Goal: Information Seeking & Learning: Compare options

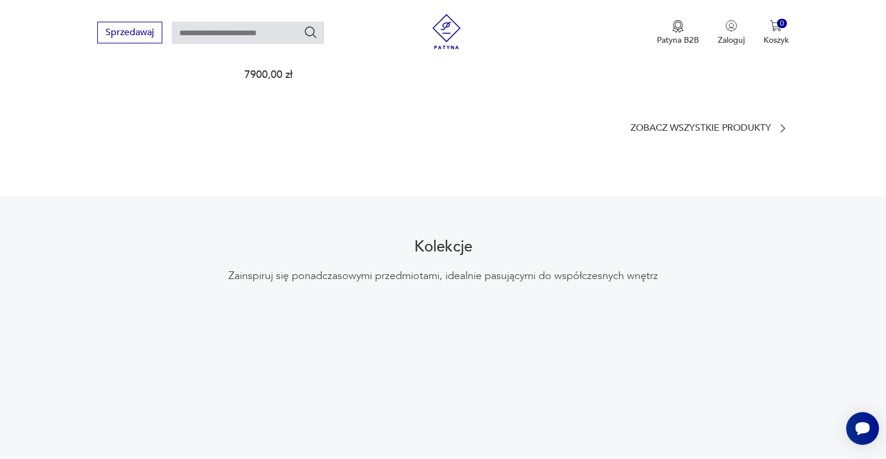
scroll to position [921, 0]
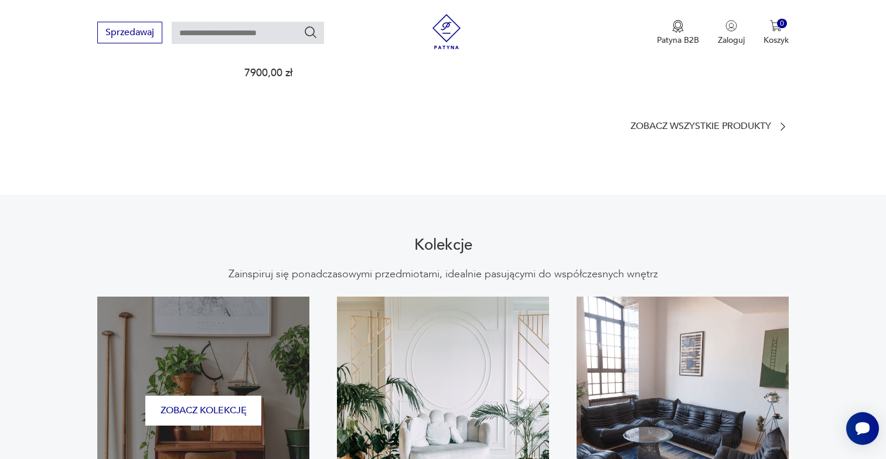
click at [309, 353] on div "Zobacz kolekcję" at bounding box center [203, 411] width 212 height 229
click at [261, 396] on button "Zobacz kolekcję" at bounding box center [203, 411] width 116 height 30
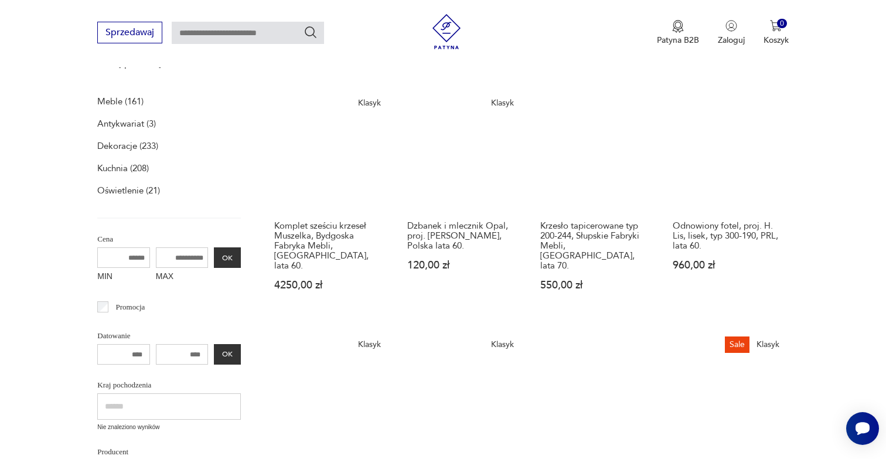
scroll to position [171, 0]
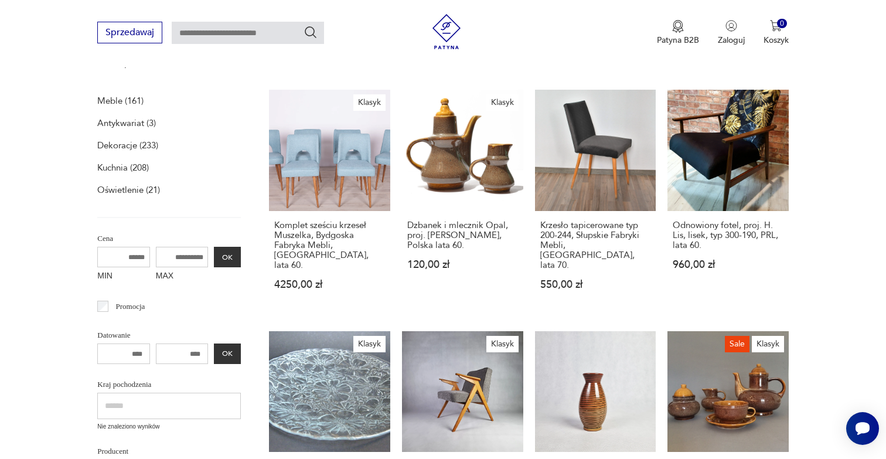
click at [117, 100] on p "Meble (161)" at bounding box center [120, 101] width 46 height 16
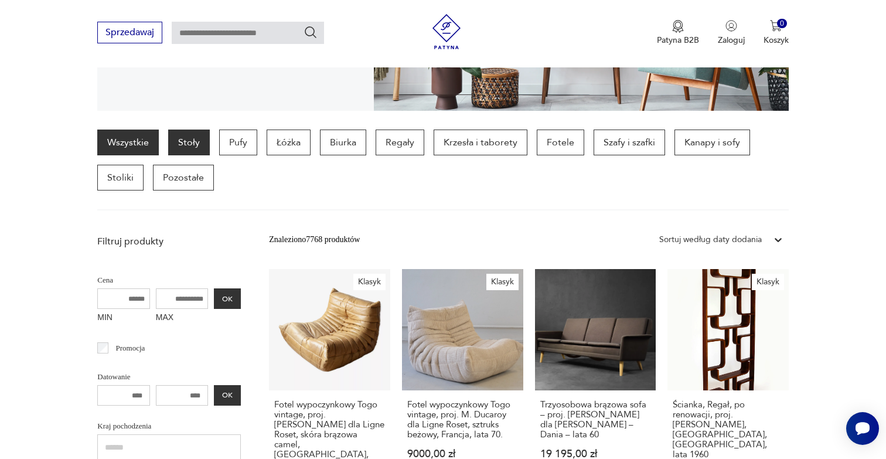
click at [183, 135] on p "Stoły" at bounding box center [189, 143] width 42 height 26
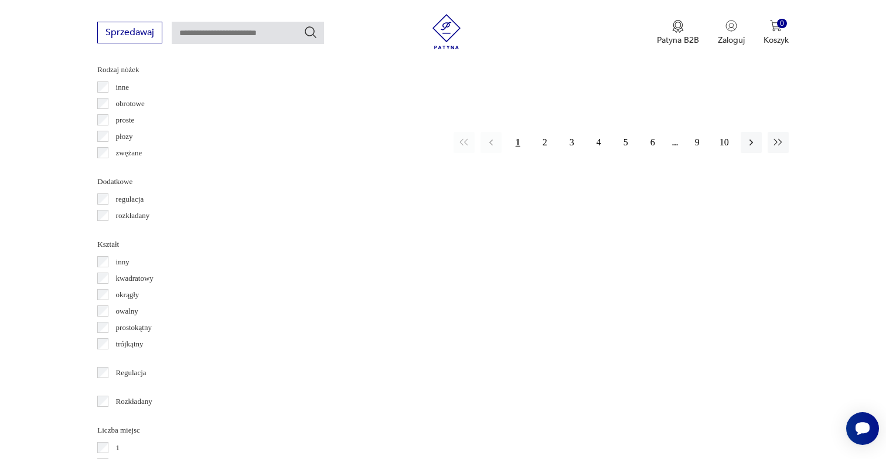
scroll to position [1376, 0]
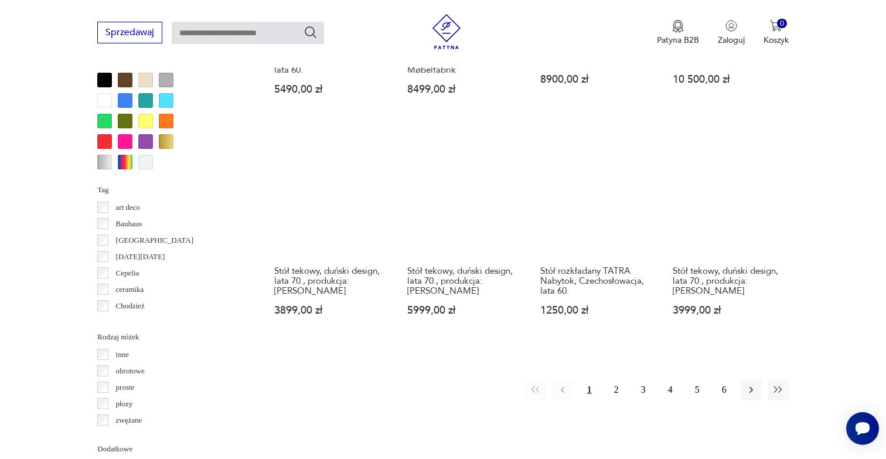
scroll to position [1104, 0]
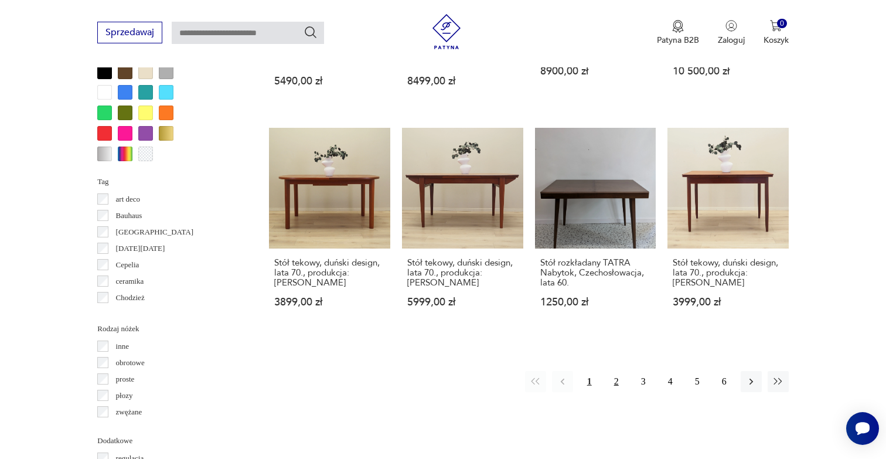
click at [615, 384] on button "2" at bounding box center [616, 381] width 21 height 21
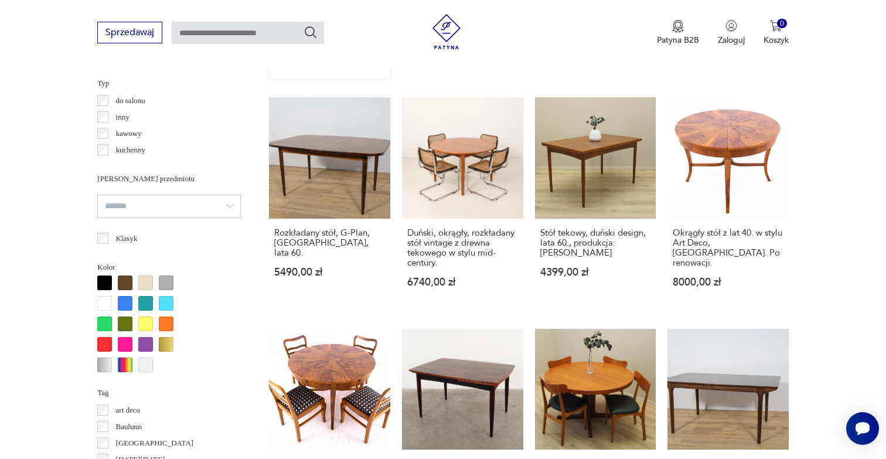
scroll to position [1121, 0]
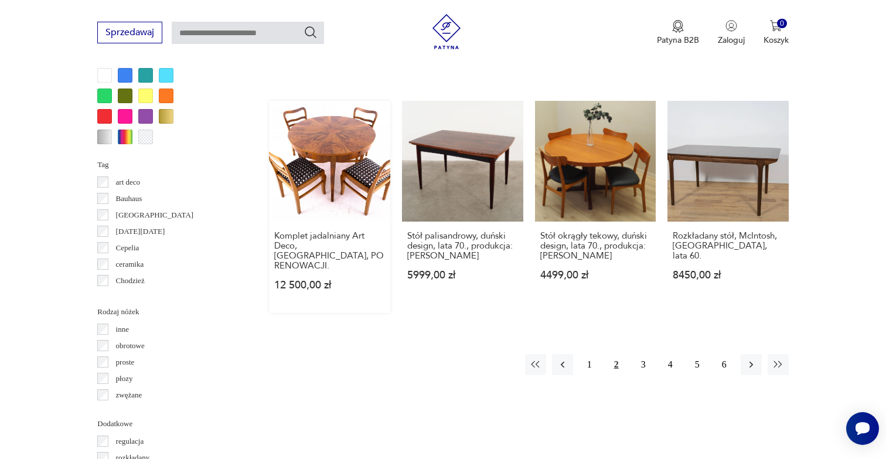
click at [644, 354] on button "3" at bounding box center [643, 364] width 21 height 21
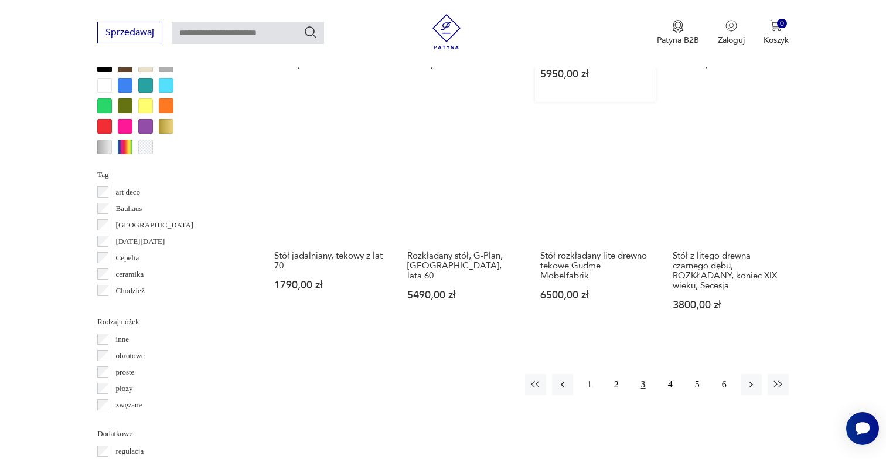
scroll to position [1111, 0]
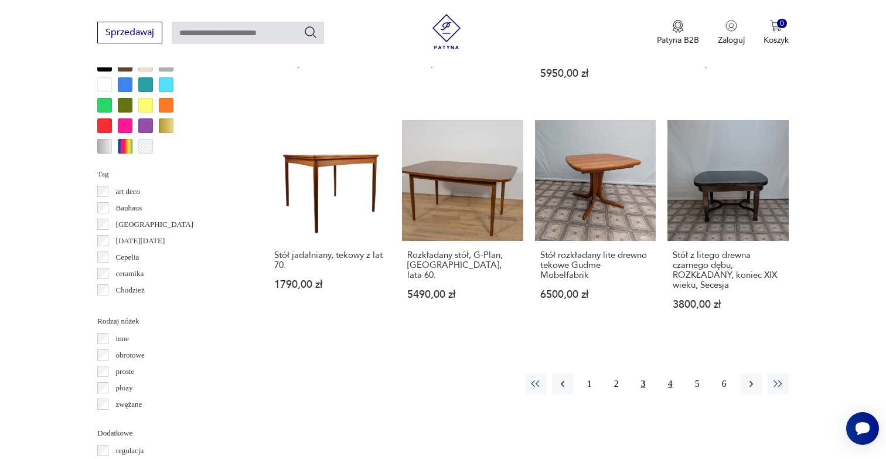
click at [673, 373] on button "4" at bounding box center [670, 383] width 21 height 21
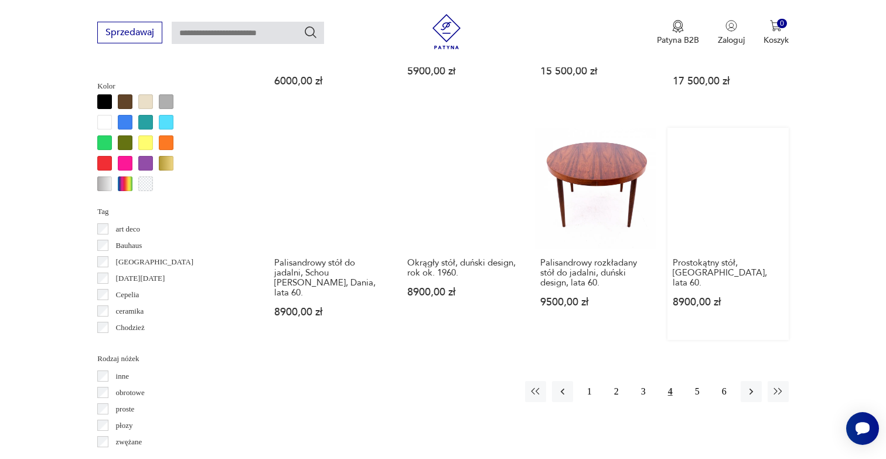
scroll to position [1087, 0]
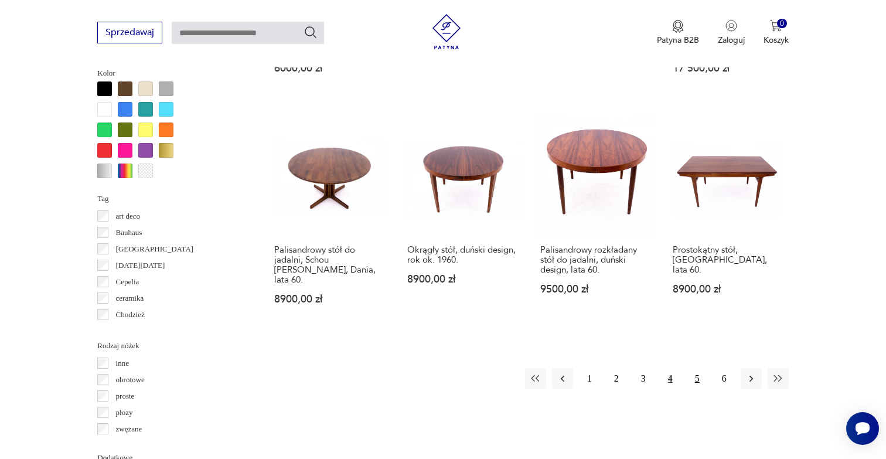
click at [695, 373] on button "5" at bounding box center [697, 378] width 21 height 21
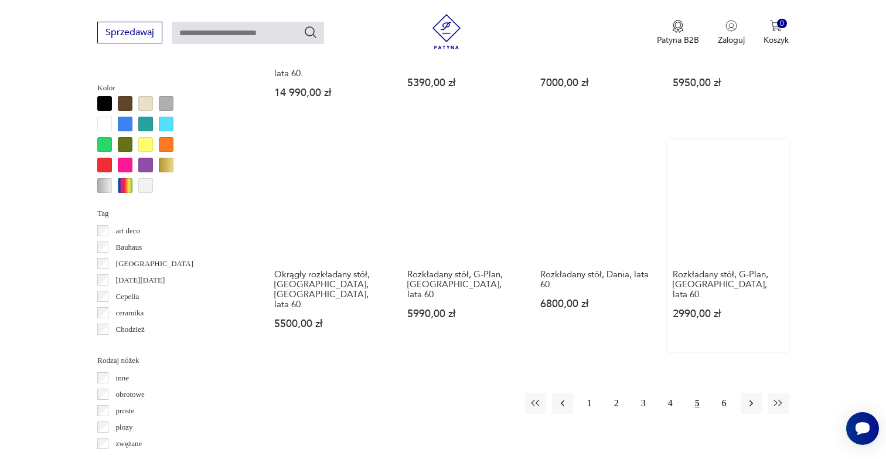
scroll to position [1087, 0]
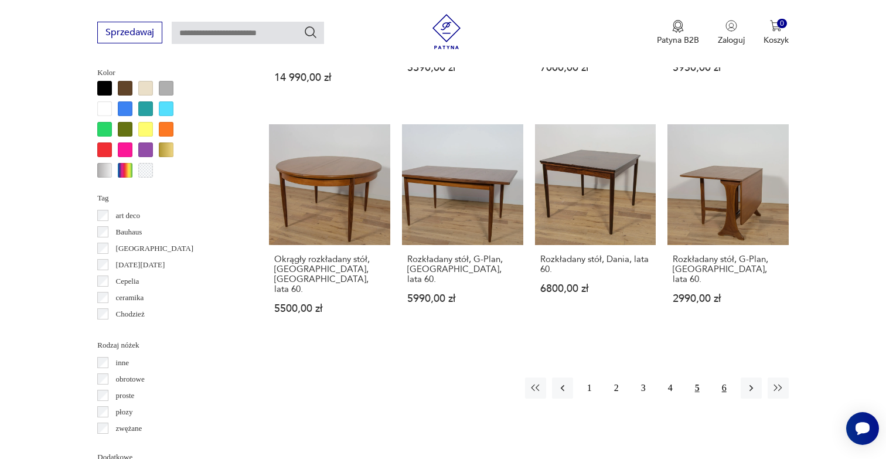
click at [724, 386] on button "6" at bounding box center [724, 387] width 21 height 21
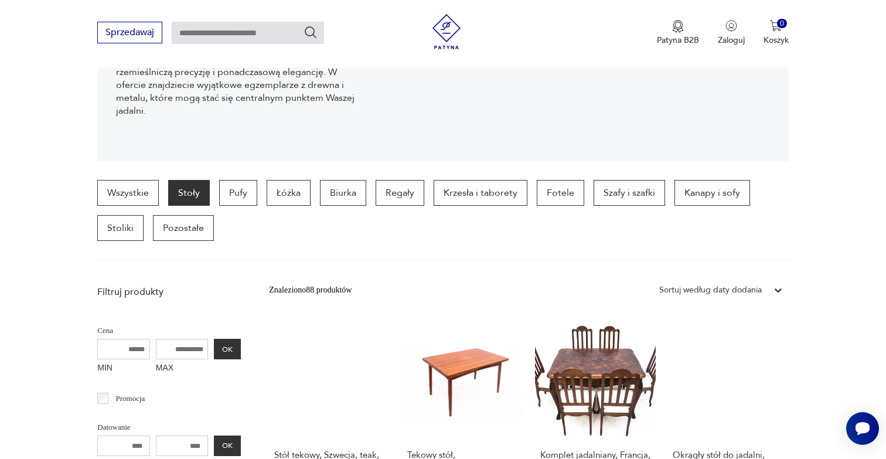
scroll to position [208, 0]
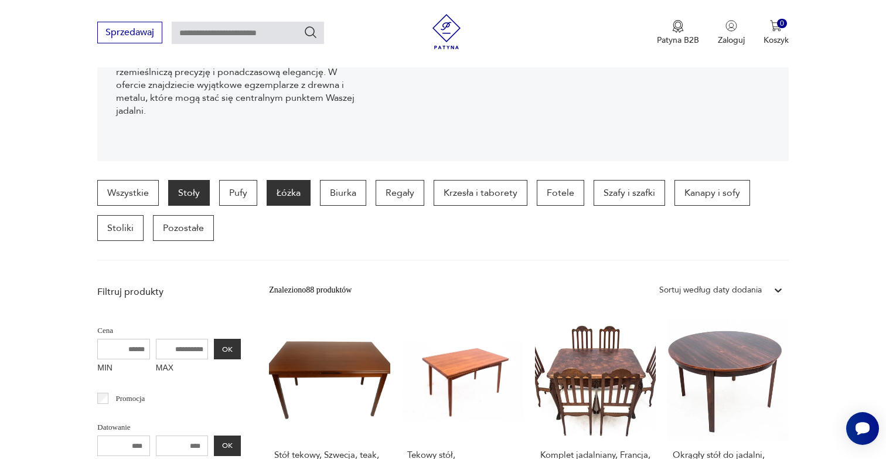
click at [284, 189] on p "Łóżka" at bounding box center [289, 193] width 44 height 26
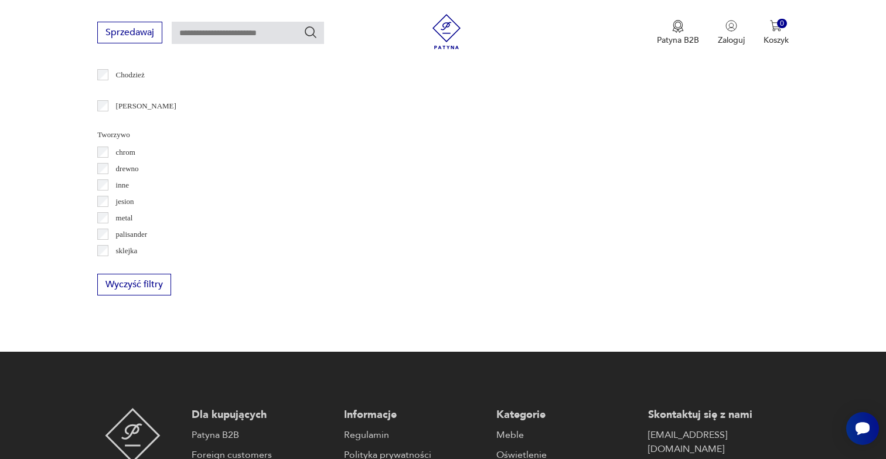
scroll to position [1346, 0]
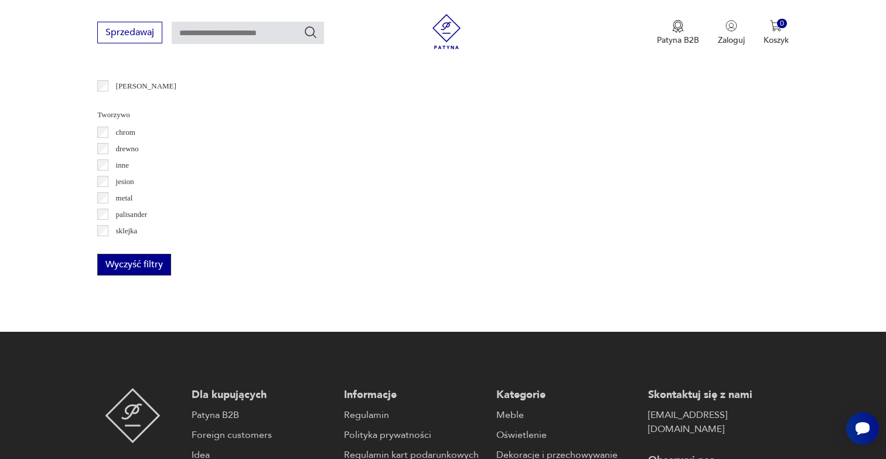
click at [153, 270] on button "Wyczyść filtry" at bounding box center [134, 265] width 74 height 22
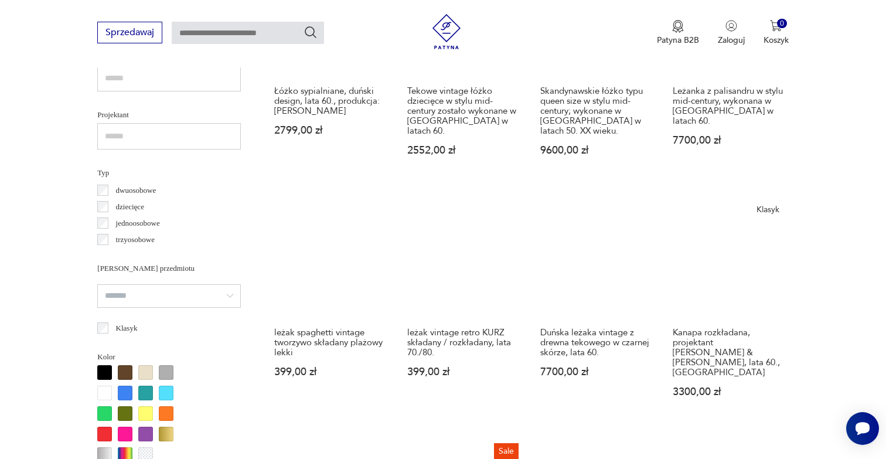
scroll to position [804, 0]
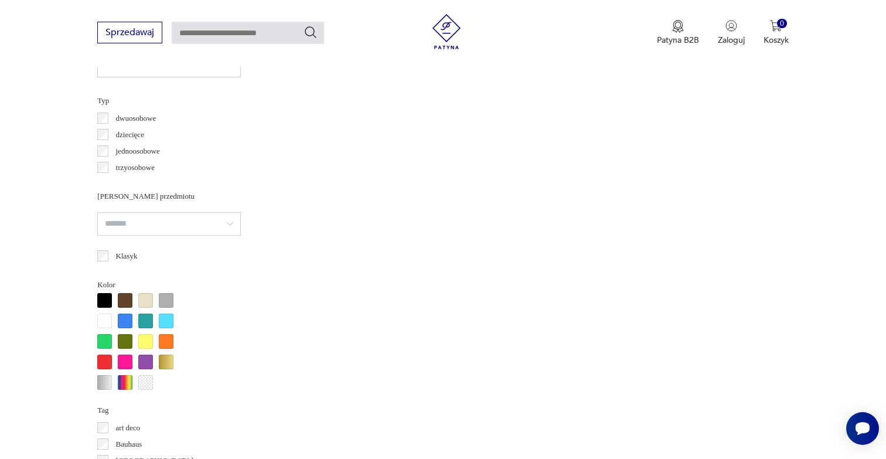
scroll to position [779, 0]
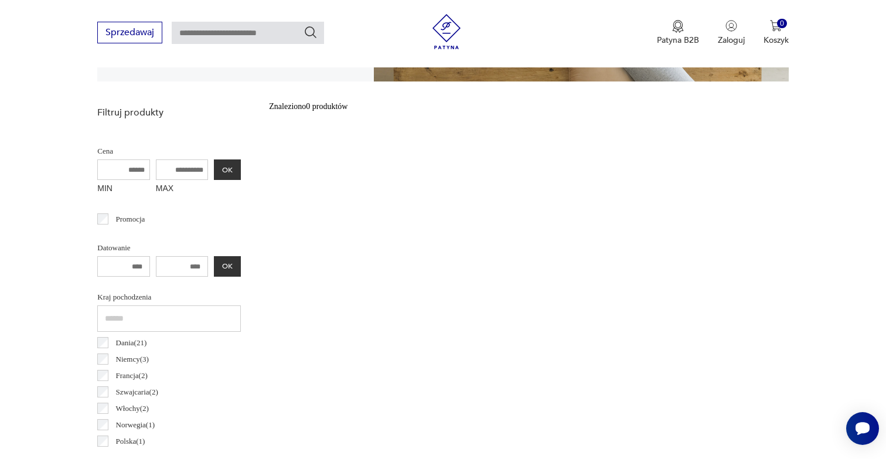
scroll to position [212, 0]
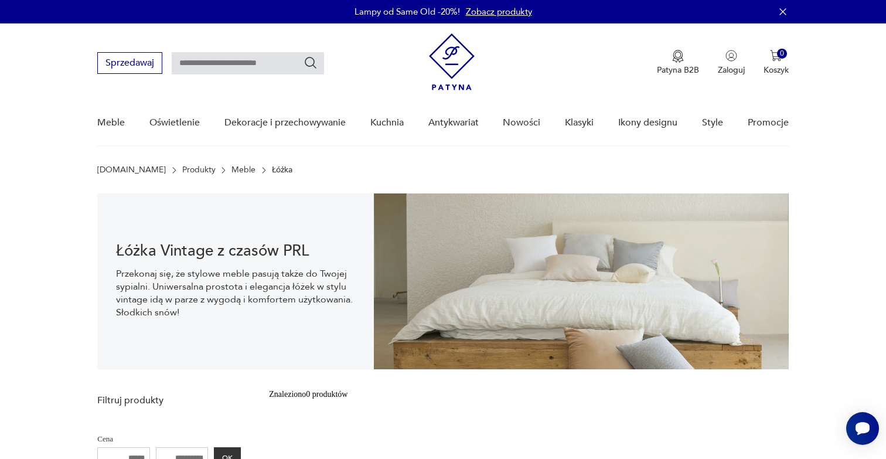
click at [457, 67] on img at bounding box center [452, 61] width 46 height 57
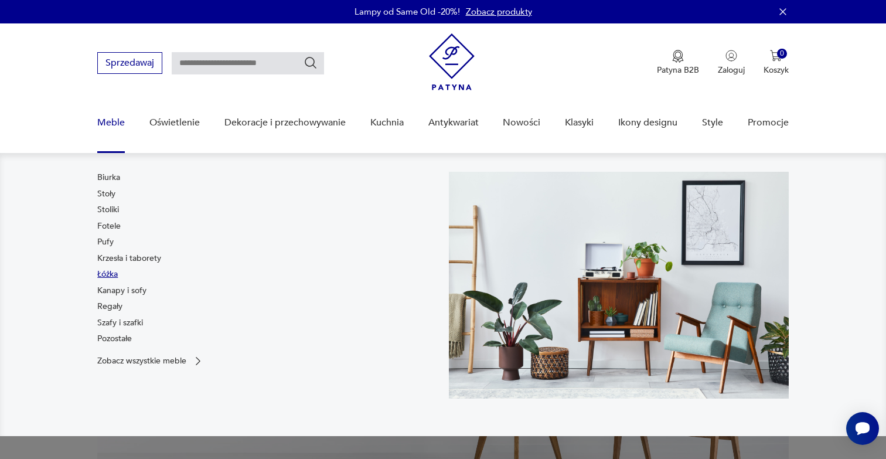
click at [110, 271] on link "Łóżka" at bounding box center [107, 274] width 21 height 12
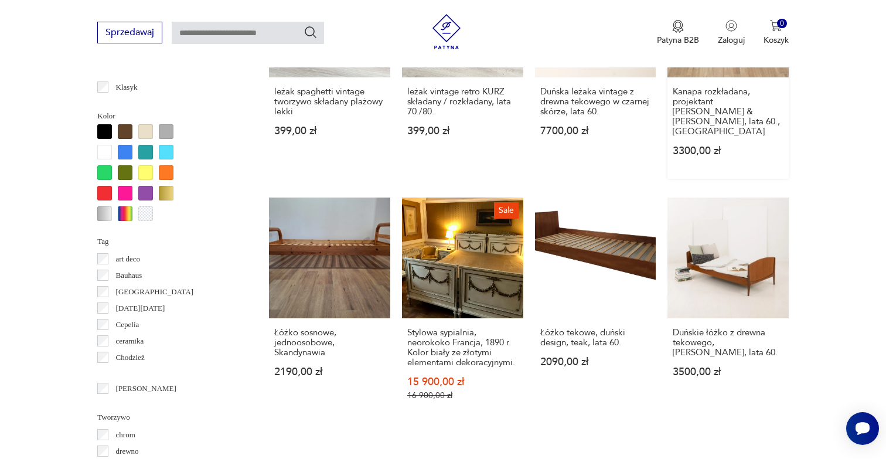
scroll to position [1110, 0]
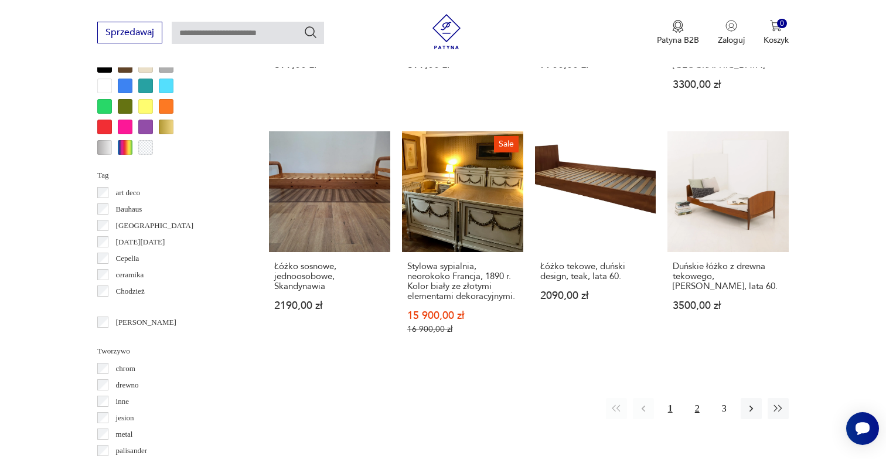
click at [701, 416] on button "2" at bounding box center [697, 408] width 21 height 21
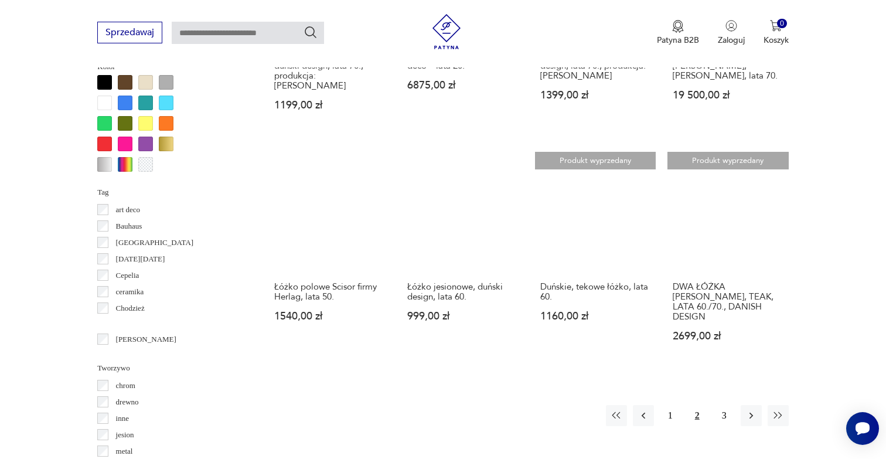
scroll to position [1102, 0]
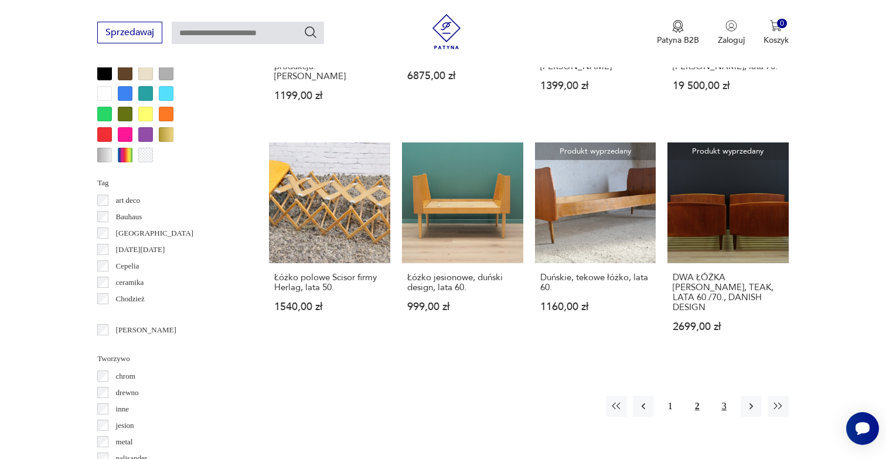
click at [724, 396] on button "3" at bounding box center [724, 406] width 21 height 21
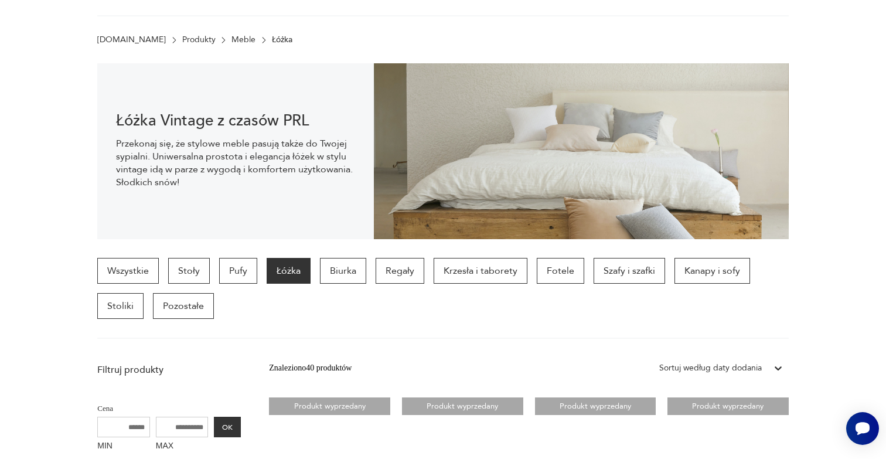
scroll to position [151, 0]
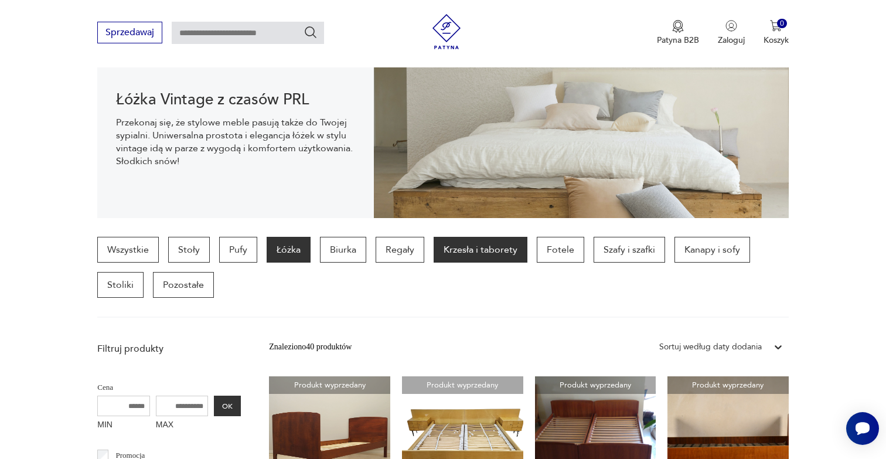
click at [466, 260] on p "Krzesła i taborety" at bounding box center [481, 250] width 94 height 26
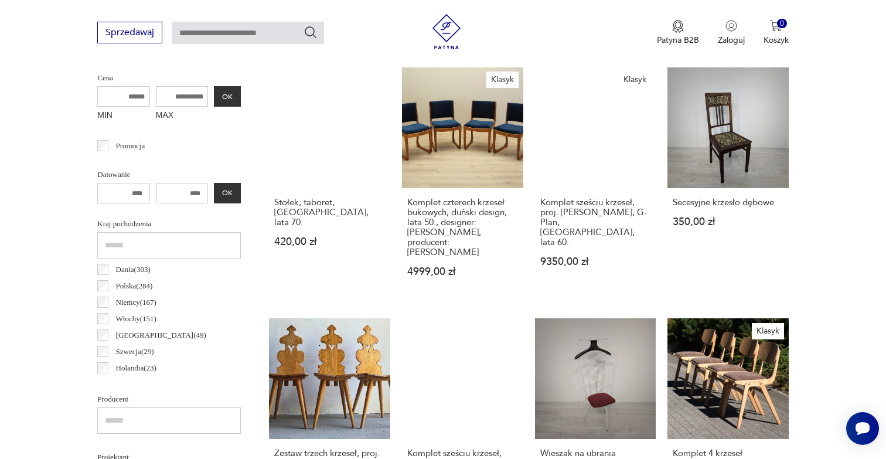
scroll to position [460, 0]
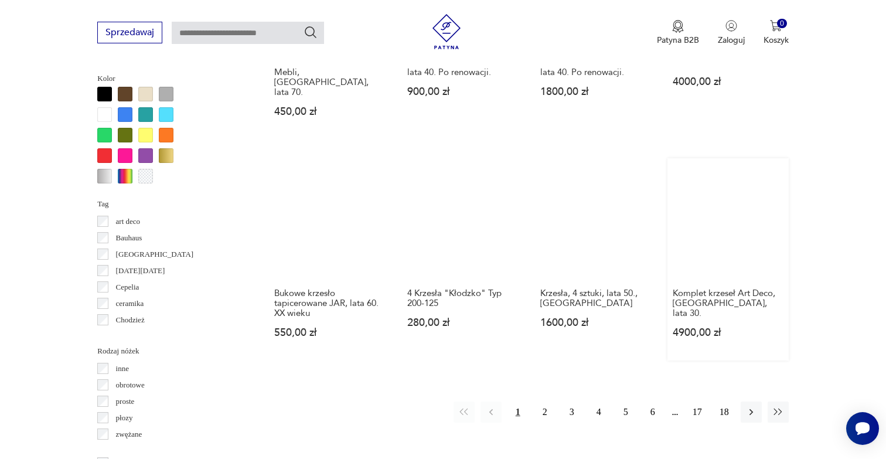
scroll to position [1133, 0]
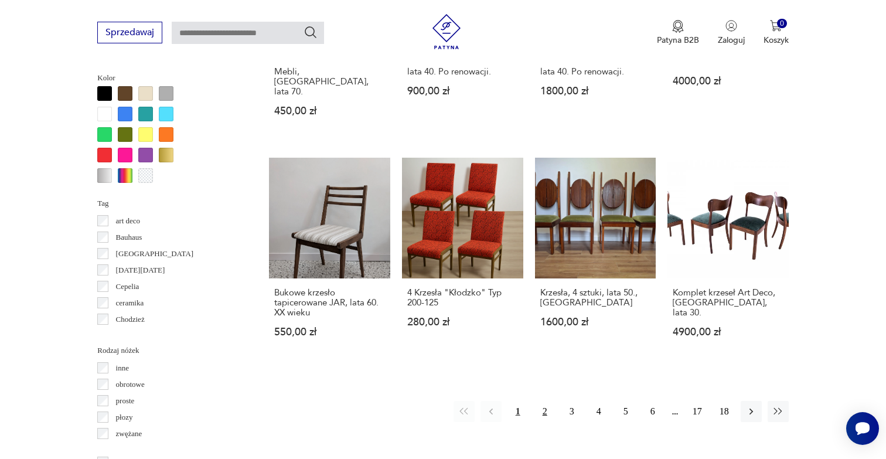
click at [547, 401] on button "2" at bounding box center [544, 411] width 21 height 21
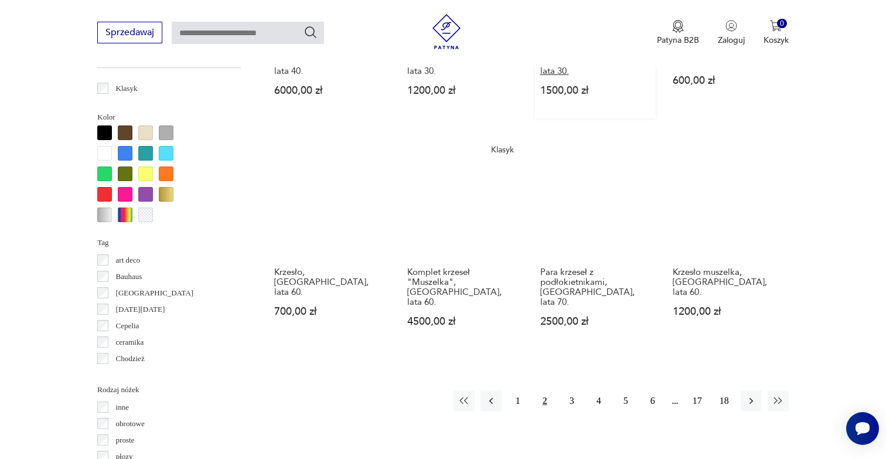
scroll to position [1095, 0]
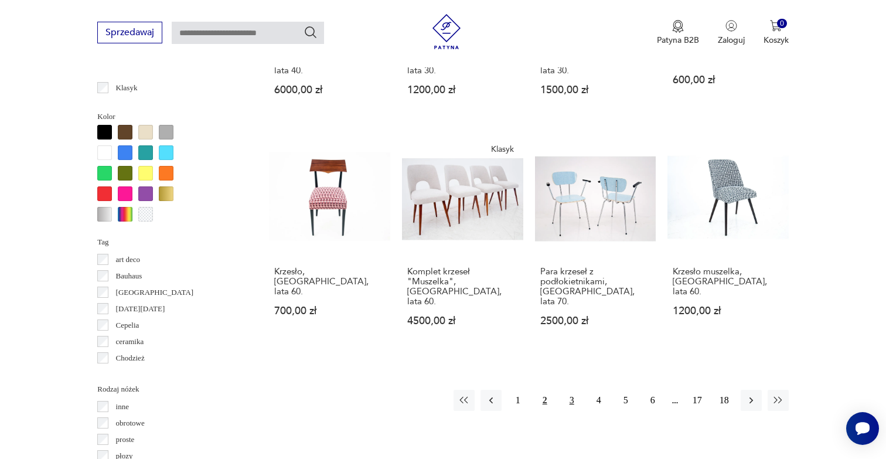
click at [571, 390] on button "3" at bounding box center [571, 400] width 21 height 21
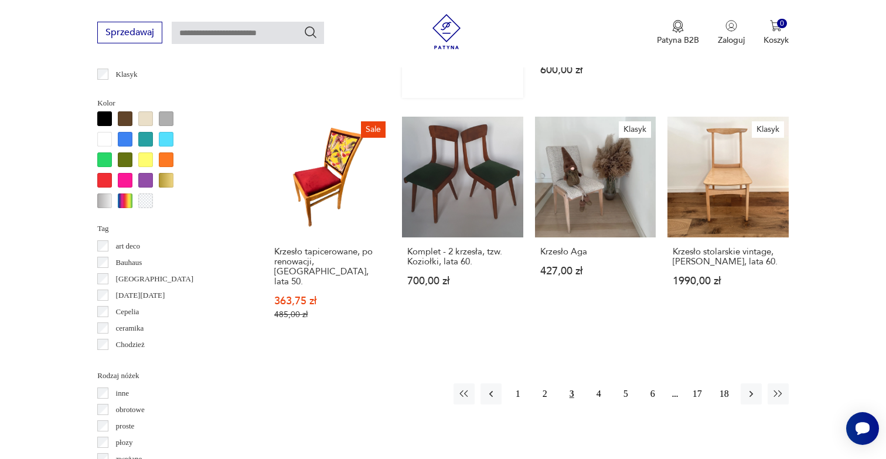
scroll to position [1115, 0]
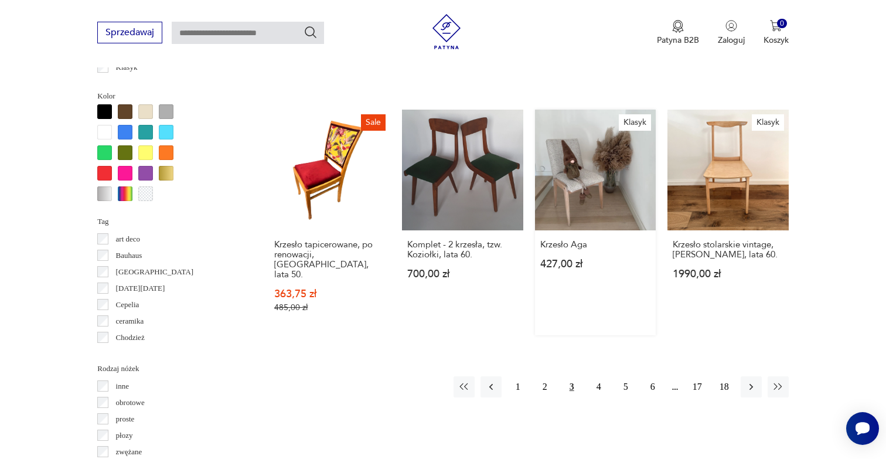
click at [597, 376] on button "4" at bounding box center [598, 386] width 21 height 21
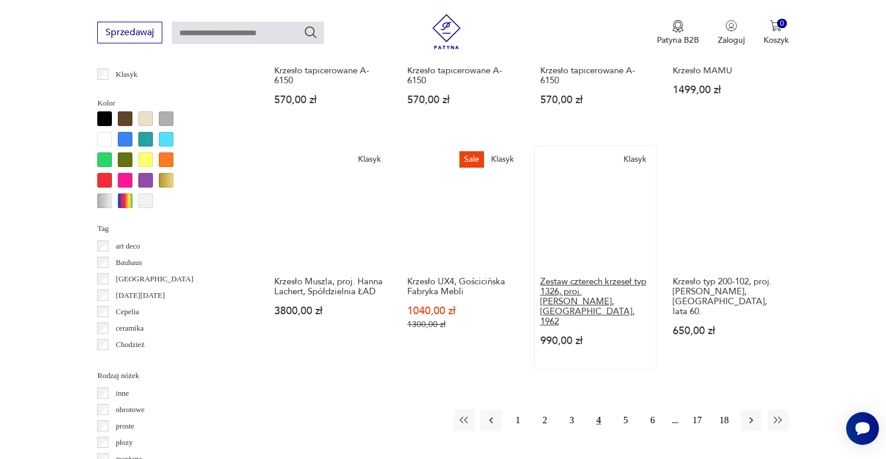
scroll to position [1111, 0]
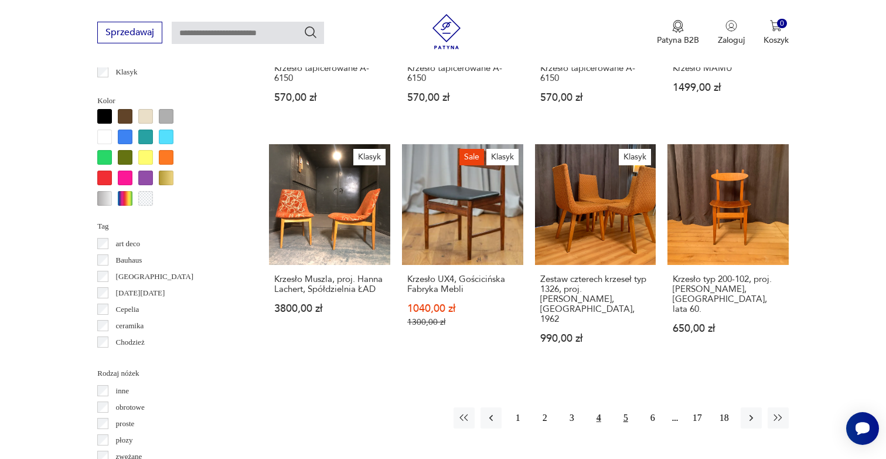
click at [626, 407] on button "5" at bounding box center [625, 417] width 21 height 21
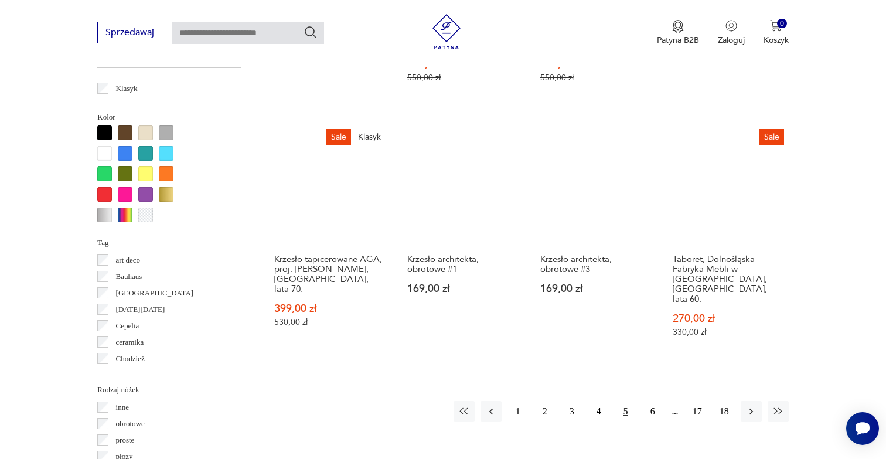
scroll to position [1092, 0]
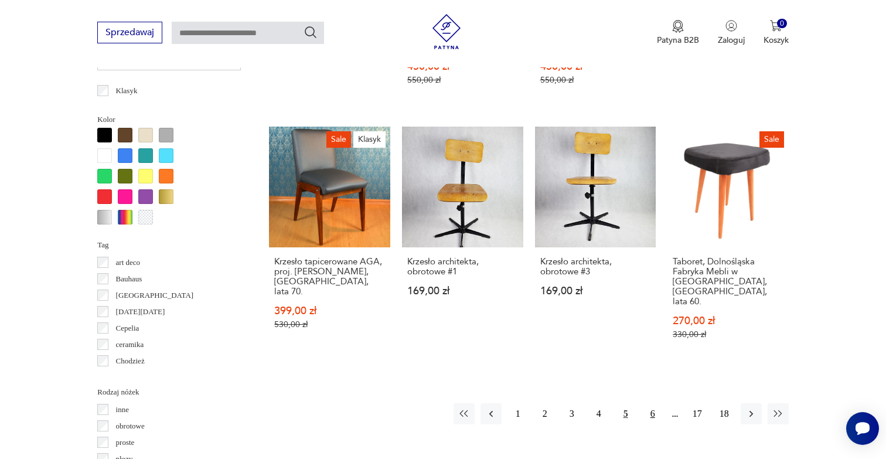
click at [651, 403] on button "6" at bounding box center [652, 413] width 21 height 21
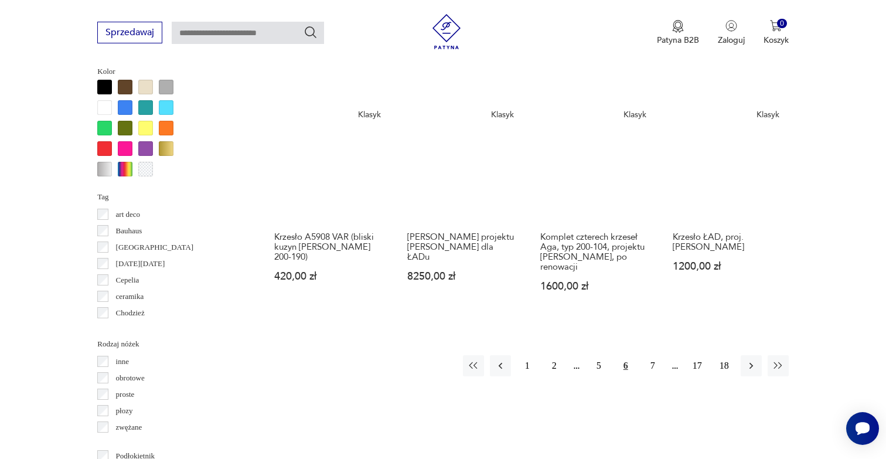
scroll to position [1140, 0]
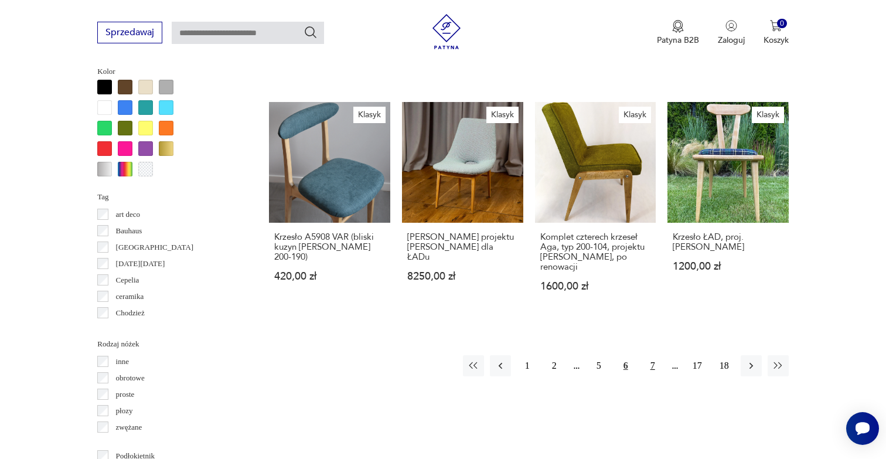
click at [654, 372] on button "7" at bounding box center [652, 365] width 21 height 21
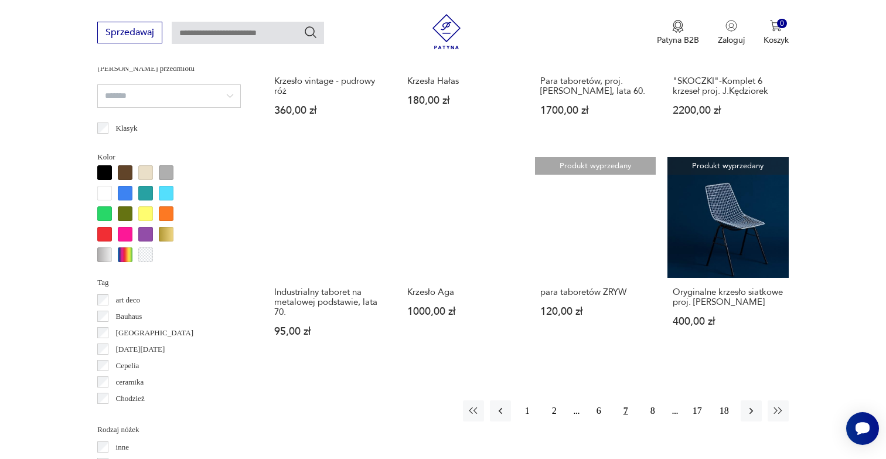
scroll to position [1067, 0]
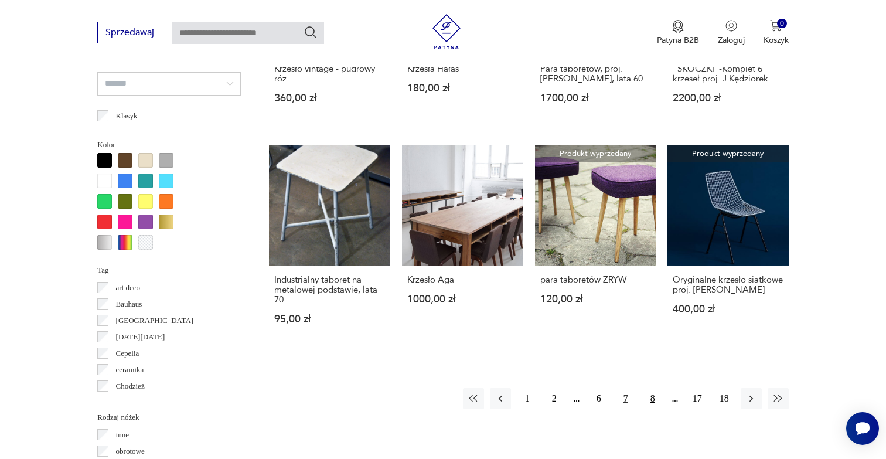
click at [655, 399] on button "8" at bounding box center [652, 398] width 21 height 21
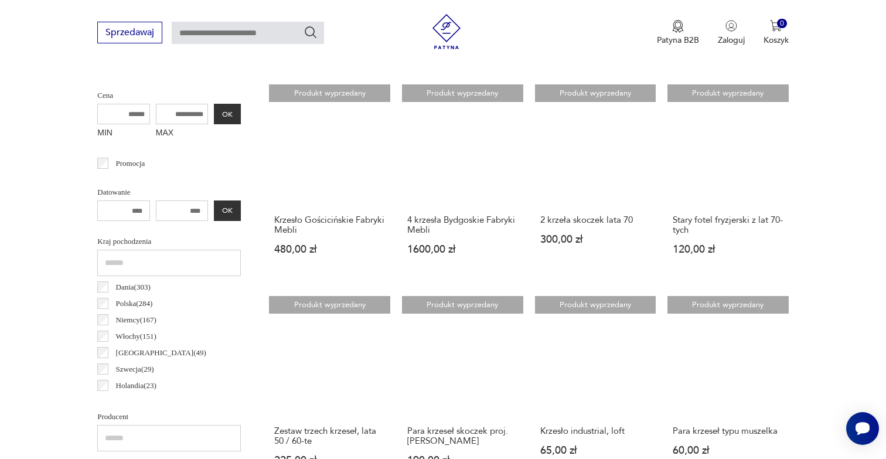
scroll to position [443, 0]
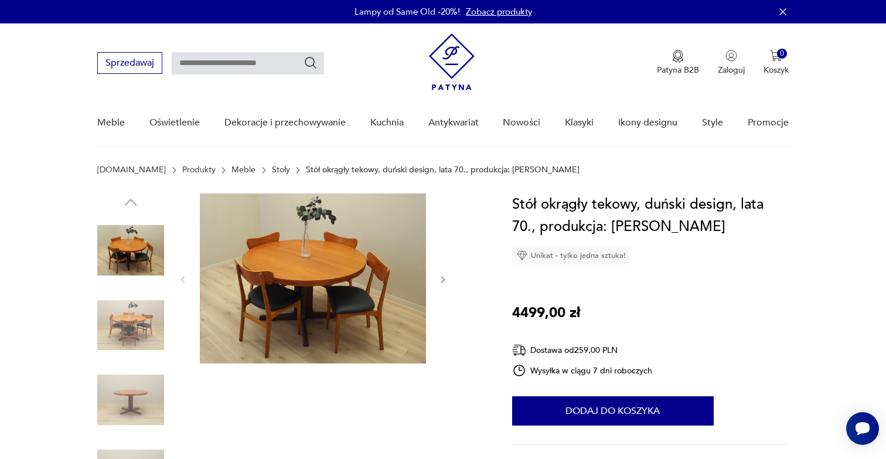
click at [442, 282] on icon "button" at bounding box center [443, 280] width 10 height 10
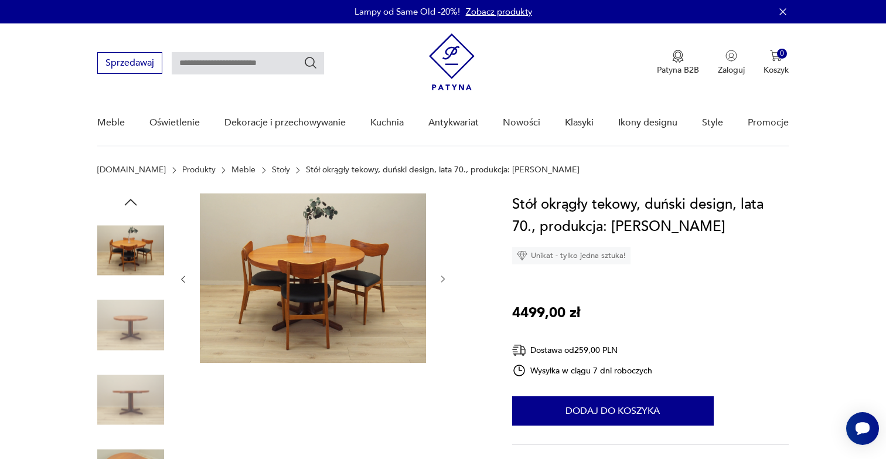
click at [442, 282] on icon "button" at bounding box center [443, 279] width 10 height 10
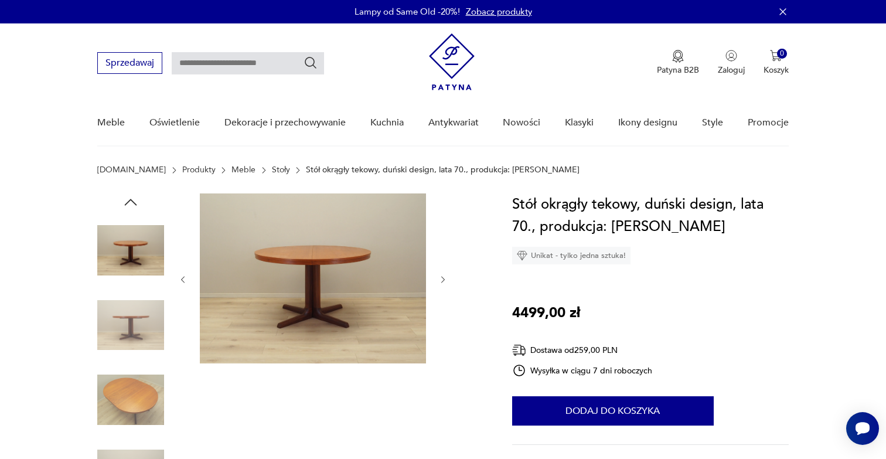
click at [442, 282] on icon "button" at bounding box center [443, 280] width 10 height 10
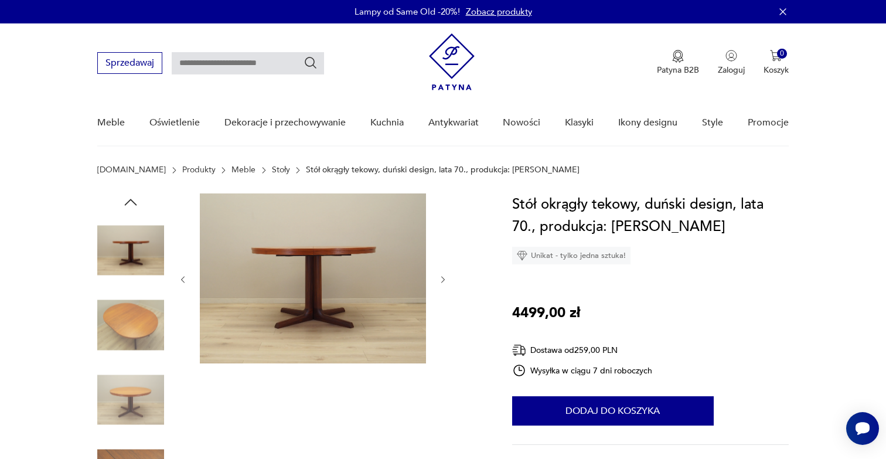
click at [442, 282] on icon "button" at bounding box center [443, 280] width 10 height 10
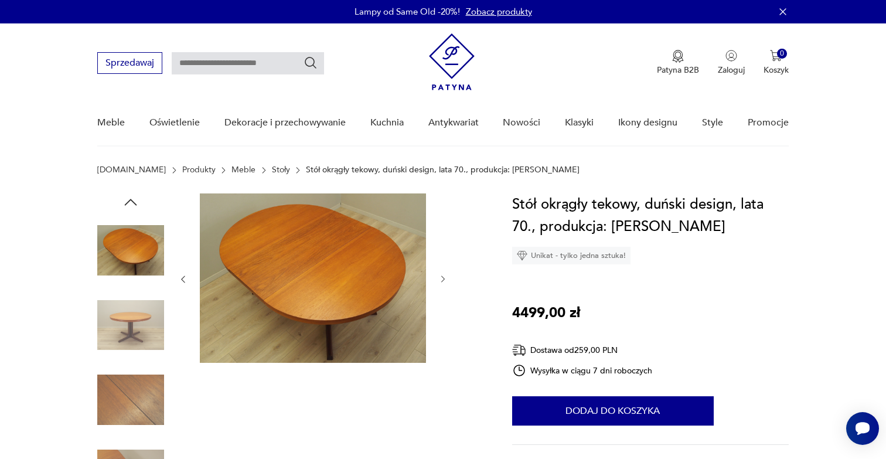
click at [442, 282] on icon "button" at bounding box center [443, 279] width 10 height 10
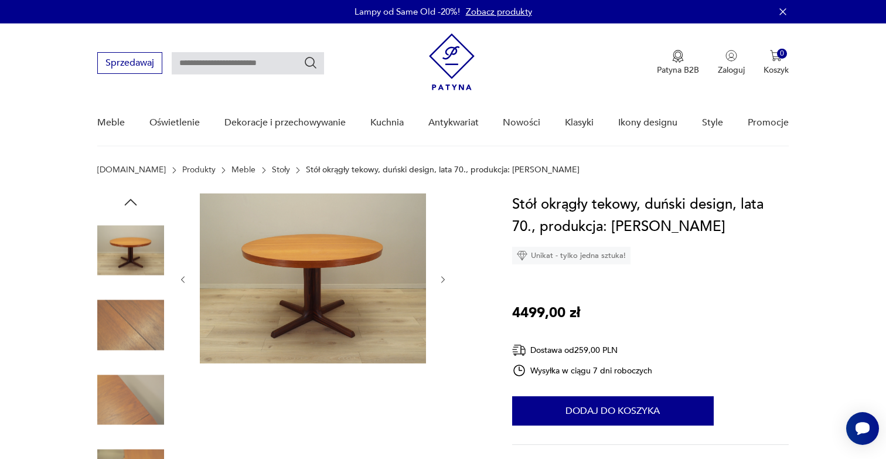
click at [442, 282] on icon "button" at bounding box center [443, 280] width 10 height 10
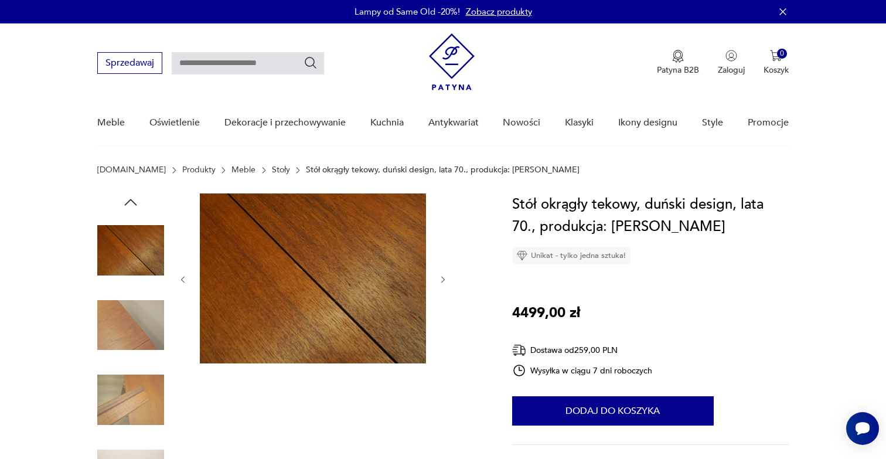
click at [442, 282] on icon "button" at bounding box center [443, 280] width 10 height 10
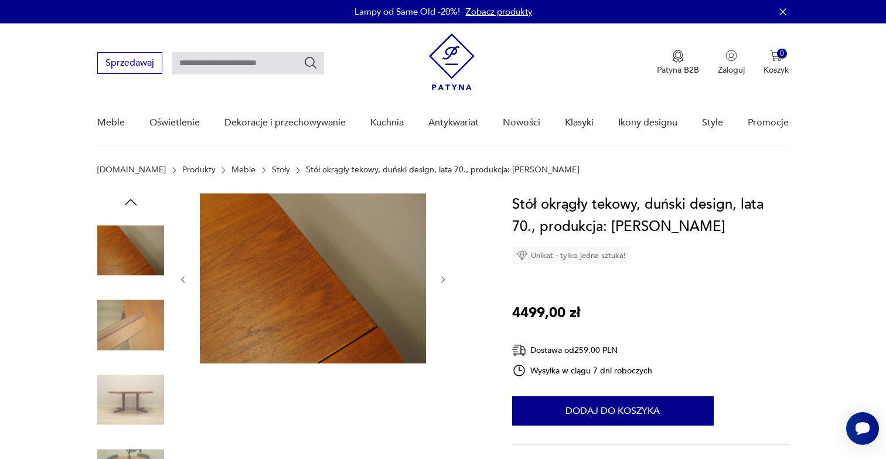
click at [442, 282] on icon "button" at bounding box center [443, 280] width 10 height 10
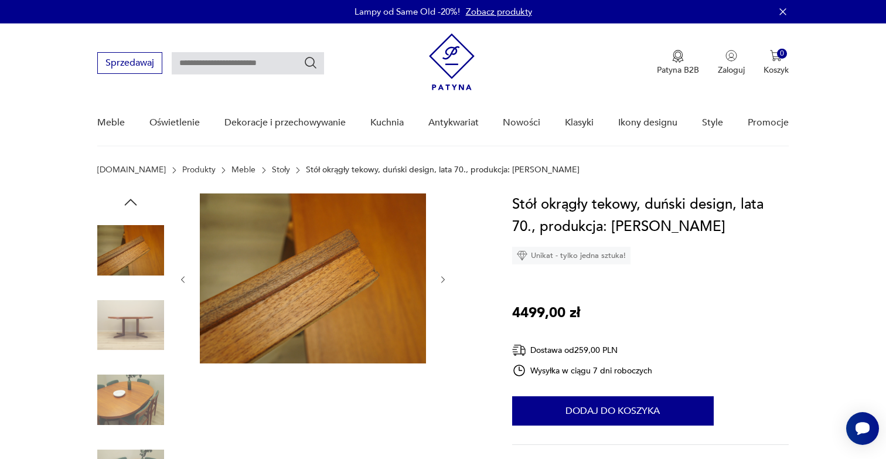
click at [442, 282] on icon "button" at bounding box center [443, 280] width 10 height 10
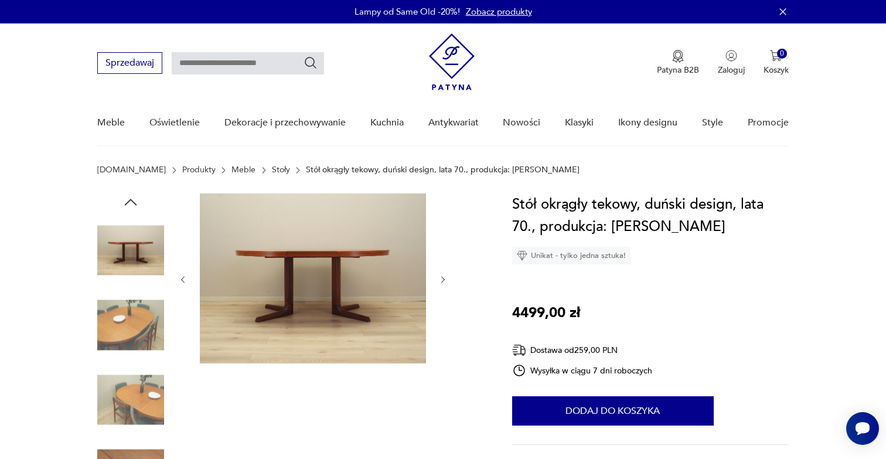
click at [442, 282] on icon "button" at bounding box center [443, 280] width 10 height 10
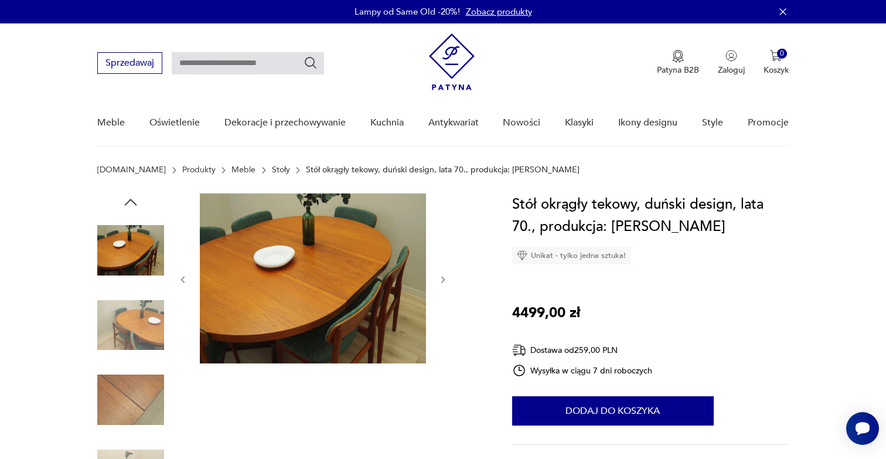
click at [442, 282] on icon "button" at bounding box center [443, 280] width 10 height 10
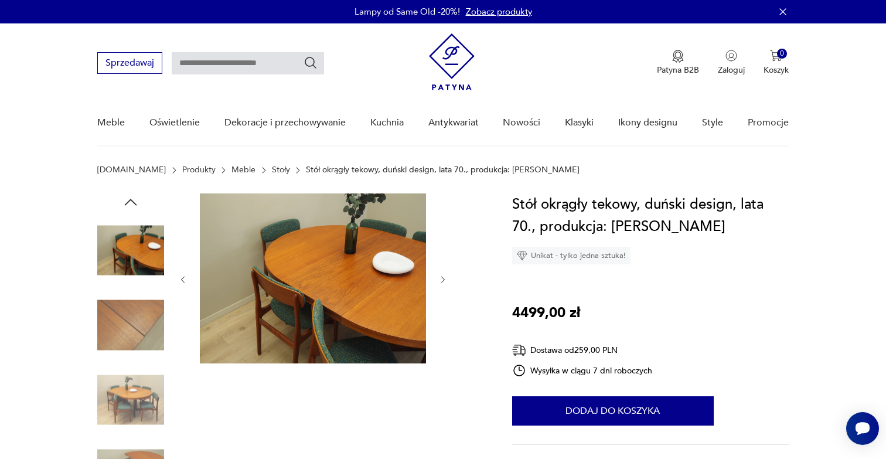
click at [442, 282] on icon "button" at bounding box center [443, 280] width 10 height 10
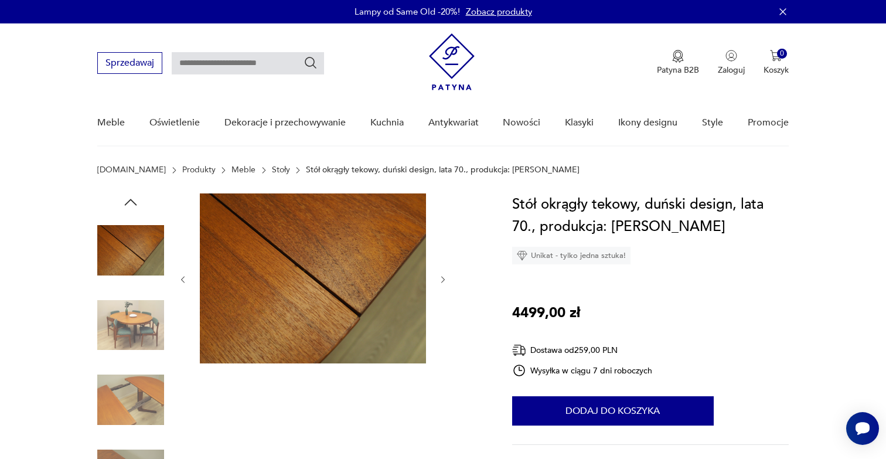
click at [442, 282] on icon "button" at bounding box center [443, 280] width 10 height 10
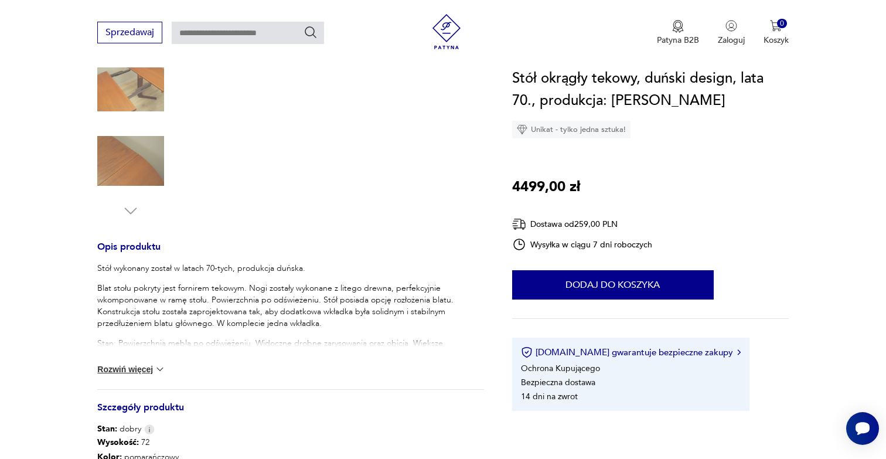
scroll to position [315, 0]
click at [146, 368] on button "Rozwiń więcej" at bounding box center [131, 368] width 68 height 12
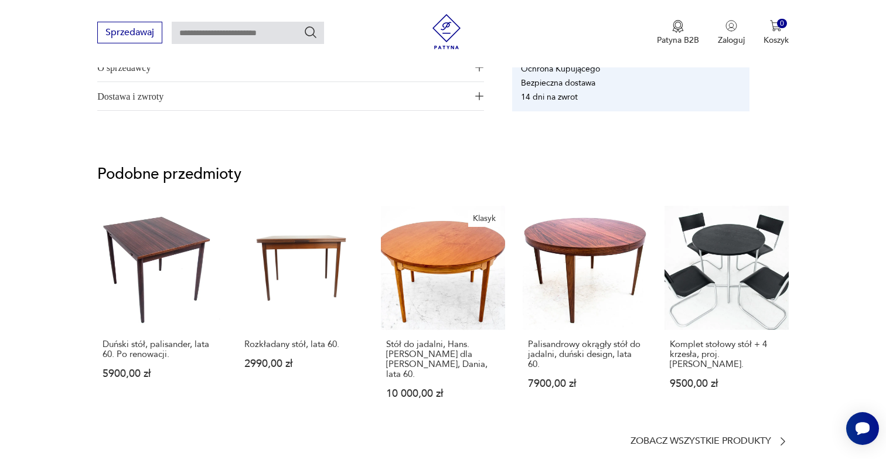
scroll to position [1030, 0]
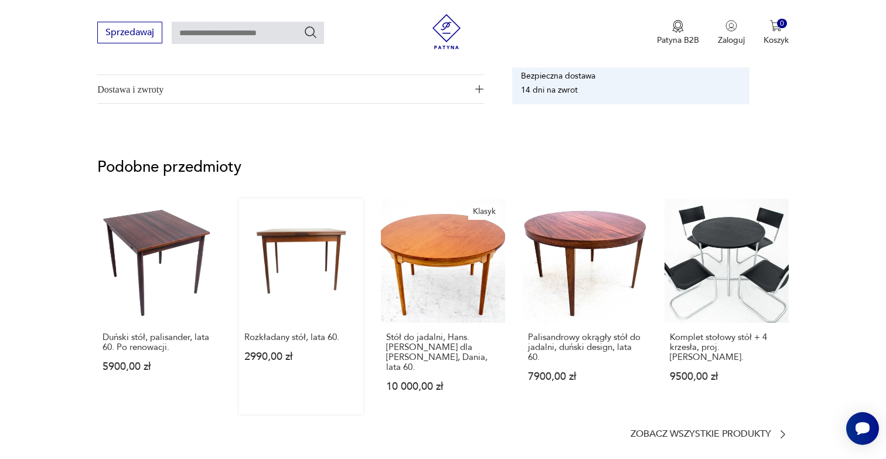
click at [319, 264] on link "Rozkładany stół, lata 60. 2990,00 zł" at bounding box center [301, 307] width 124 height 216
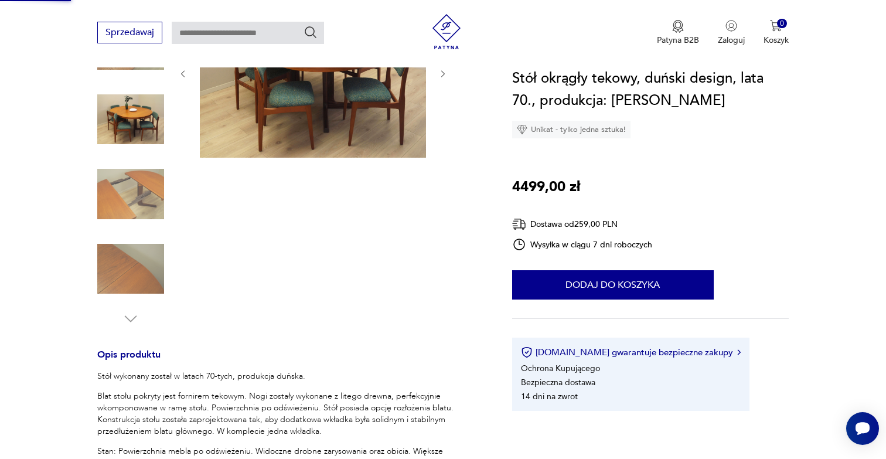
scroll to position [0, 0]
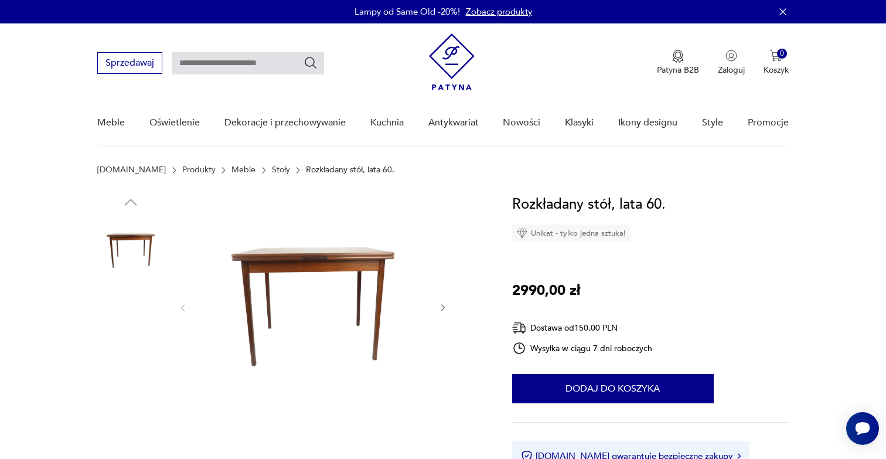
click at [440, 310] on icon "button" at bounding box center [443, 308] width 10 height 10
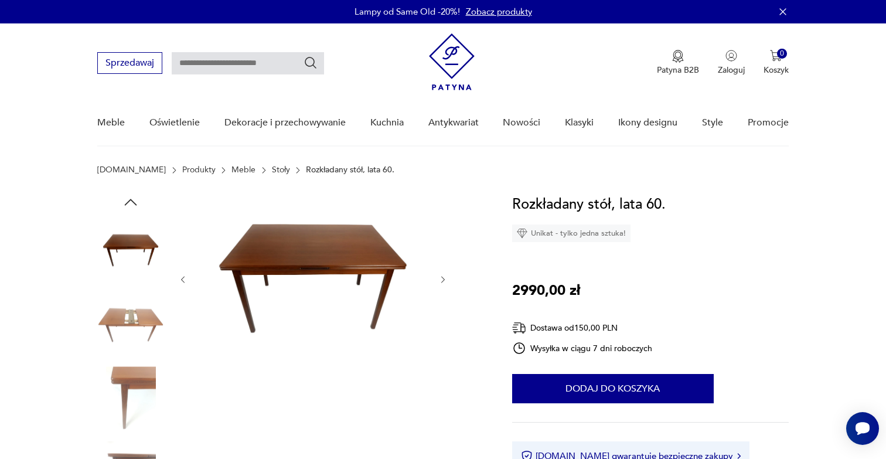
click at [440, 310] on div at bounding box center [313, 279] width 270 height 172
click at [442, 292] on div at bounding box center [313, 279] width 270 height 172
click at [445, 281] on icon "button" at bounding box center [443, 280] width 10 height 10
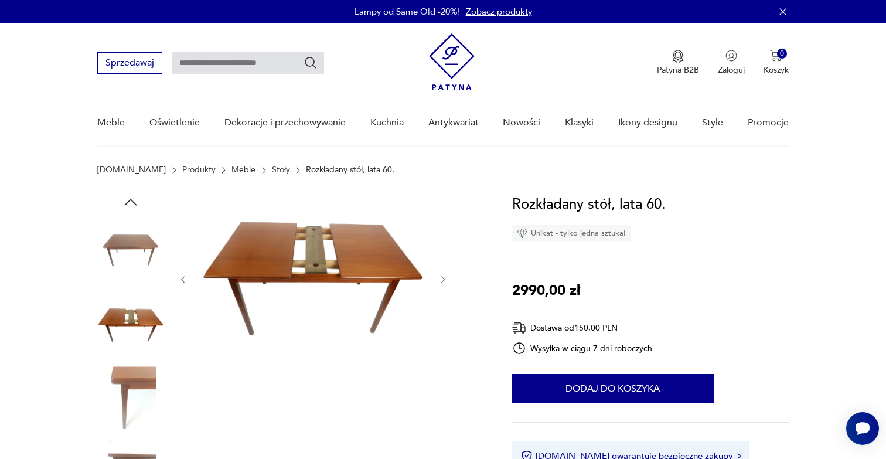
click at [445, 281] on icon "button" at bounding box center [443, 280] width 10 height 10
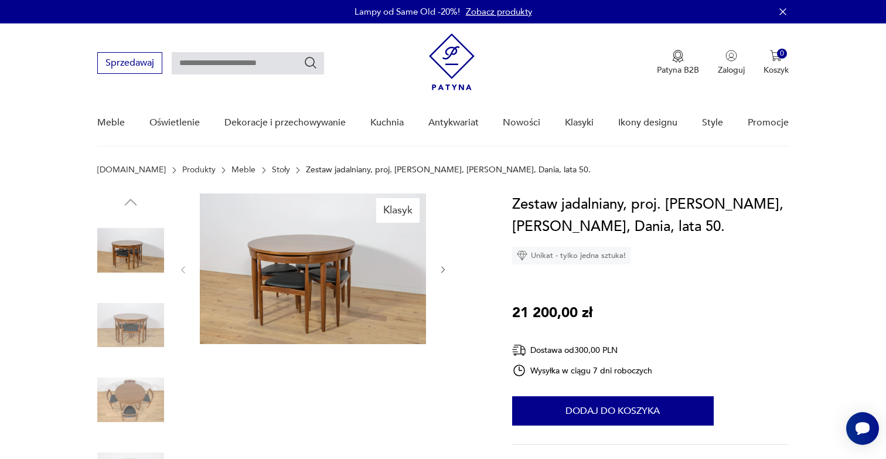
click at [441, 266] on icon "button" at bounding box center [443, 270] width 10 height 10
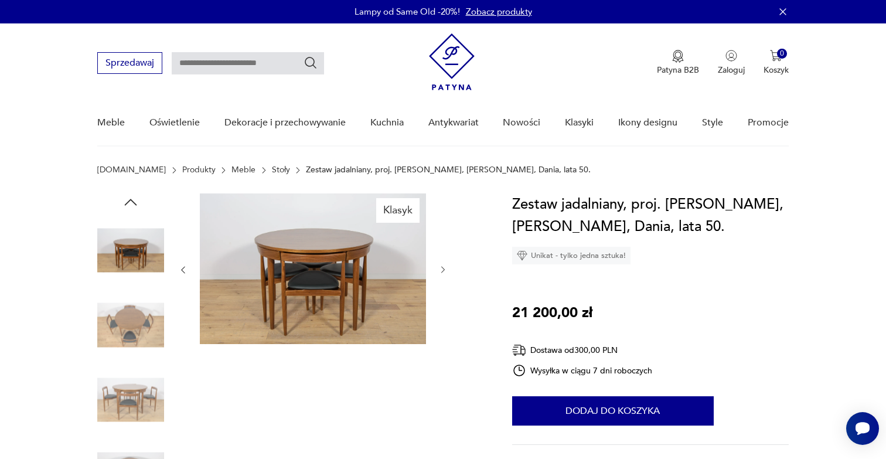
click at [441, 266] on icon "button" at bounding box center [443, 270] width 10 height 10
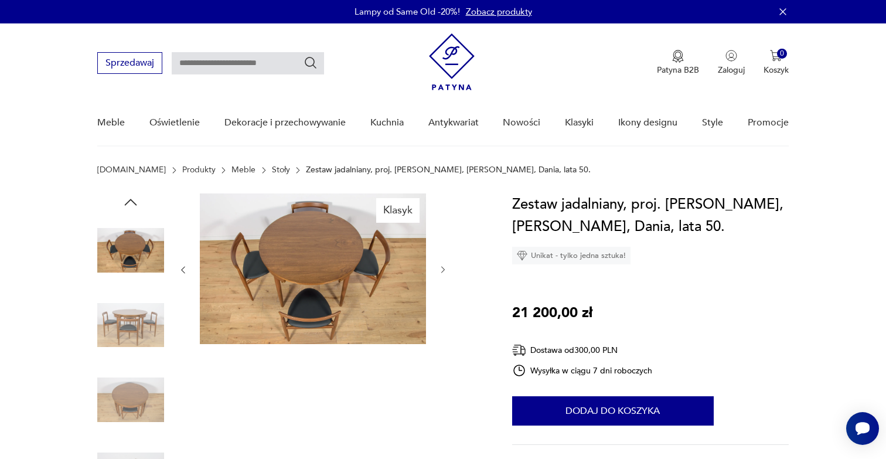
click at [441, 266] on icon "button" at bounding box center [443, 270] width 10 height 10
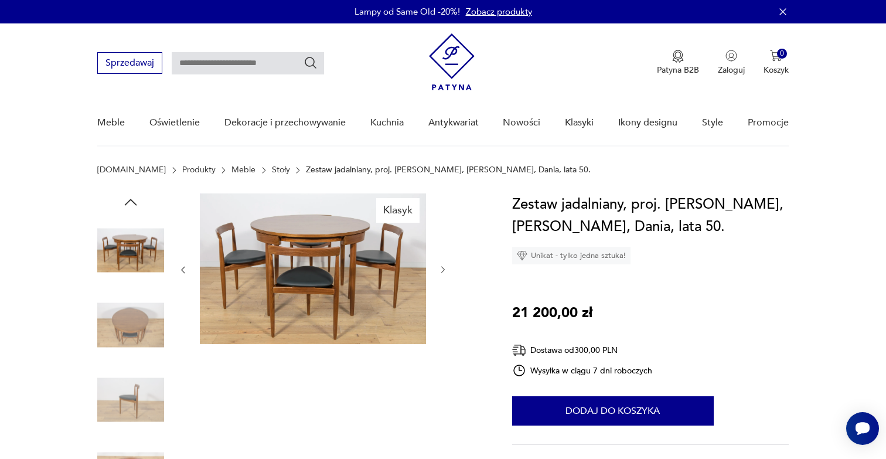
click at [441, 266] on icon "button" at bounding box center [443, 270] width 10 height 10
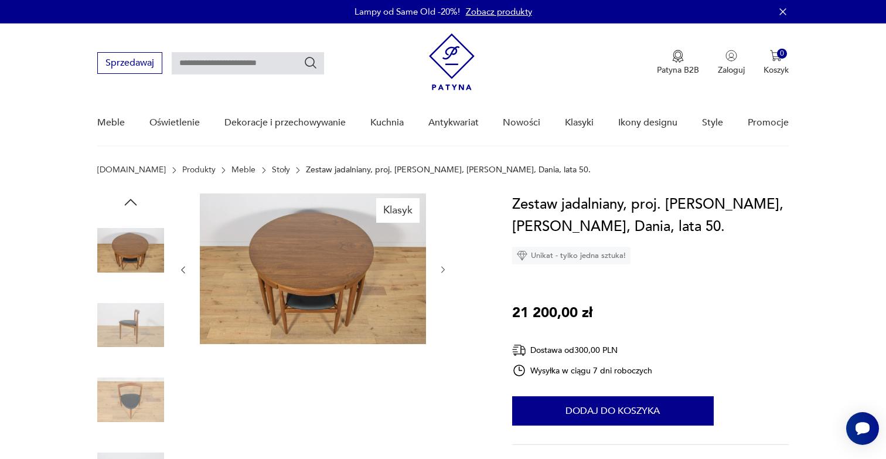
click at [441, 266] on icon "button" at bounding box center [443, 270] width 10 height 10
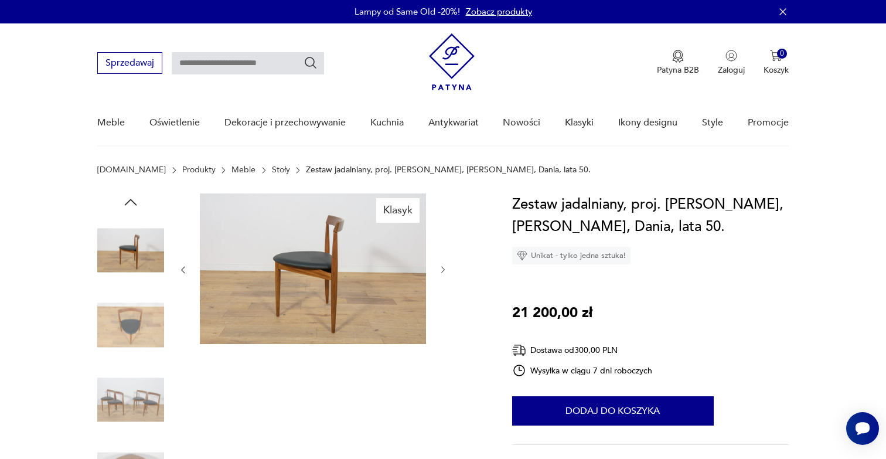
click at [441, 266] on icon "button" at bounding box center [443, 270] width 10 height 10
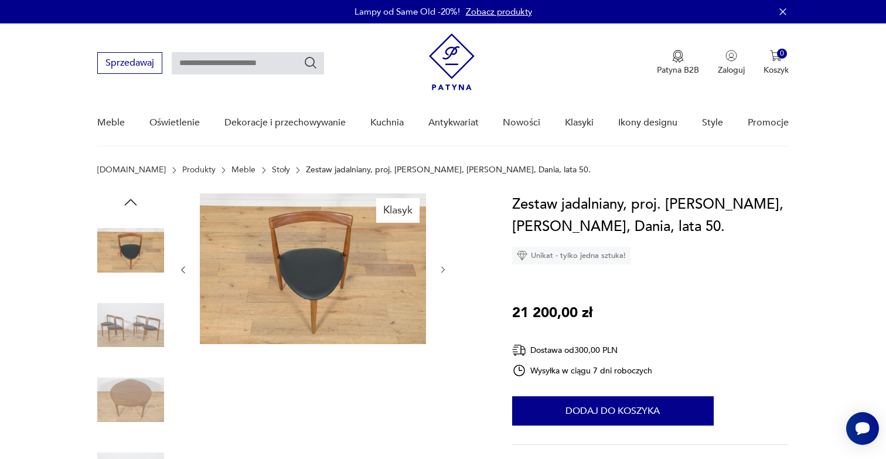
click at [441, 266] on icon "button" at bounding box center [443, 270] width 10 height 10
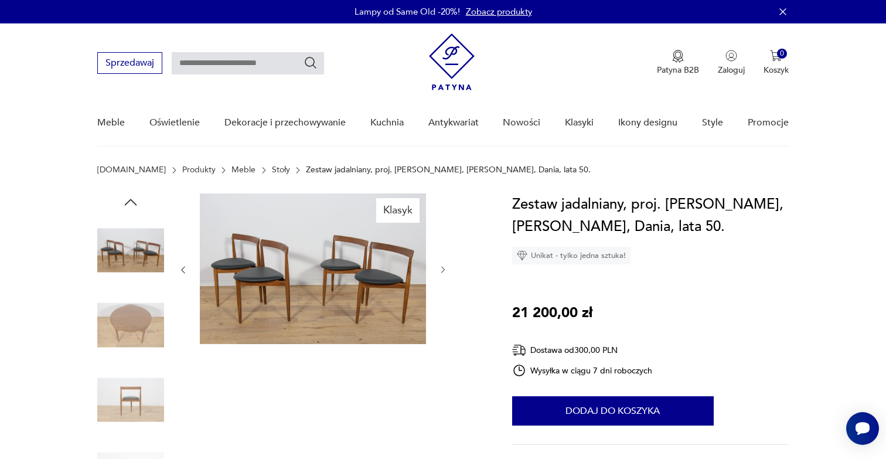
click at [441, 266] on icon "button" at bounding box center [443, 270] width 10 height 10
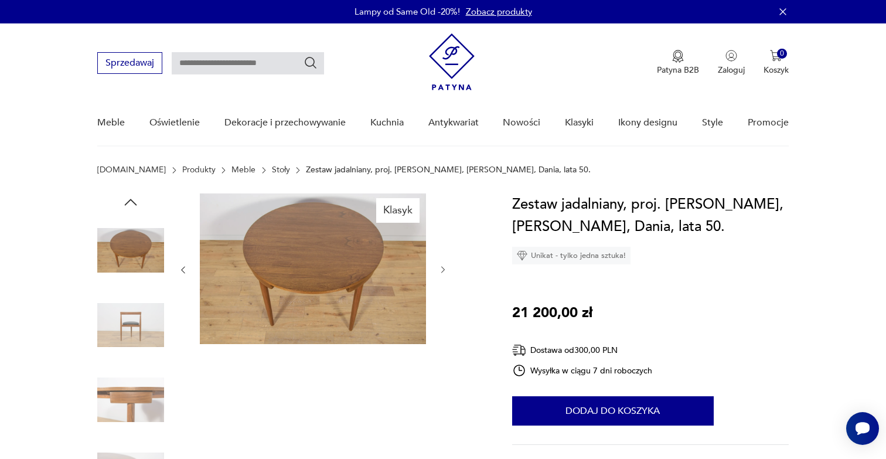
click at [441, 266] on icon "button" at bounding box center [443, 270] width 10 height 10
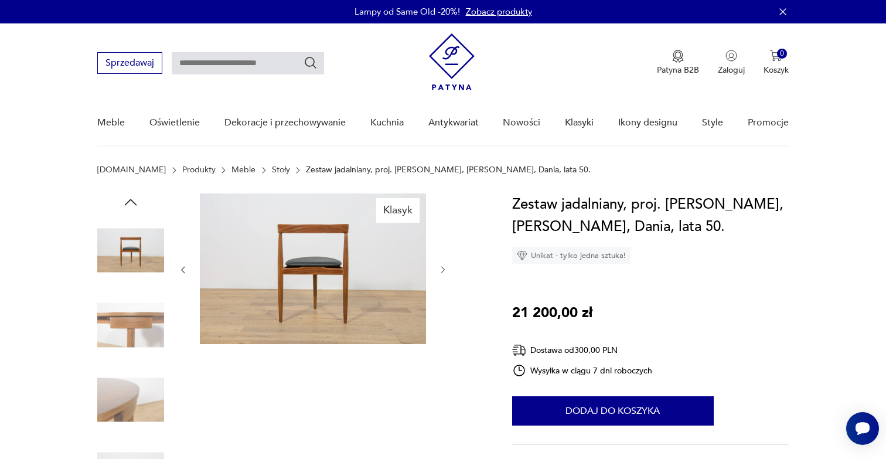
click at [441, 266] on icon "button" at bounding box center [443, 270] width 10 height 10
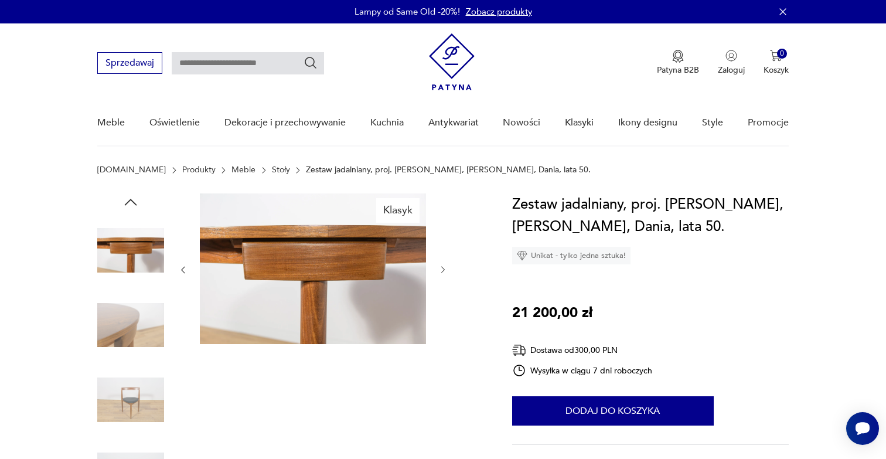
click at [441, 266] on icon "button" at bounding box center [443, 270] width 10 height 10
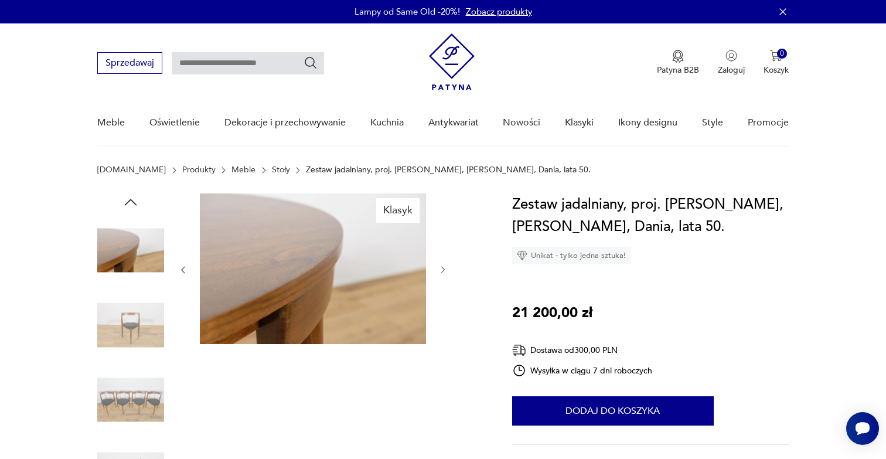
click at [441, 266] on icon "button" at bounding box center [443, 270] width 10 height 10
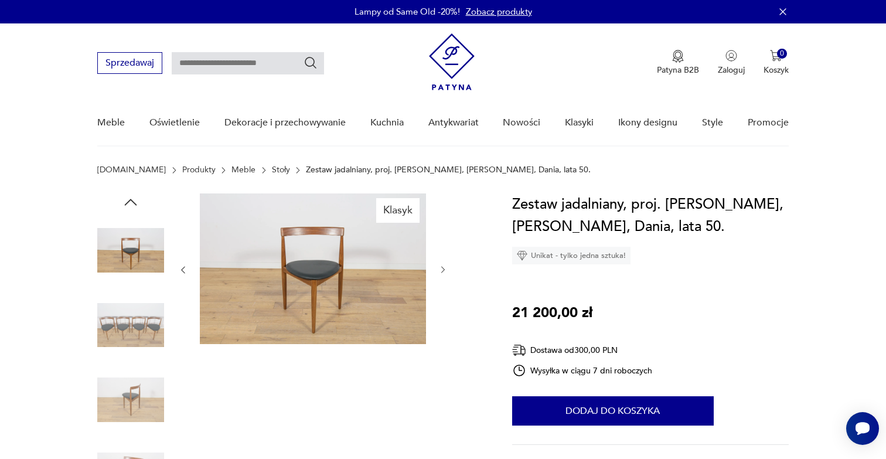
click at [441, 266] on icon "button" at bounding box center [443, 270] width 10 height 10
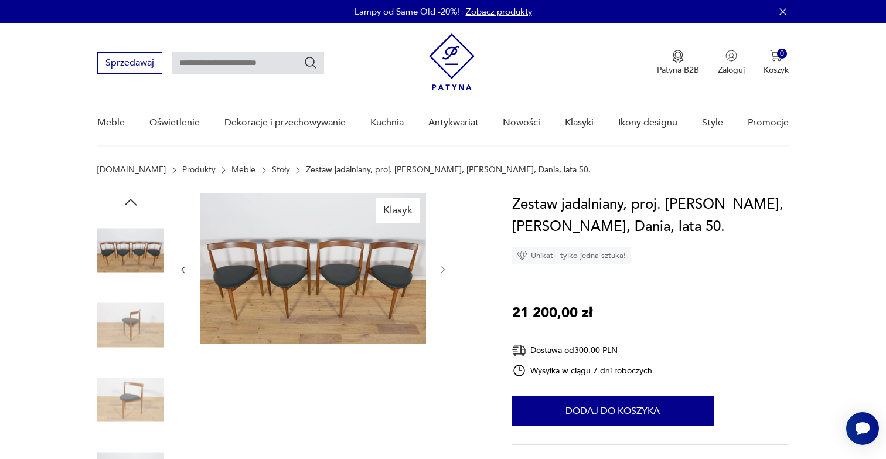
click at [441, 266] on icon "button" at bounding box center [443, 270] width 10 height 10
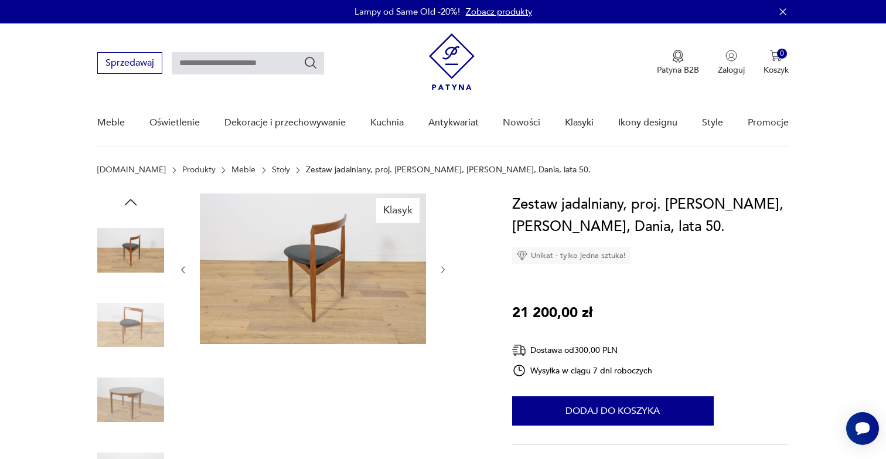
click at [441, 266] on icon "button" at bounding box center [443, 270] width 10 height 10
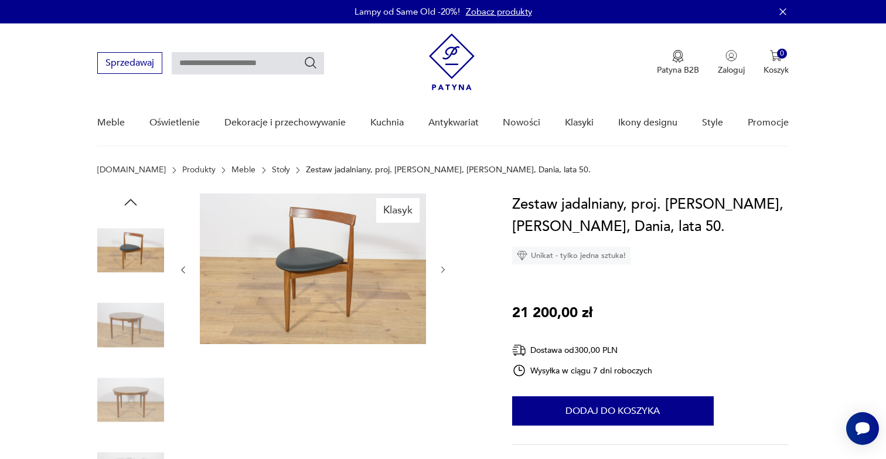
click at [441, 266] on icon "button" at bounding box center [443, 270] width 10 height 10
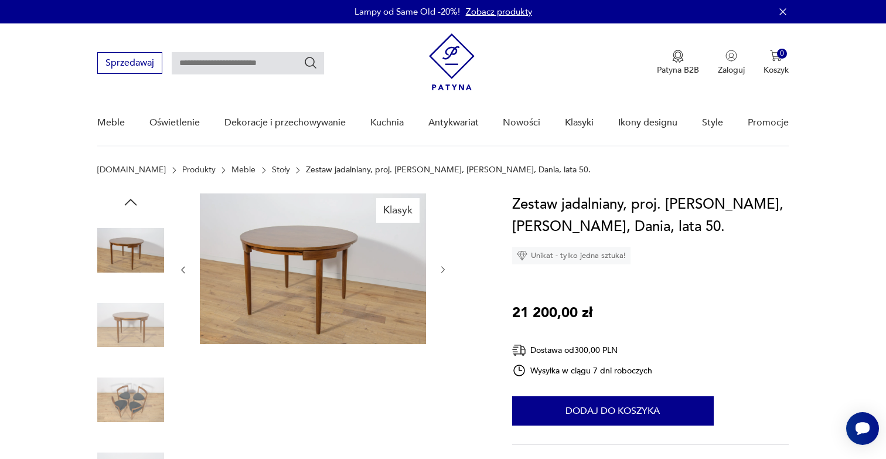
click at [441, 266] on icon "button" at bounding box center [443, 270] width 10 height 10
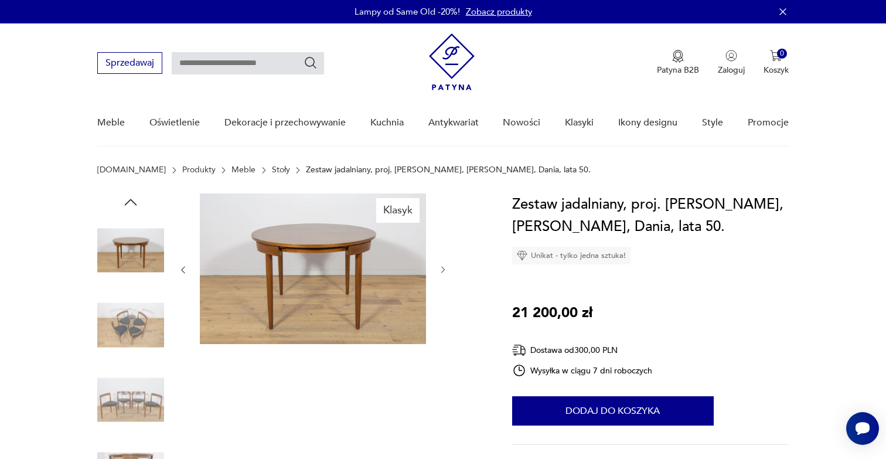
click at [441, 266] on icon "button" at bounding box center [443, 270] width 10 height 10
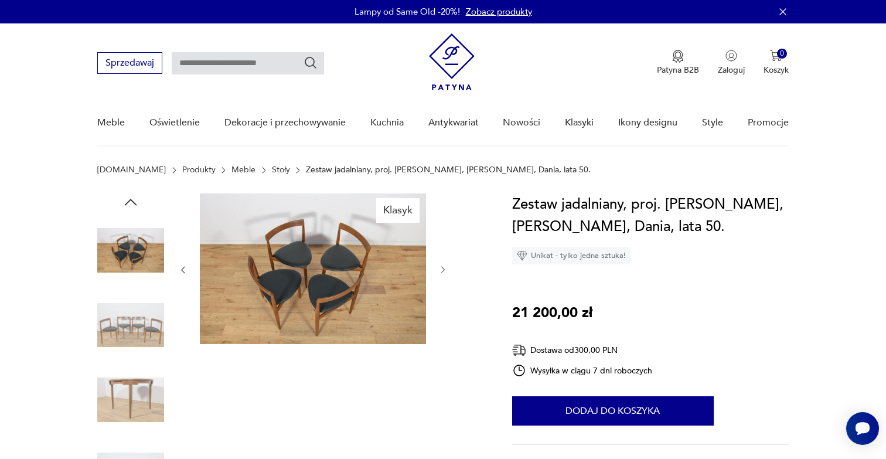
click at [441, 266] on icon "button" at bounding box center [443, 270] width 10 height 10
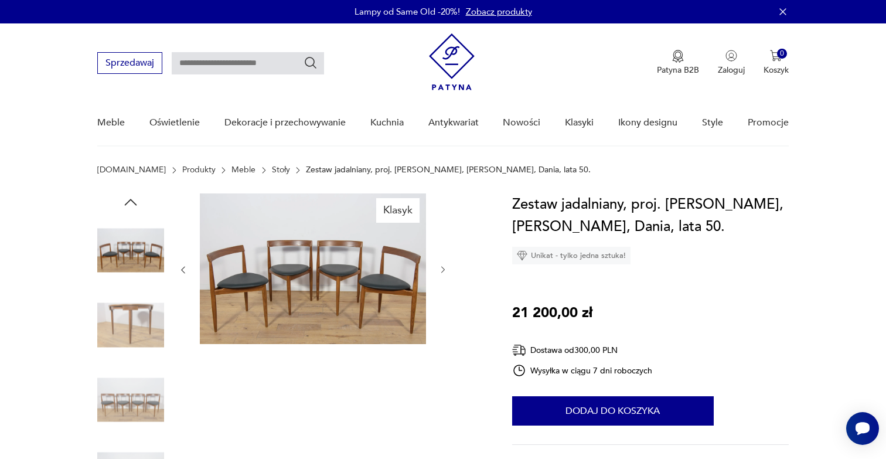
click at [441, 266] on icon "button" at bounding box center [443, 270] width 10 height 10
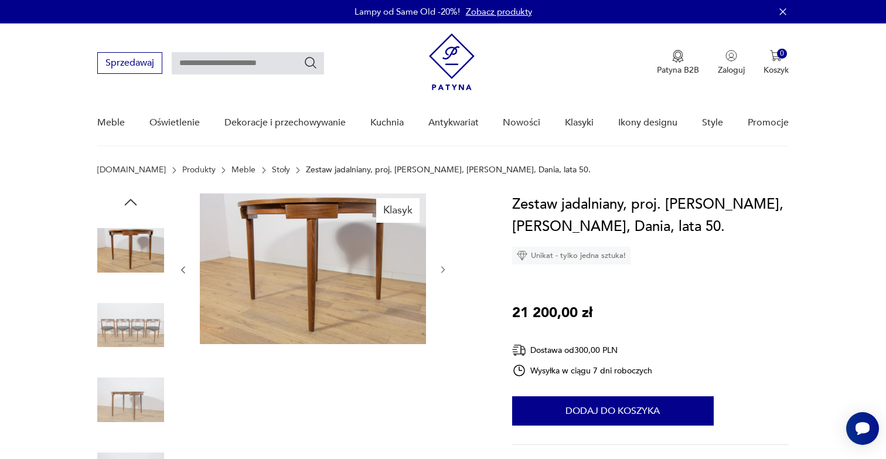
click at [441, 266] on icon "button" at bounding box center [443, 270] width 10 height 10
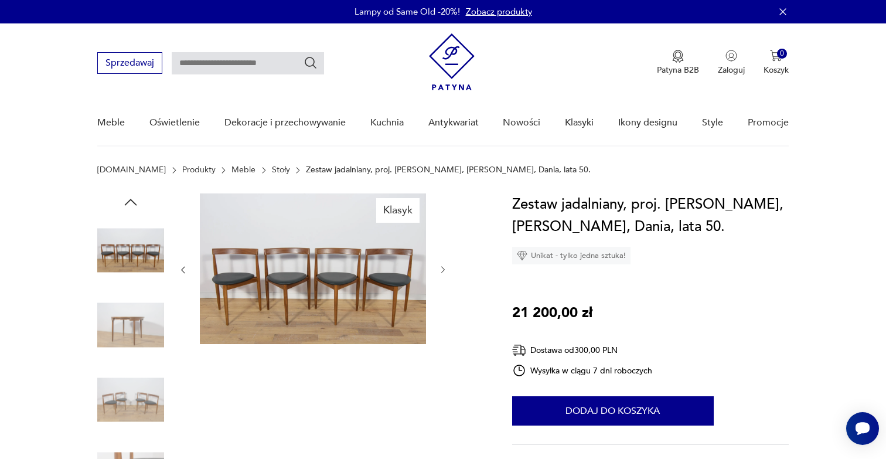
click at [441, 266] on icon "button" at bounding box center [443, 270] width 10 height 10
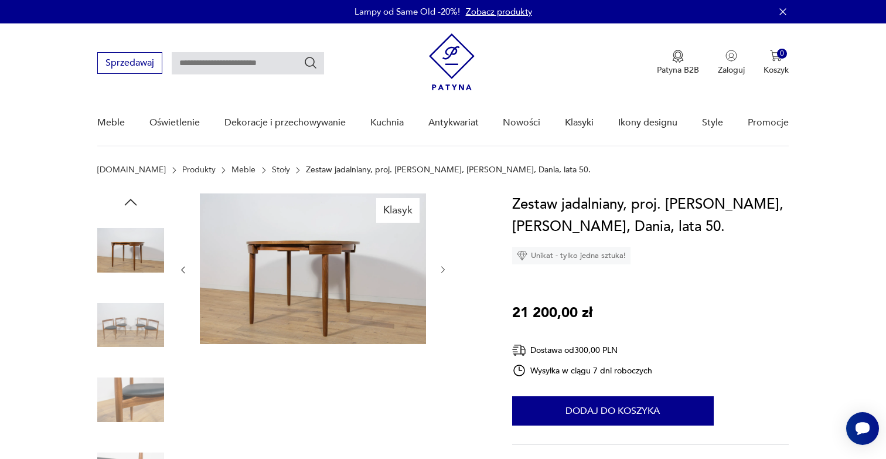
click at [441, 266] on icon "button" at bounding box center [443, 270] width 10 height 10
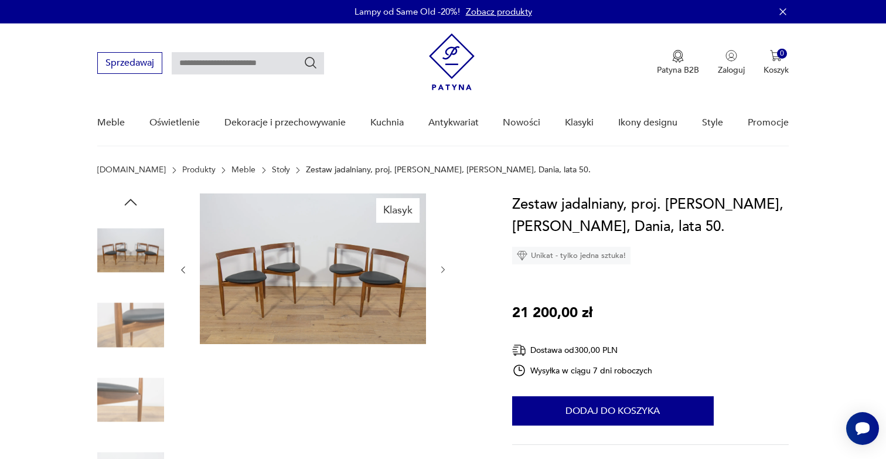
click at [441, 266] on icon "button" at bounding box center [443, 270] width 10 height 10
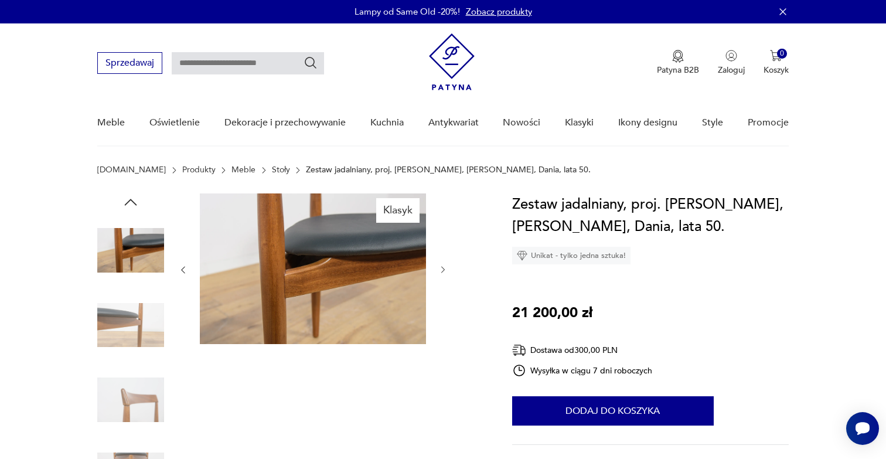
click at [441, 266] on icon "button" at bounding box center [443, 270] width 10 height 10
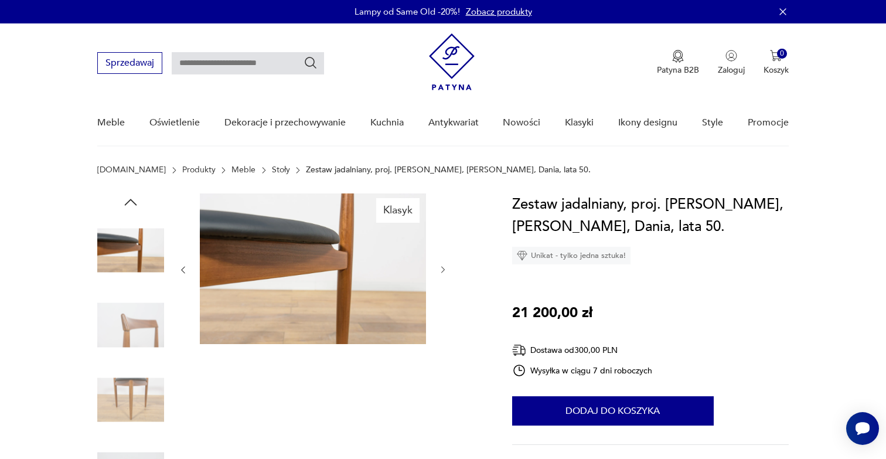
click at [441, 266] on icon "button" at bounding box center [443, 270] width 10 height 10
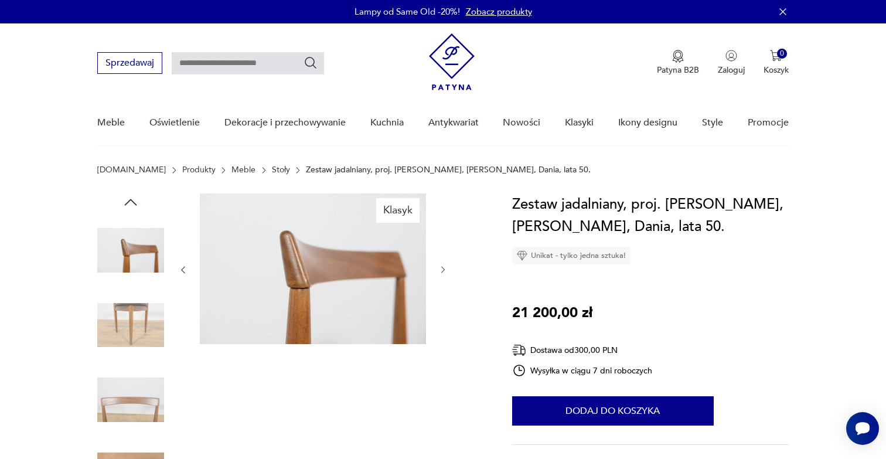
click at [441, 266] on icon "button" at bounding box center [443, 270] width 10 height 10
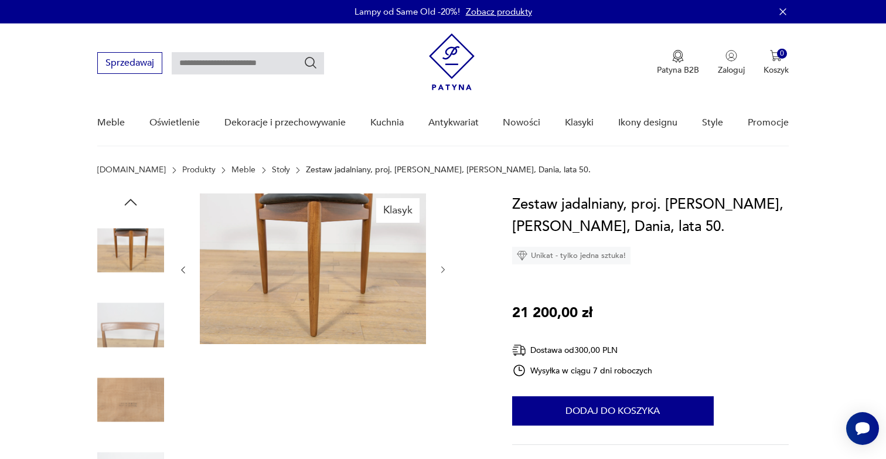
click at [441, 266] on icon "button" at bounding box center [443, 270] width 10 height 10
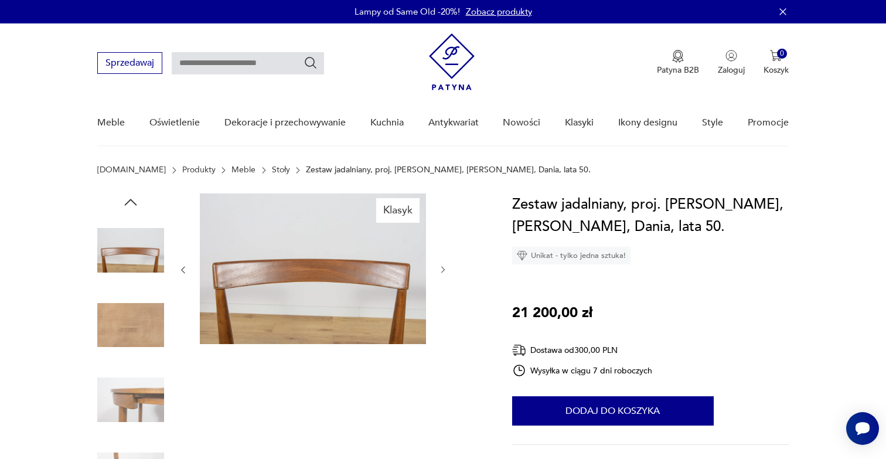
click at [441, 266] on icon "button" at bounding box center [443, 270] width 10 height 10
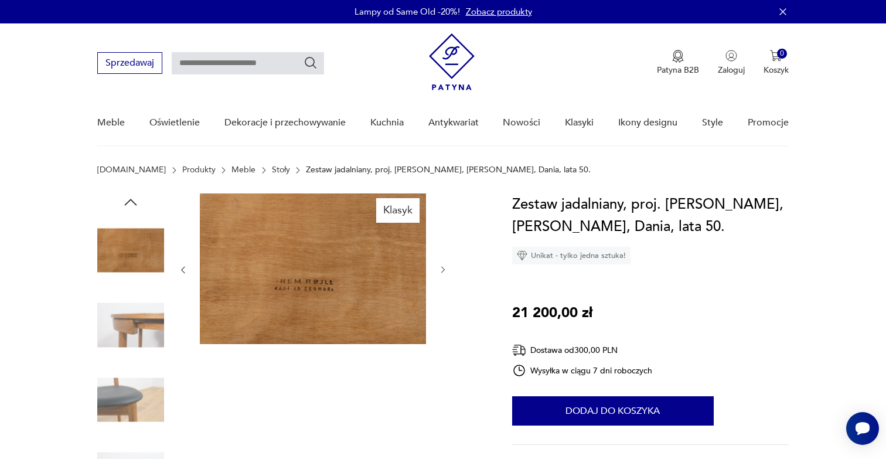
click at [441, 266] on icon "button" at bounding box center [443, 270] width 10 height 10
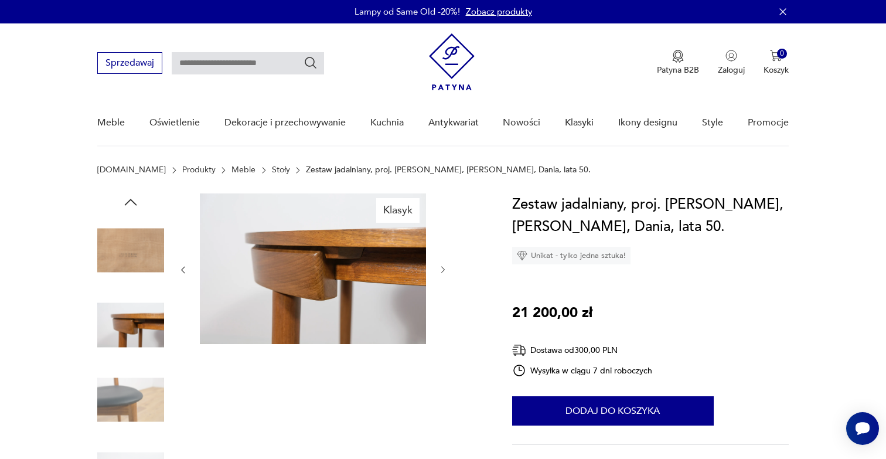
click at [183, 266] on icon "button" at bounding box center [183, 270] width 10 height 10
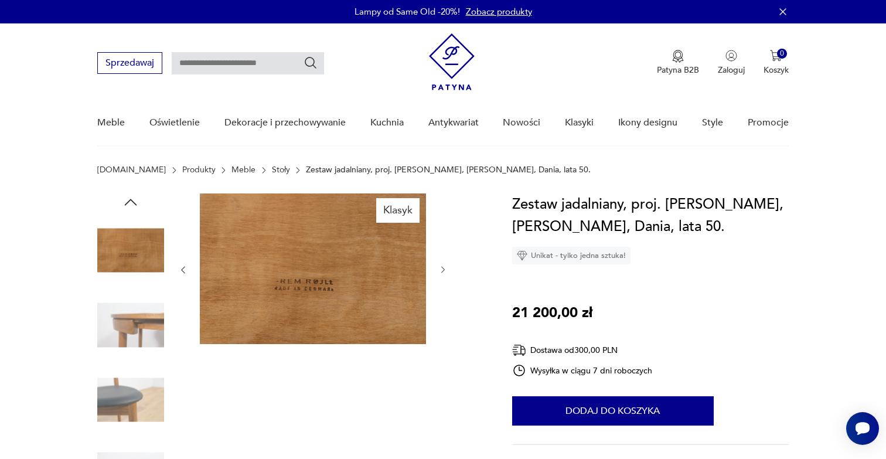
click at [442, 270] on icon "button" at bounding box center [443, 270] width 10 height 10
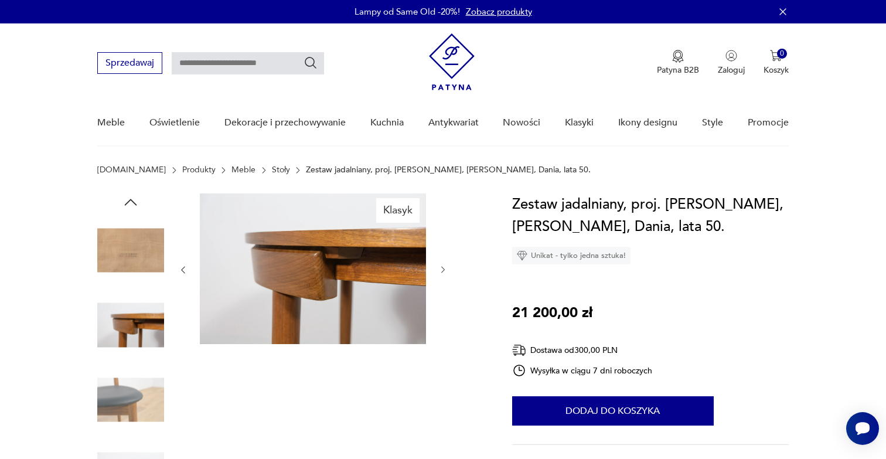
click at [442, 270] on icon "button" at bounding box center [443, 270] width 10 height 10
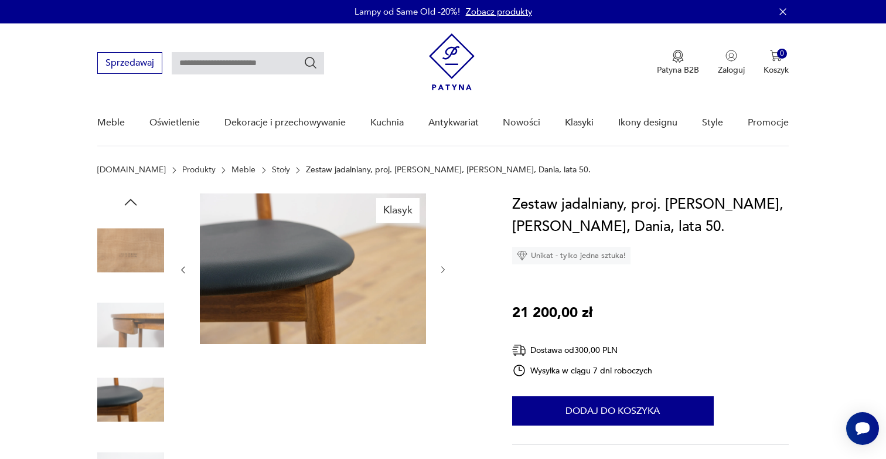
click at [442, 270] on icon "button" at bounding box center [443, 270] width 10 height 10
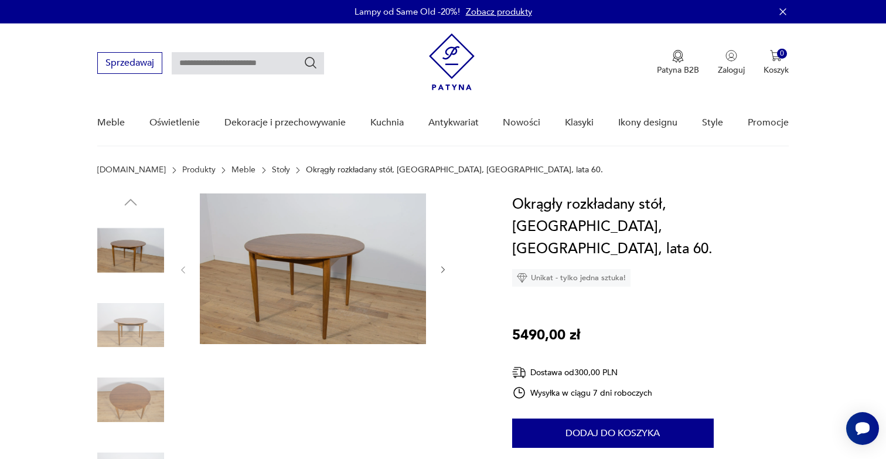
click at [443, 268] on icon "button" at bounding box center [443, 270] width 4 height 7
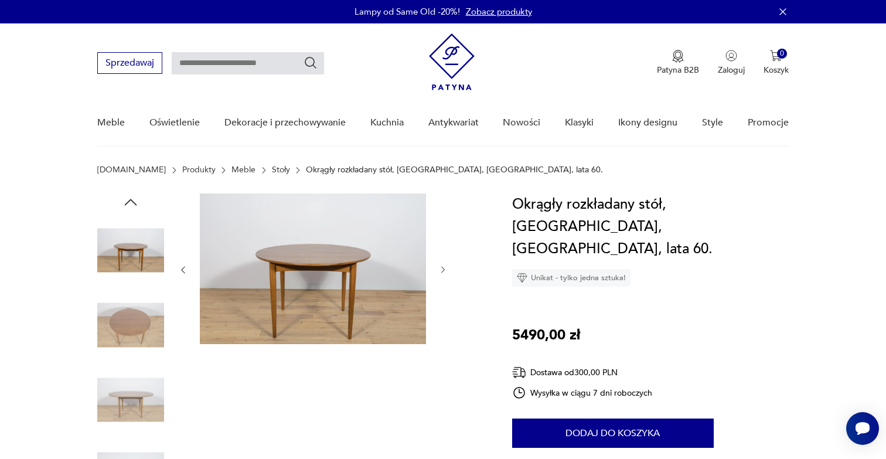
click at [443, 268] on icon "button" at bounding box center [443, 270] width 4 height 7
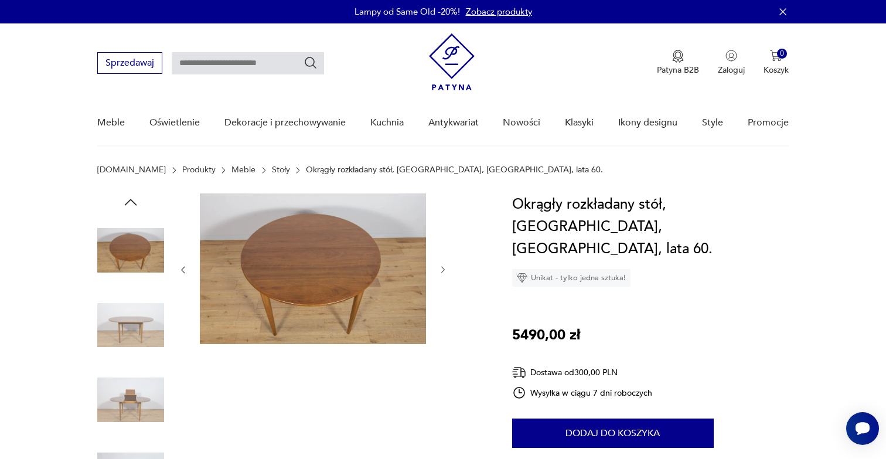
click at [443, 268] on icon "button" at bounding box center [443, 270] width 4 height 7
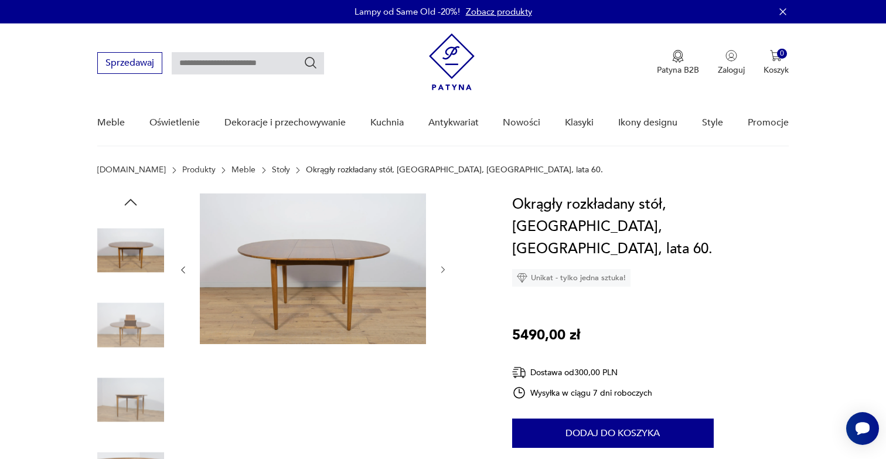
click at [443, 268] on icon "button" at bounding box center [443, 270] width 4 height 7
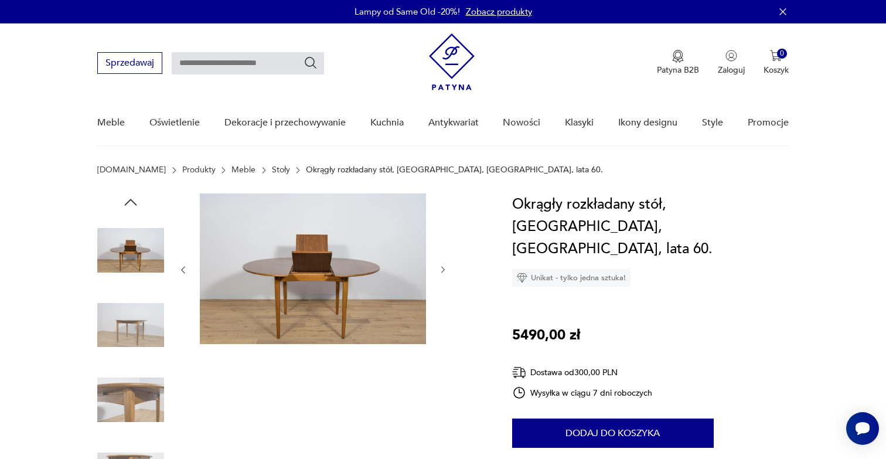
click at [443, 268] on icon "button" at bounding box center [443, 270] width 4 height 7
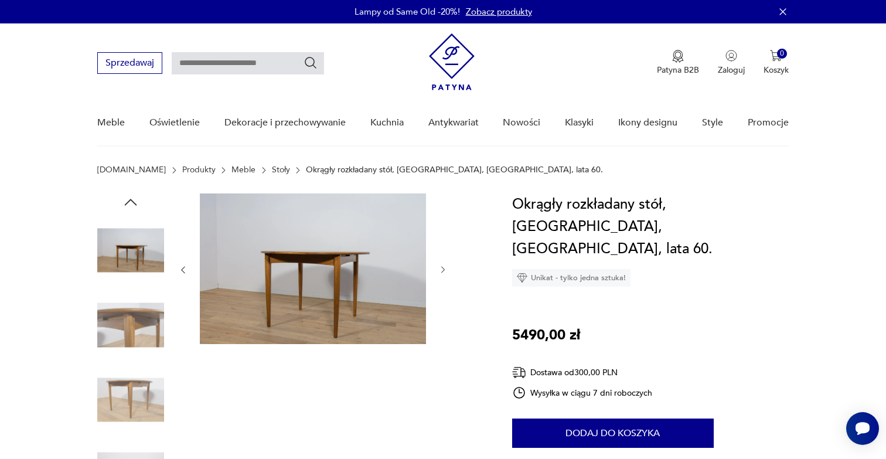
click at [443, 268] on icon "button" at bounding box center [443, 270] width 4 height 7
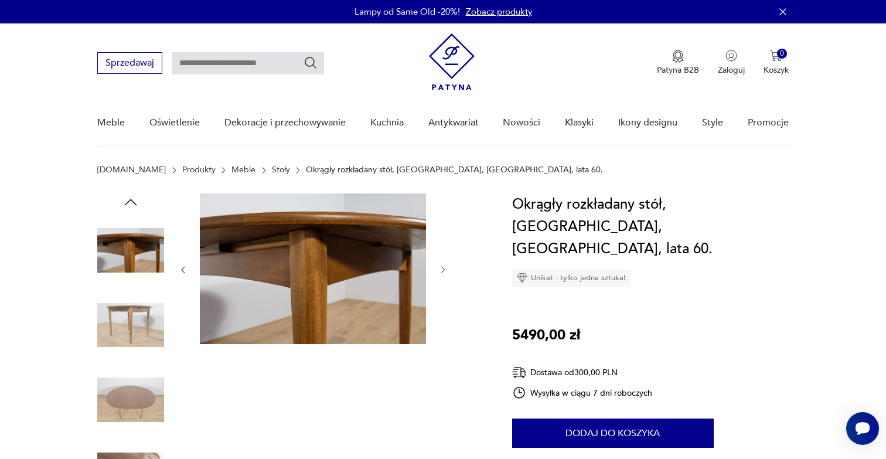
click at [443, 268] on icon "button" at bounding box center [443, 270] width 4 height 7
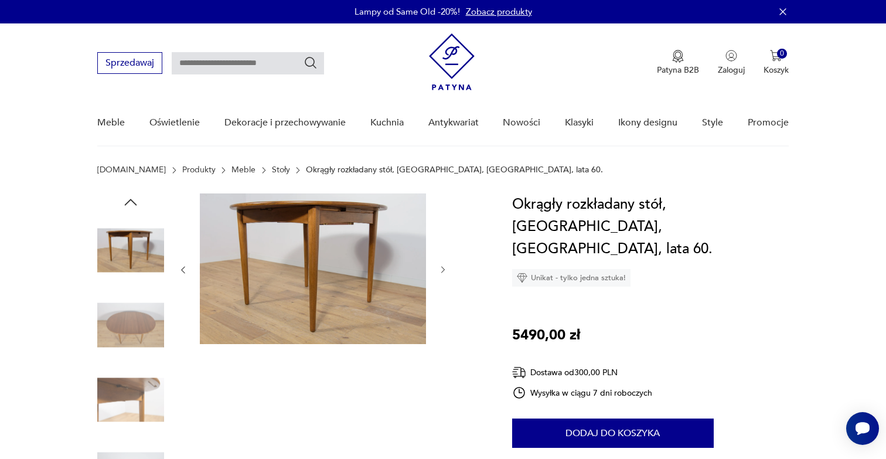
click at [443, 268] on icon "button" at bounding box center [443, 270] width 4 height 7
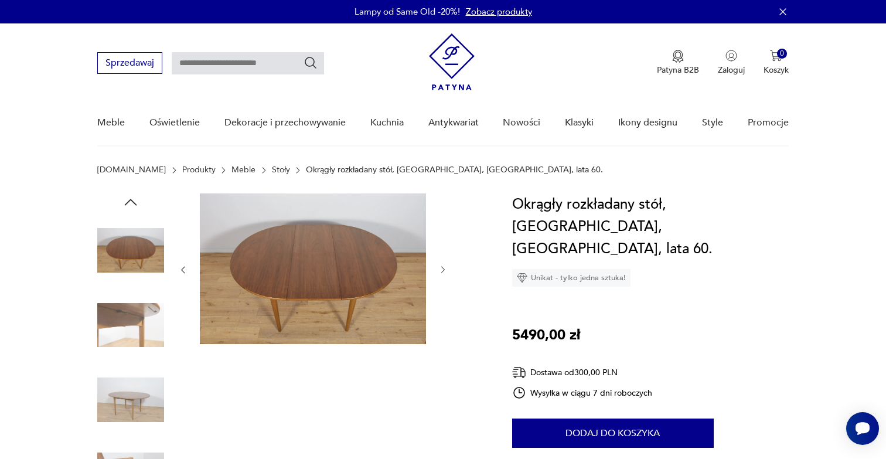
click at [443, 268] on icon "button" at bounding box center [443, 270] width 4 height 7
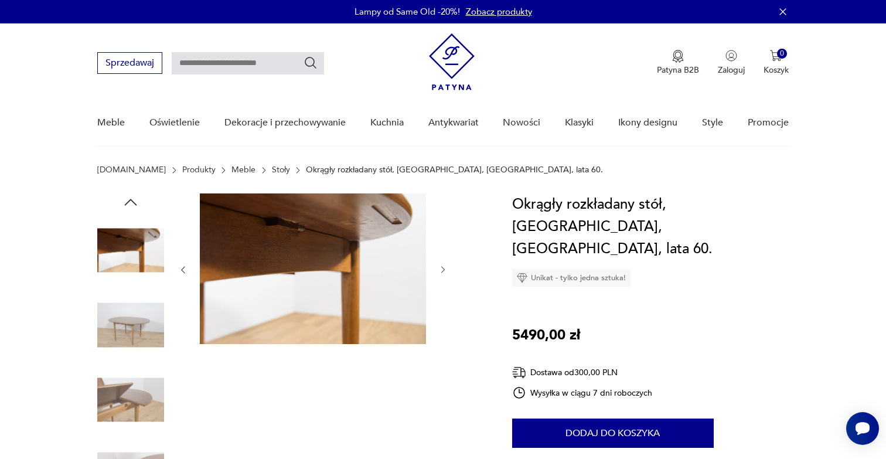
click at [443, 268] on icon "button" at bounding box center [443, 270] width 4 height 7
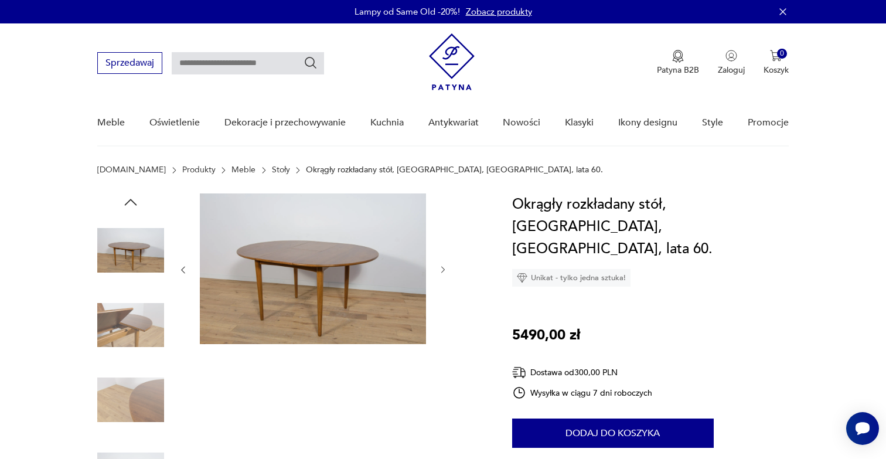
click at [443, 268] on icon "button" at bounding box center [443, 270] width 4 height 7
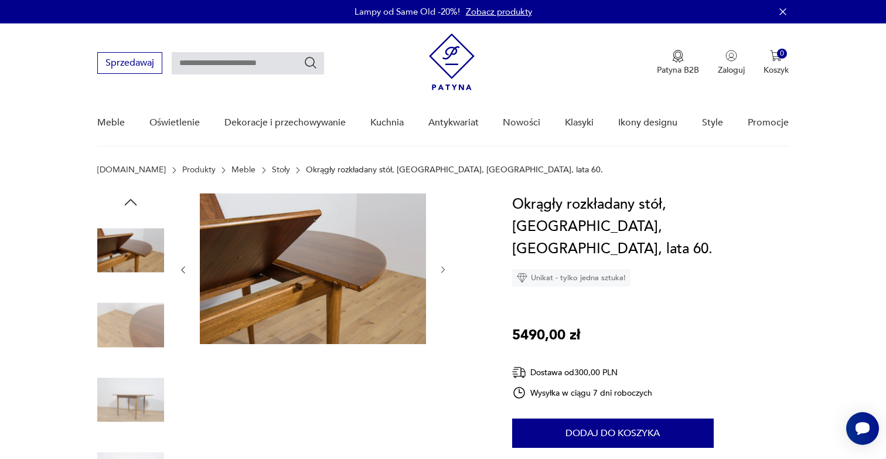
click at [443, 268] on icon "button" at bounding box center [443, 270] width 4 height 7
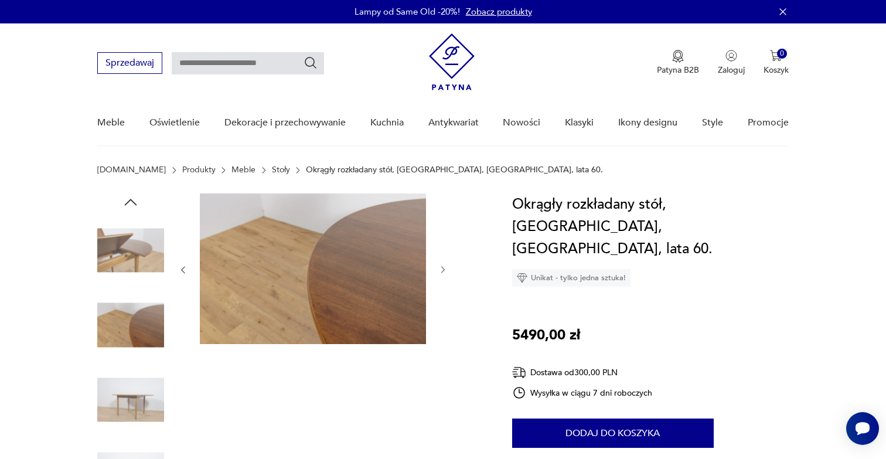
click at [443, 268] on icon "button" at bounding box center [443, 270] width 4 height 7
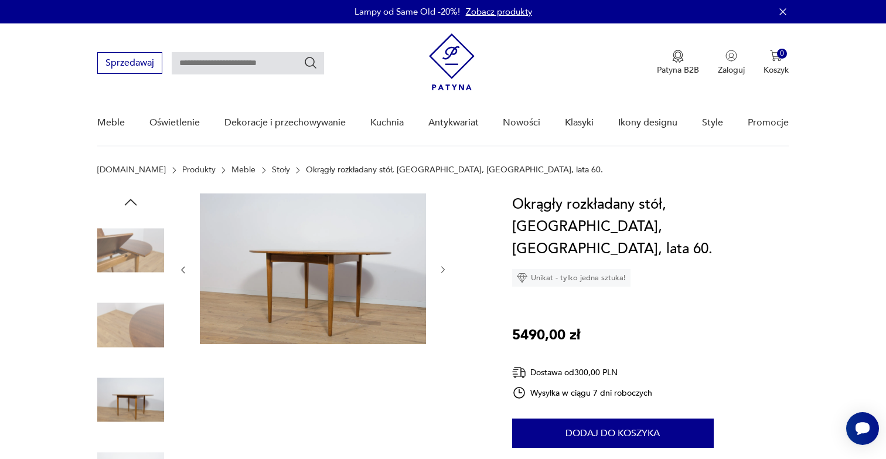
click at [443, 268] on icon "button" at bounding box center [443, 270] width 4 height 7
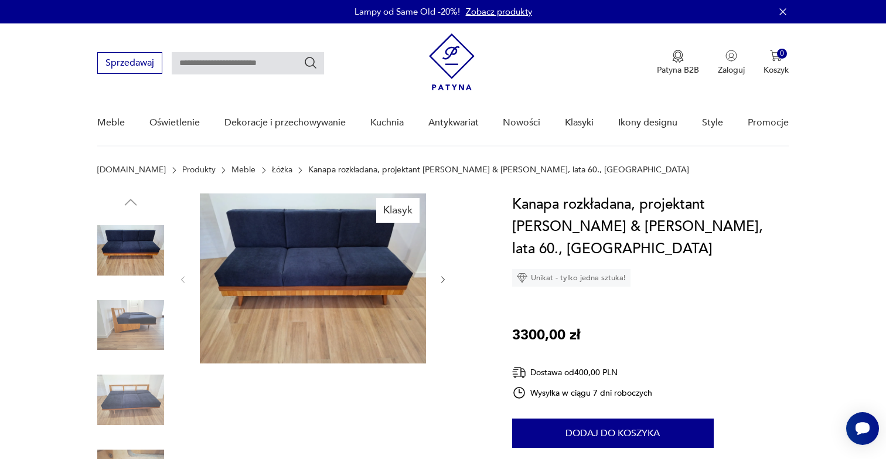
click at [442, 275] on icon "button" at bounding box center [443, 280] width 10 height 10
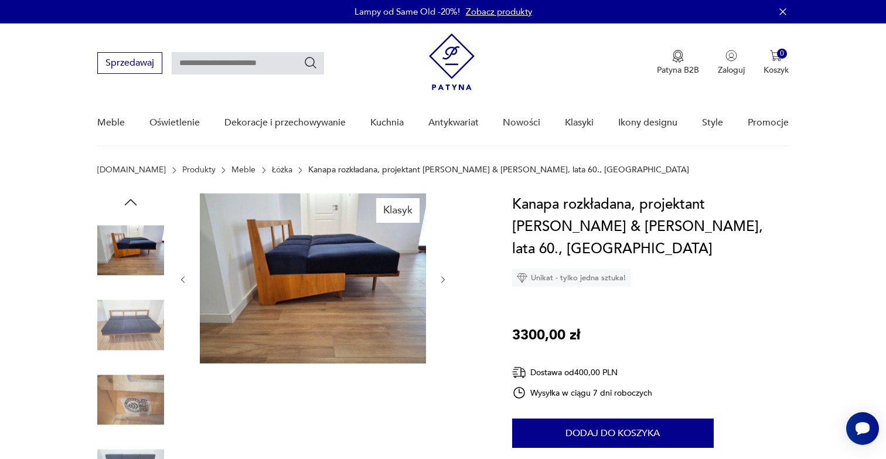
click at [442, 275] on icon "button" at bounding box center [443, 280] width 10 height 10
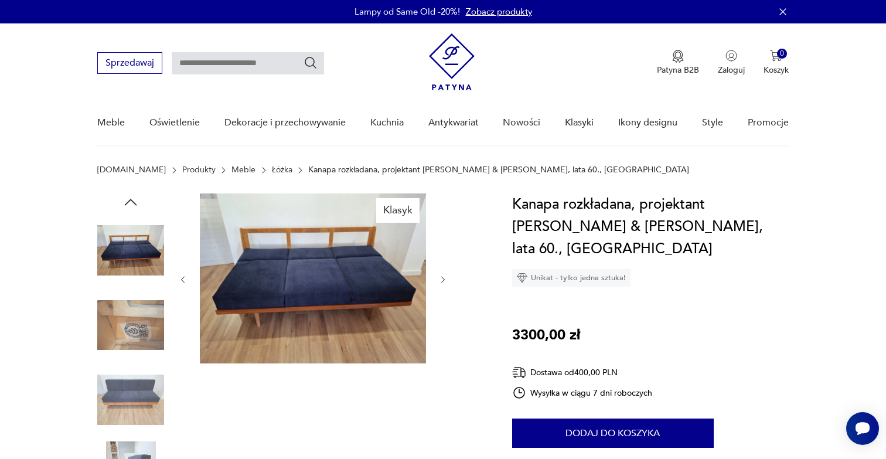
click at [442, 275] on icon "button" at bounding box center [443, 280] width 10 height 10
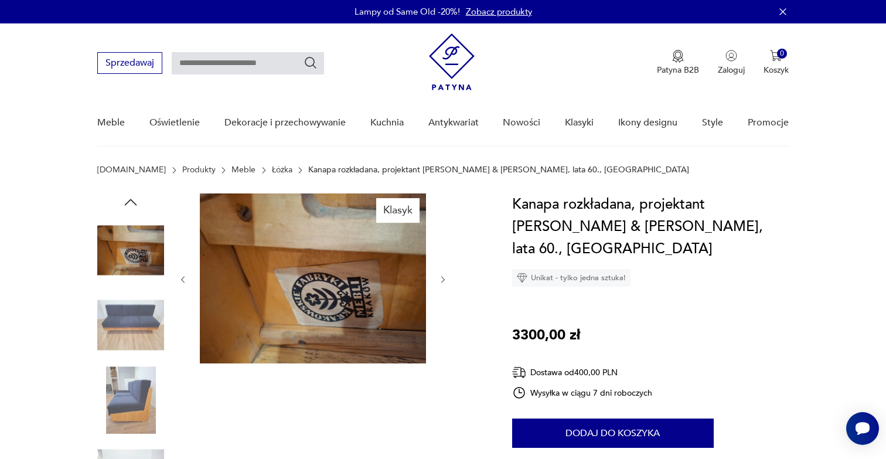
click at [442, 275] on icon "button" at bounding box center [443, 280] width 10 height 10
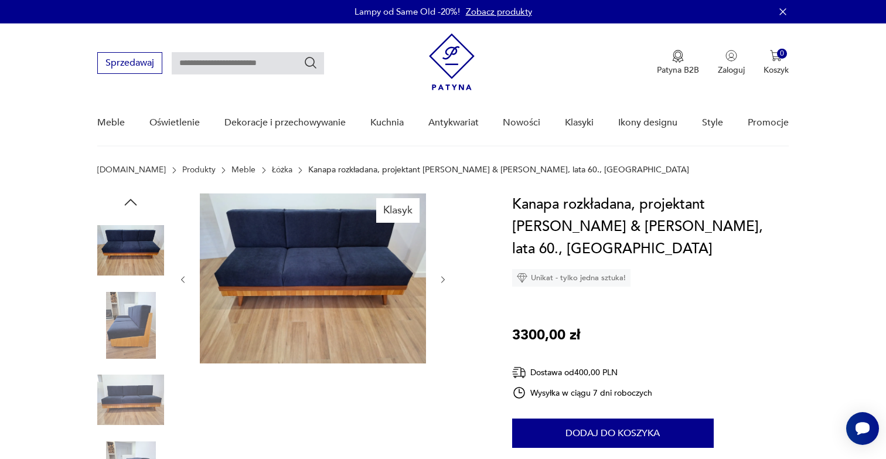
click at [442, 275] on icon "button" at bounding box center [443, 280] width 10 height 10
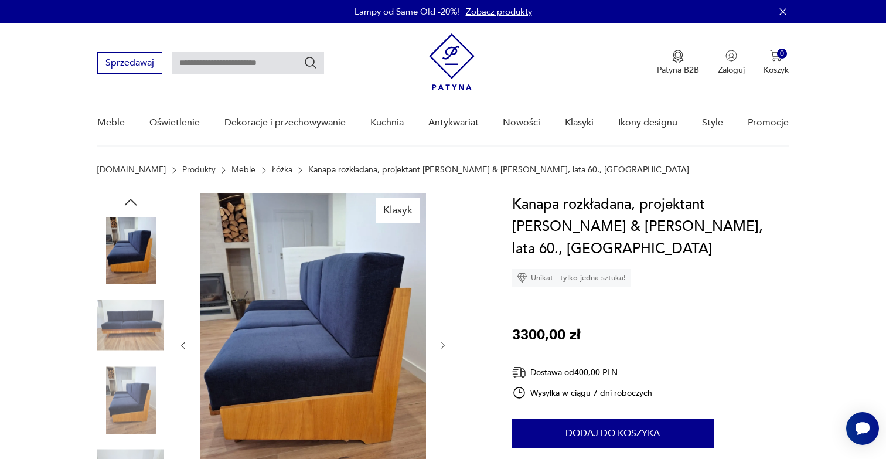
click at [442, 275] on div at bounding box center [313, 345] width 270 height 304
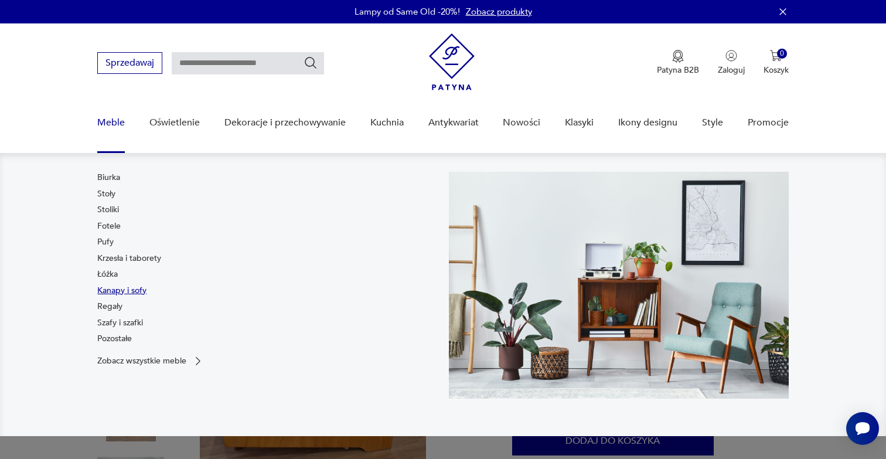
click at [118, 288] on link "Kanapy i sofy" at bounding box center [121, 291] width 49 height 12
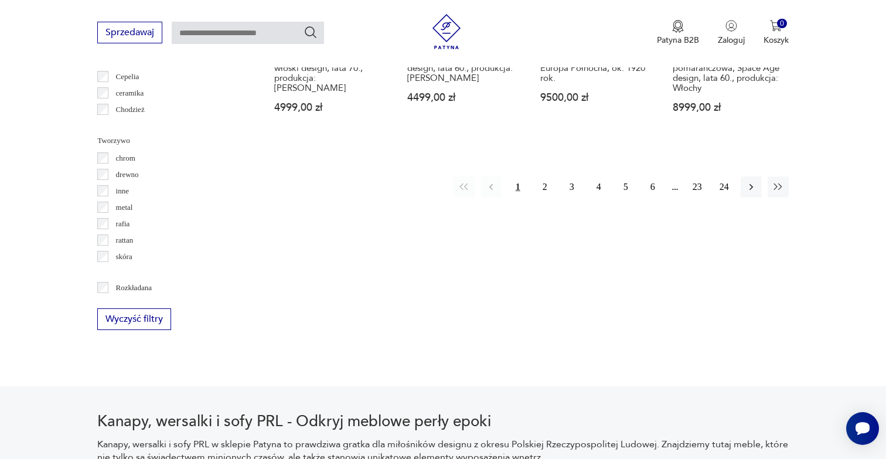
scroll to position [1310, 0]
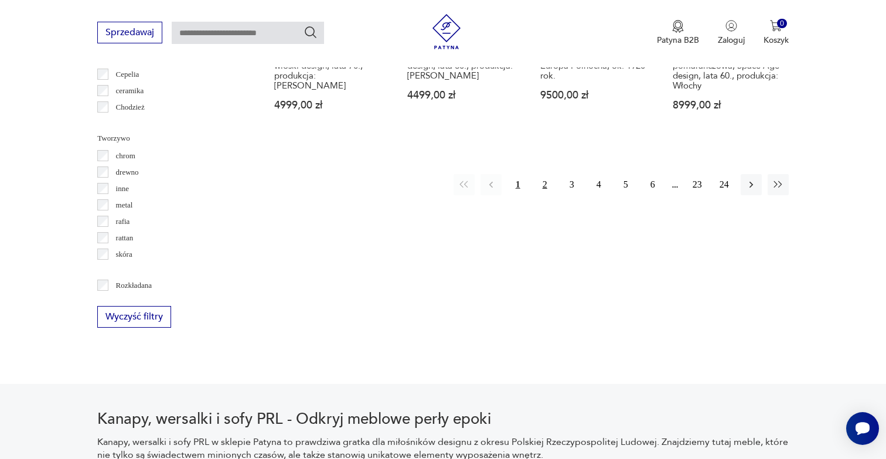
click at [543, 193] on button "2" at bounding box center [544, 184] width 21 height 21
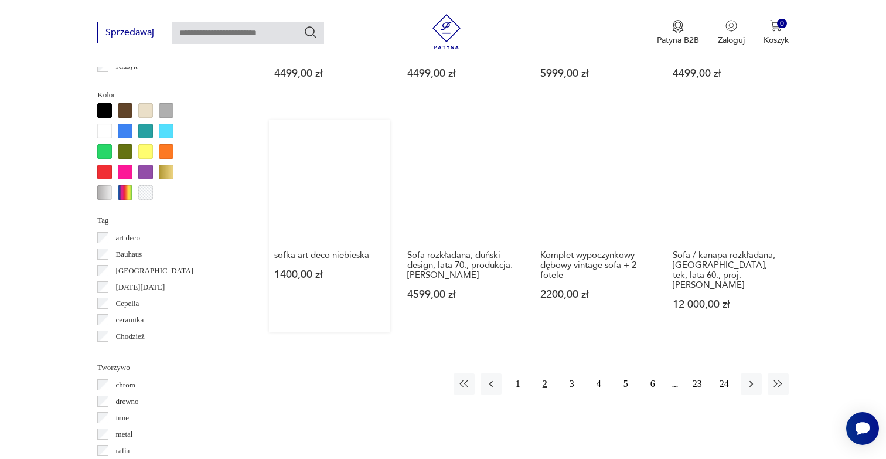
scroll to position [1091, 0]
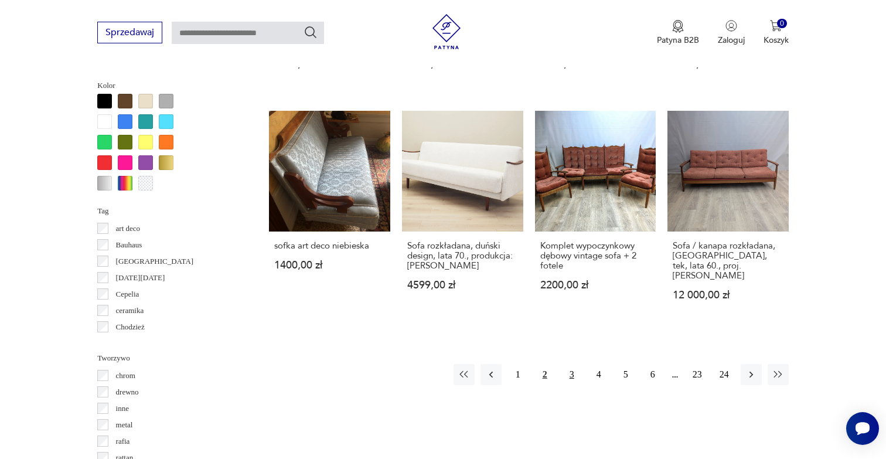
click at [571, 385] on button "3" at bounding box center [571, 374] width 21 height 21
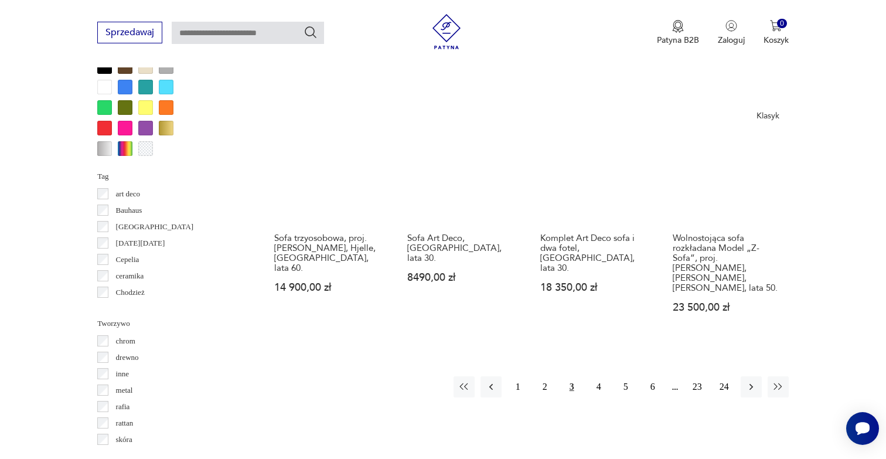
scroll to position [1126, 0]
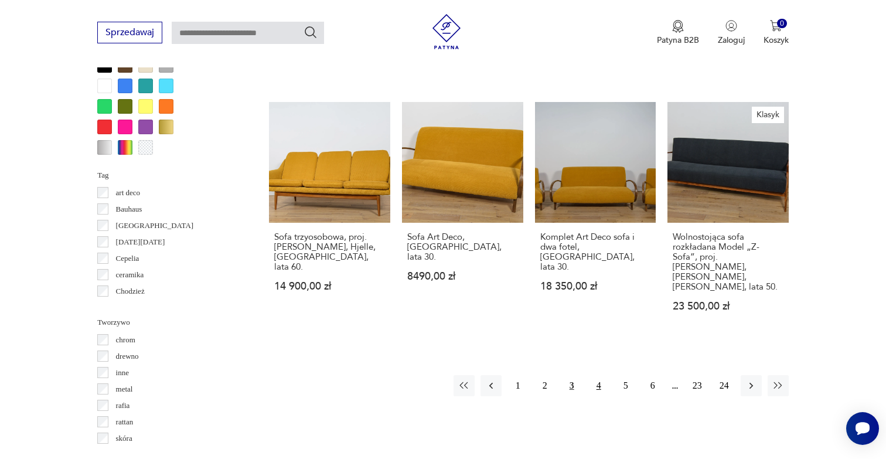
click at [598, 377] on button "4" at bounding box center [598, 385] width 21 height 21
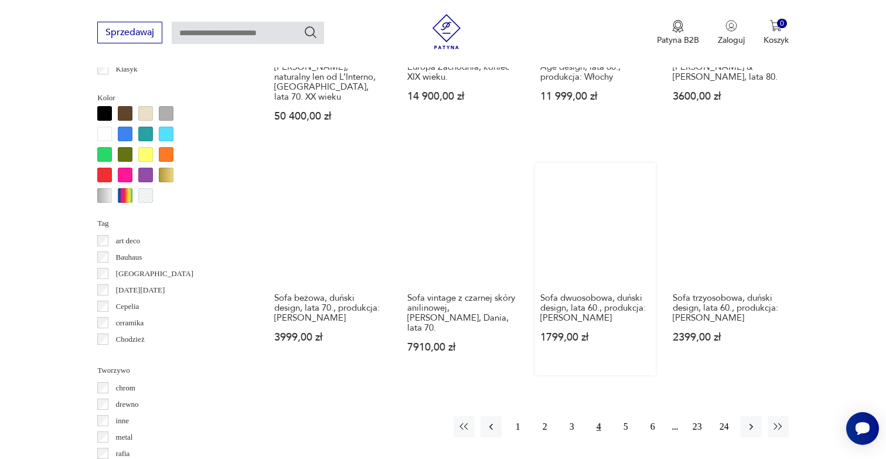
scroll to position [1079, 0]
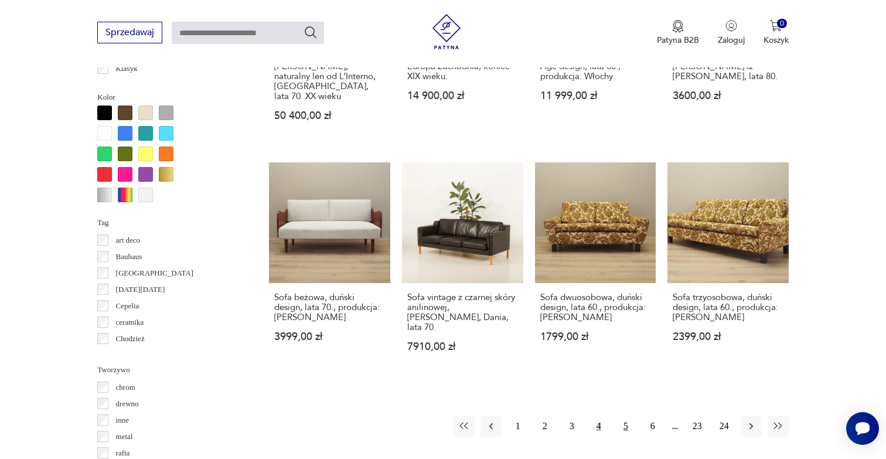
click at [622, 416] on button "5" at bounding box center [625, 426] width 21 height 21
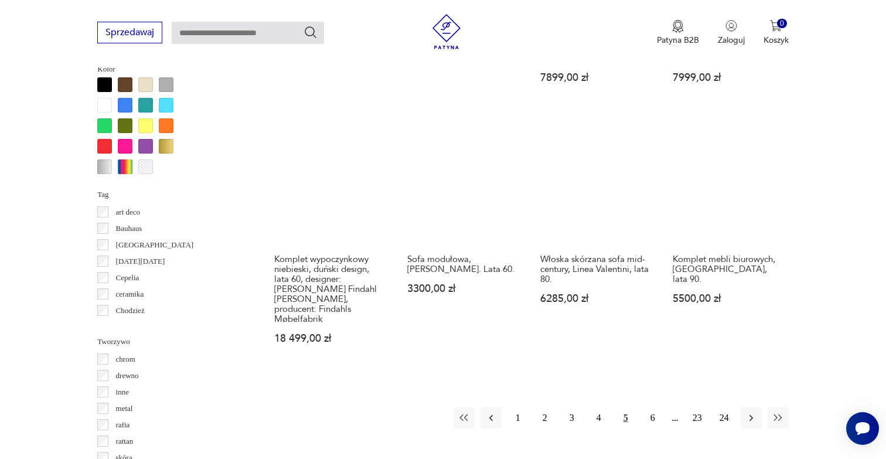
scroll to position [1106, 0]
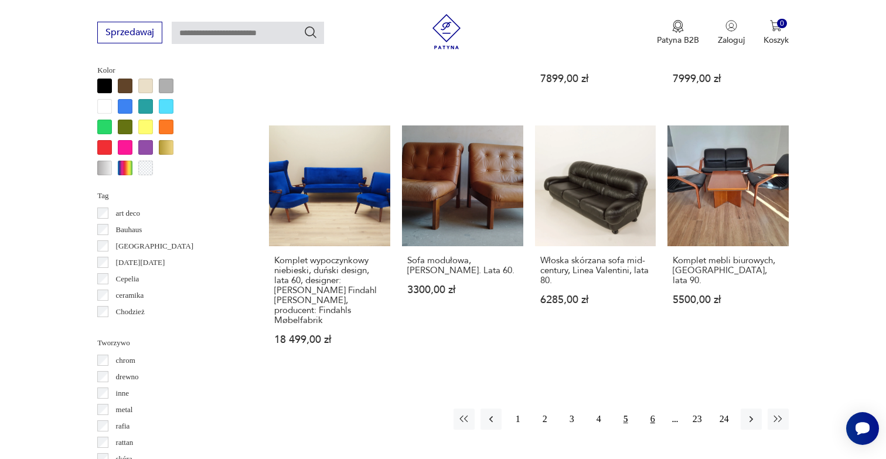
click at [651, 409] on button "6" at bounding box center [652, 418] width 21 height 21
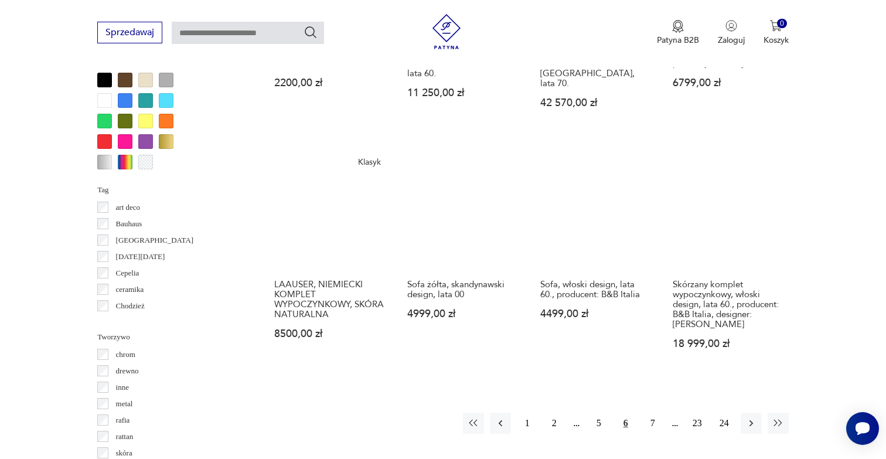
scroll to position [1121, 0]
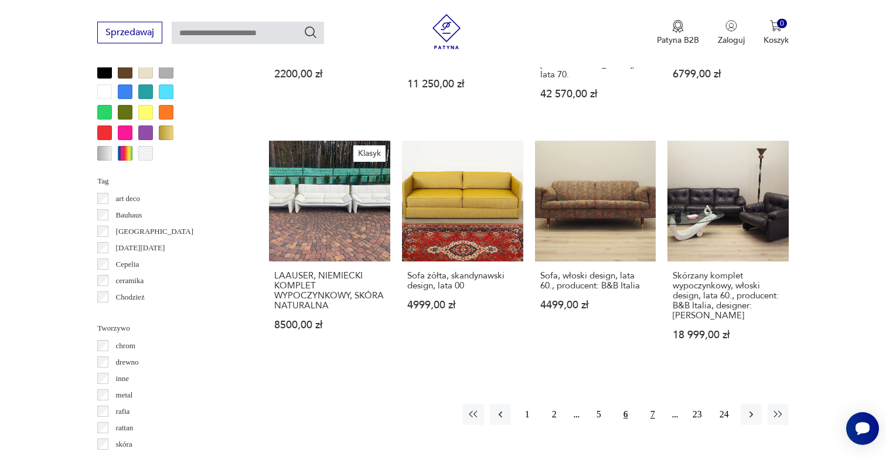
click at [653, 404] on button "7" at bounding box center [652, 414] width 21 height 21
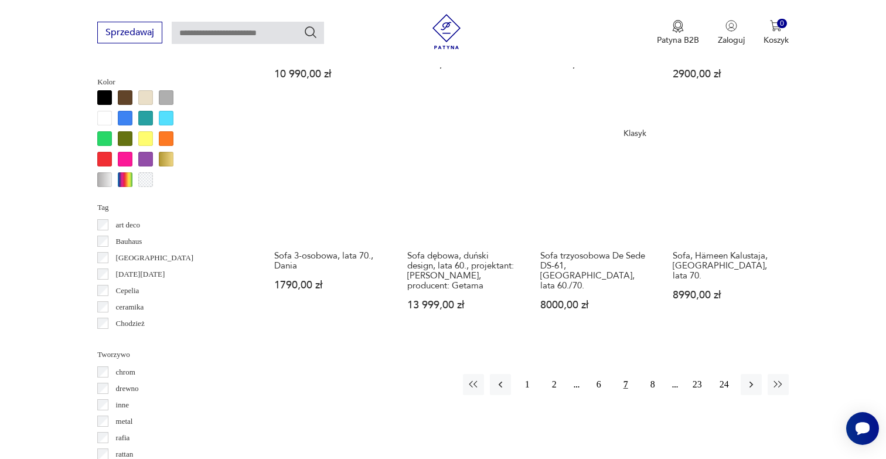
scroll to position [1095, 0]
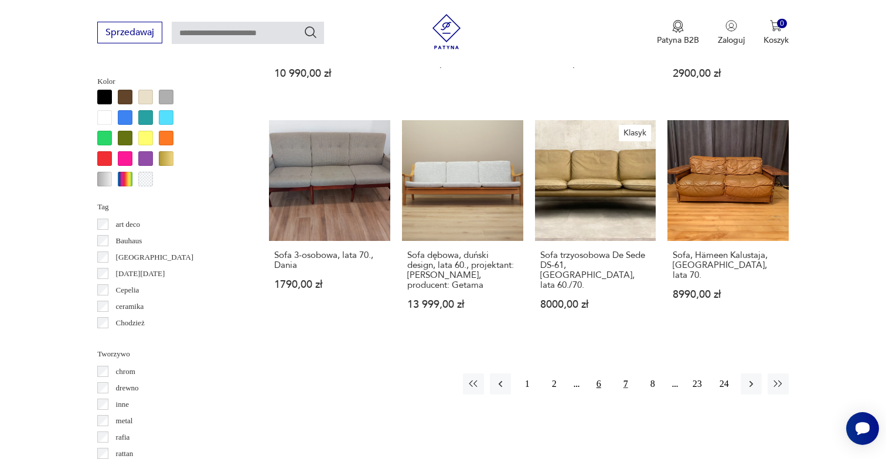
click at [597, 394] on button "6" at bounding box center [598, 383] width 21 height 21
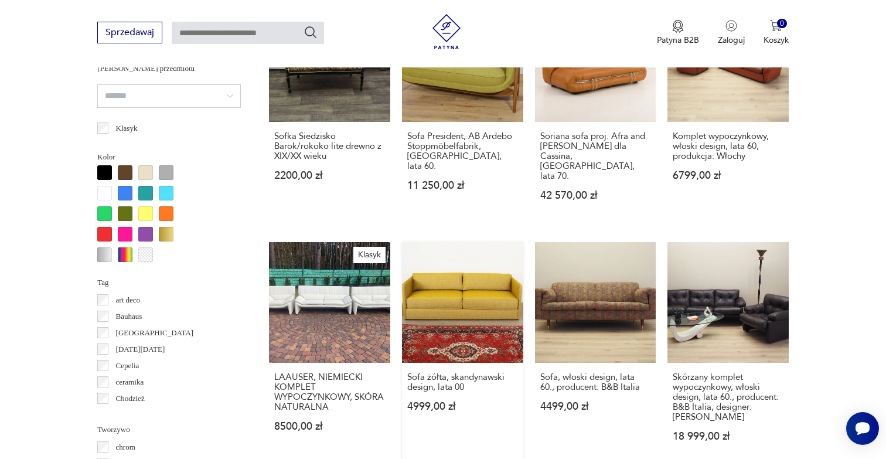
click at [462, 292] on link "Sofa żółta, skandynawski design, lata 00 4999,00 zł" at bounding box center [462, 353] width 121 height 223
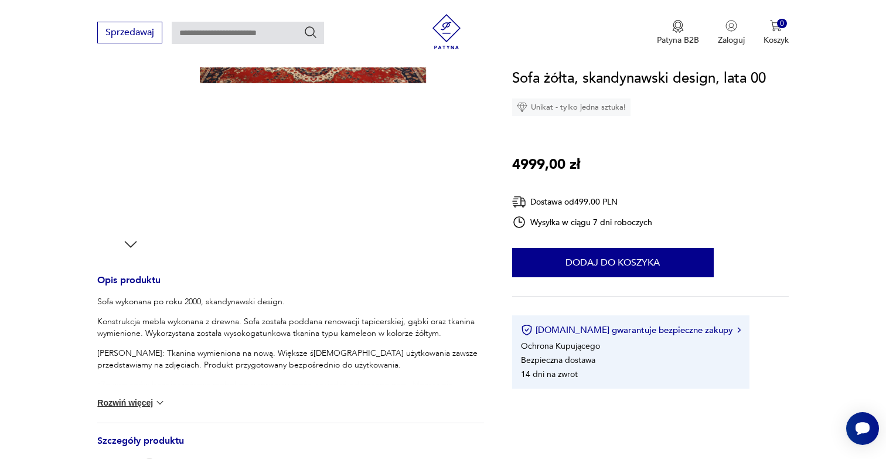
scroll to position [281, 0]
click at [144, 402] on button "Rozwiń więcej" at bounding box center [131, 402] width 68 height 12
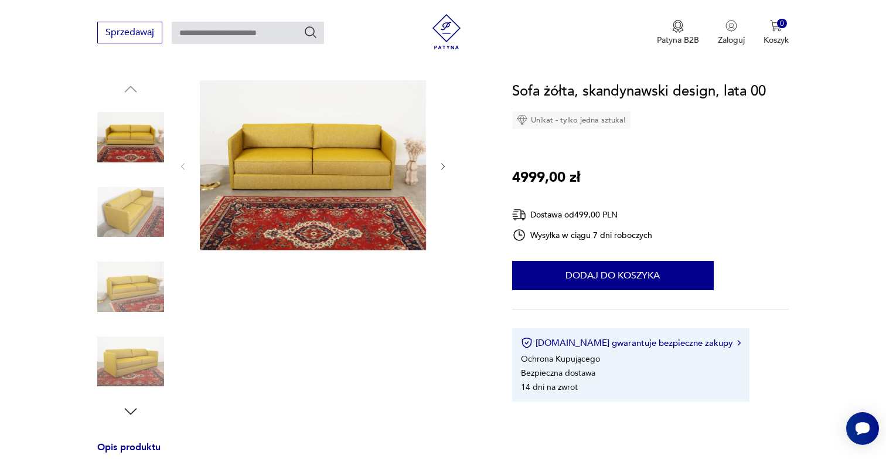
scroll to position [37, 0]
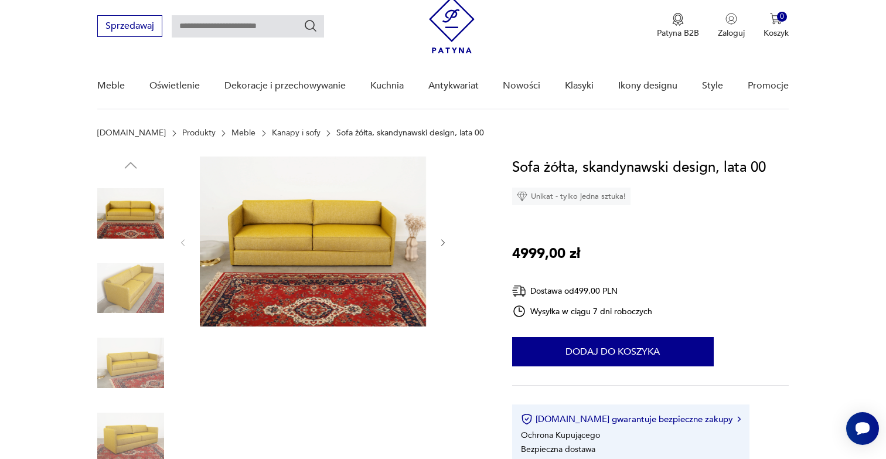
click at [119, 291] on img at bounding box center [130, 288] width 67 height 67
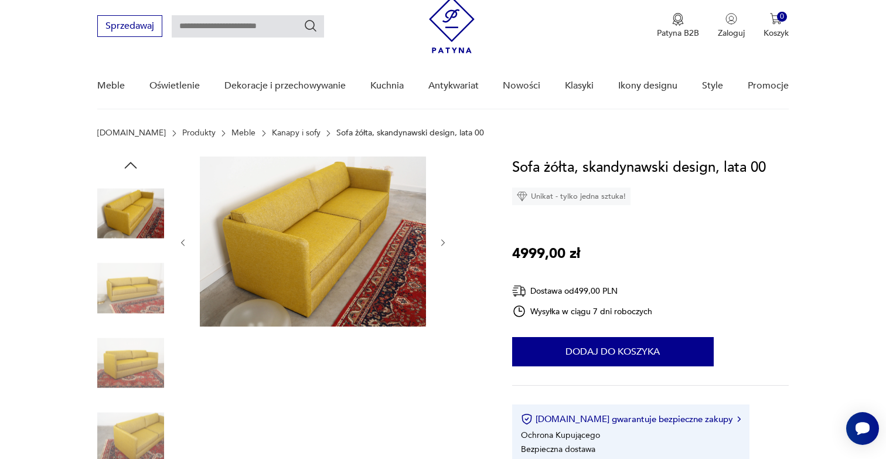
click at [119, 291] on img at bounding box center [130, 288] width 67 height 67
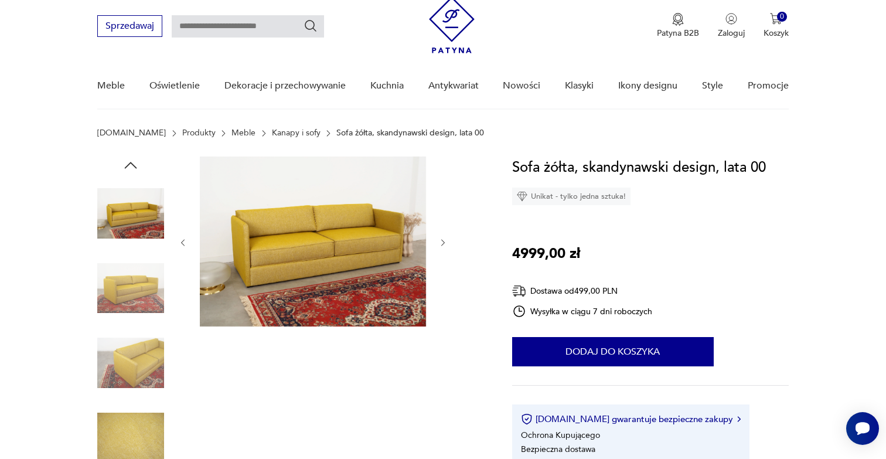
click at [119, 291] on img at bounding box center [130, 288] width 67 height 67
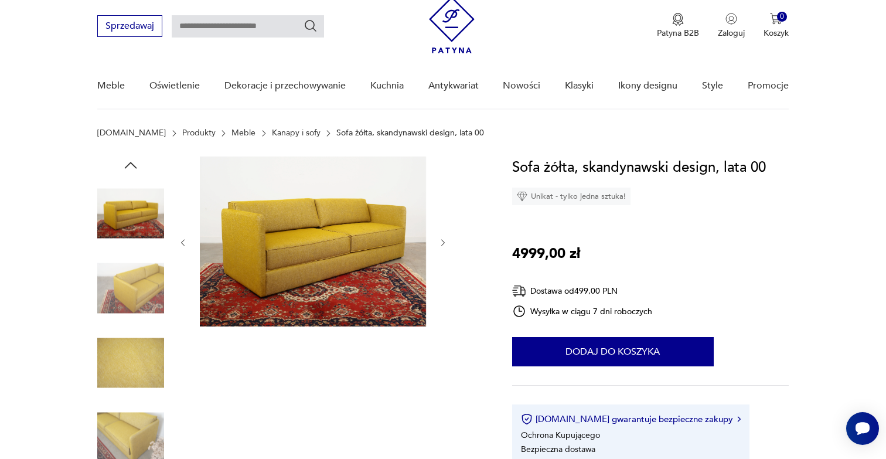
click at [119, 291] on img at bounding box center [130, 288] width 67 height 67
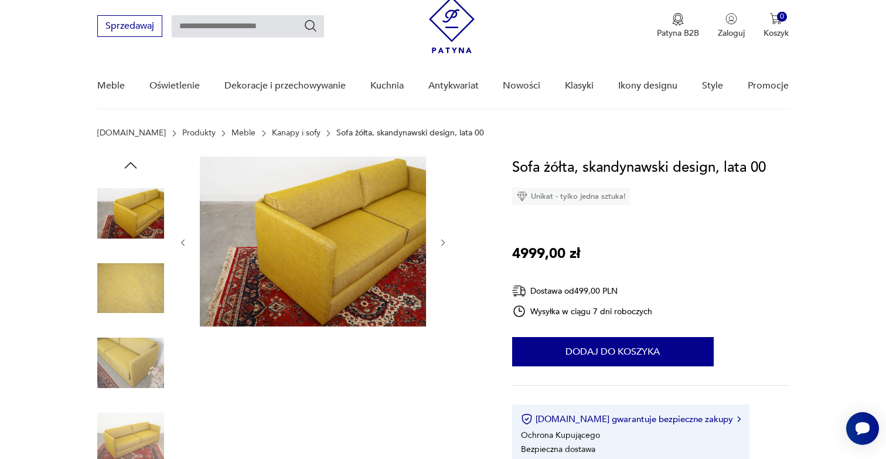
click at [119, 291] on img at bounding box center [130, 288] width 67 height 67
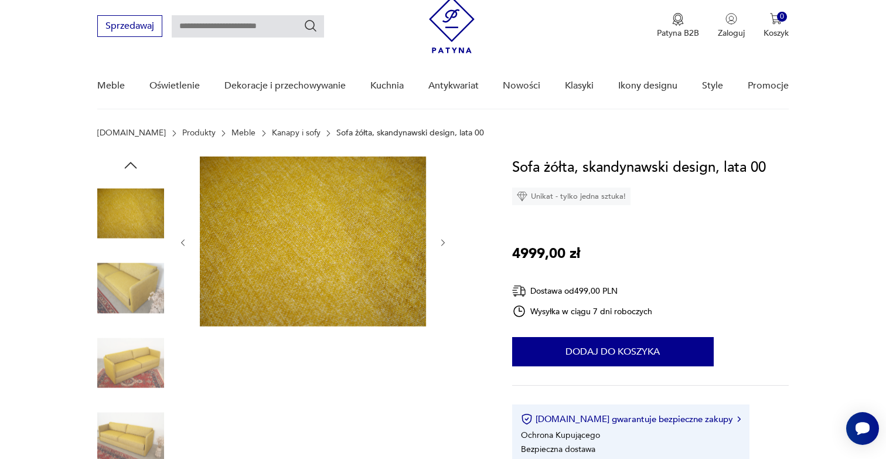
click at [119, 291] on img at bounding box center [130, 288] width 67 height 67
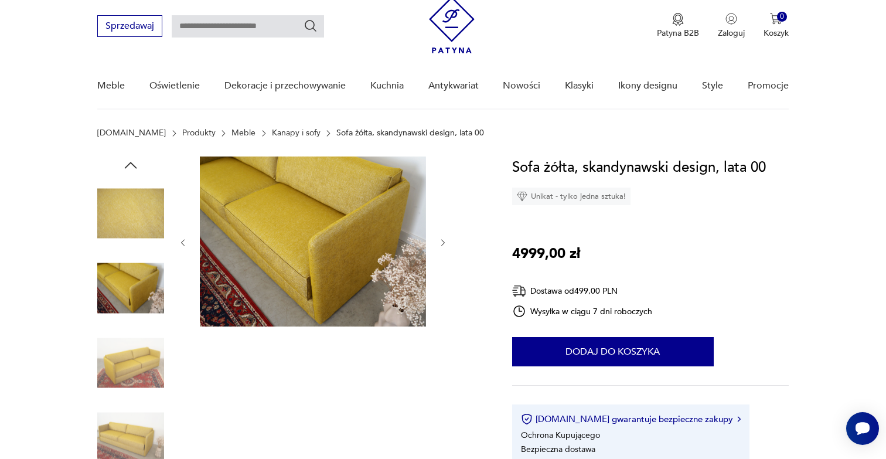
click at [135, 334] on img at bounding box center [130, 362] width 67 height 67
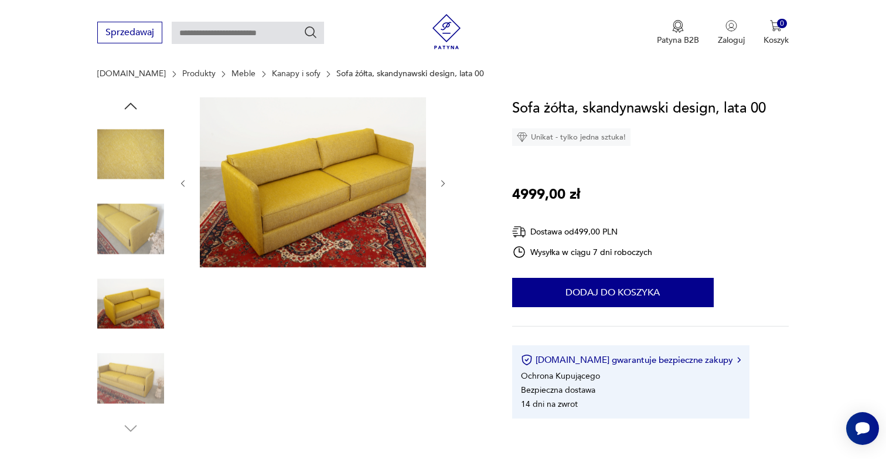
scroll to position [109, 0]
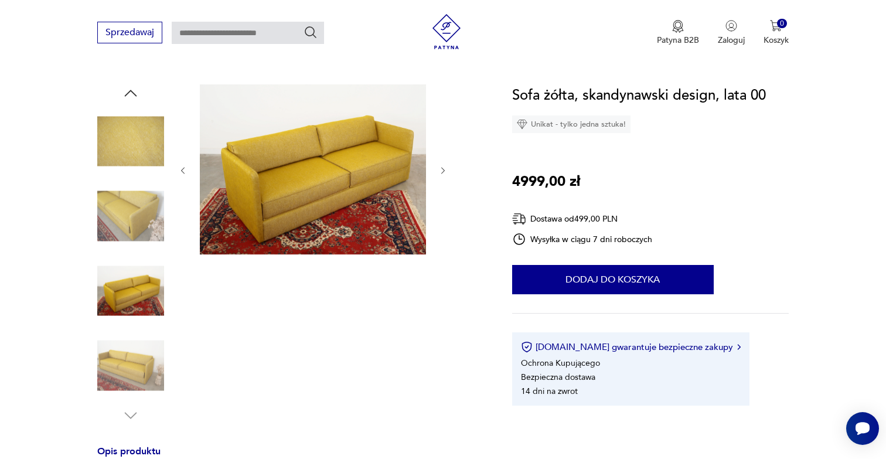
click at [135, 357] on img at bounding box center [130, 365] width 67 height 67
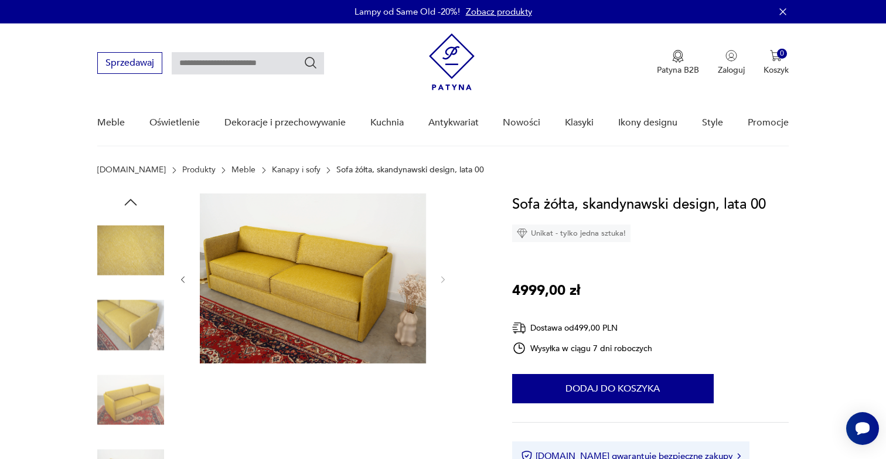
scroll to position [0, 0]
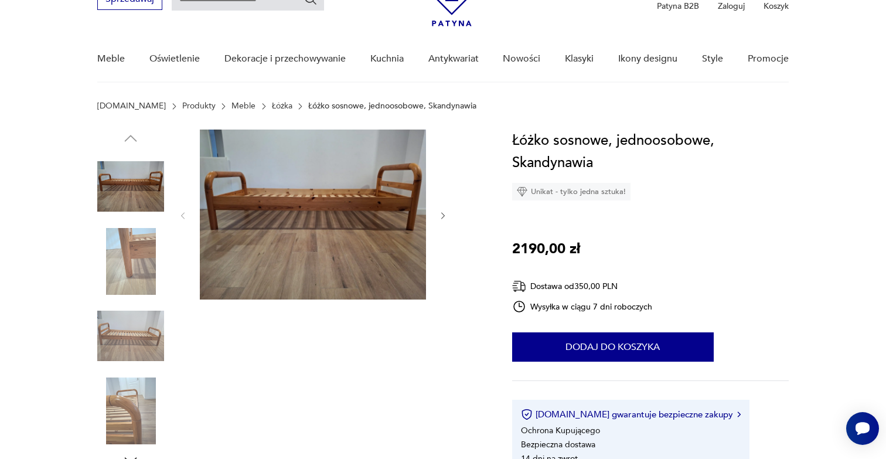
scroll to position [67, 0]
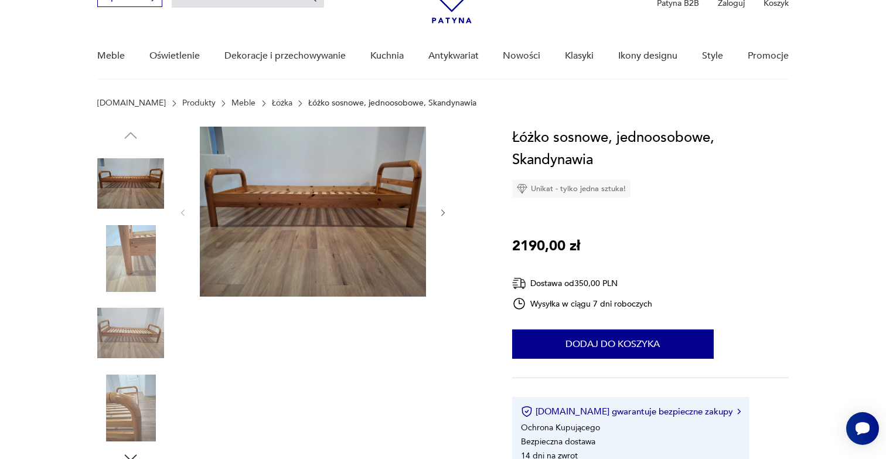
click at [440, 212] on icon "button" at bounding box center [443, 213] width 10 height 10
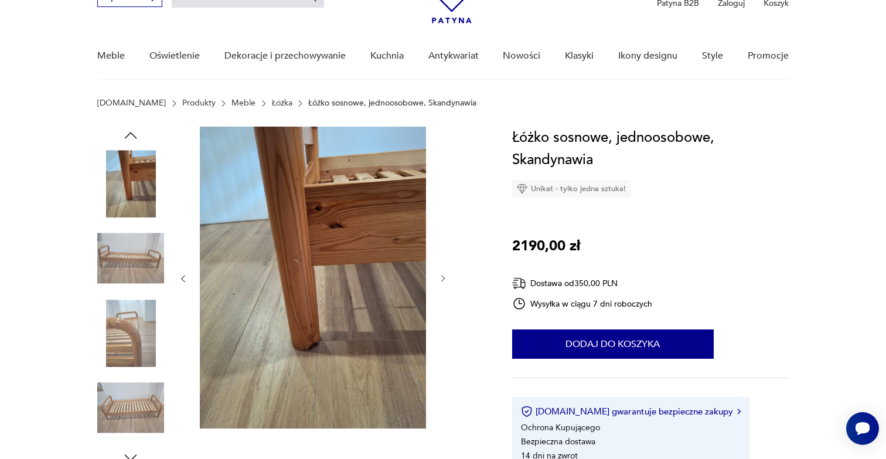
click at [440, 212] on div at bounding box center [313, 279] width 270 height 304
click at [445, 274] on icon "button" at bounding box center [443, 279] width 10 height 10
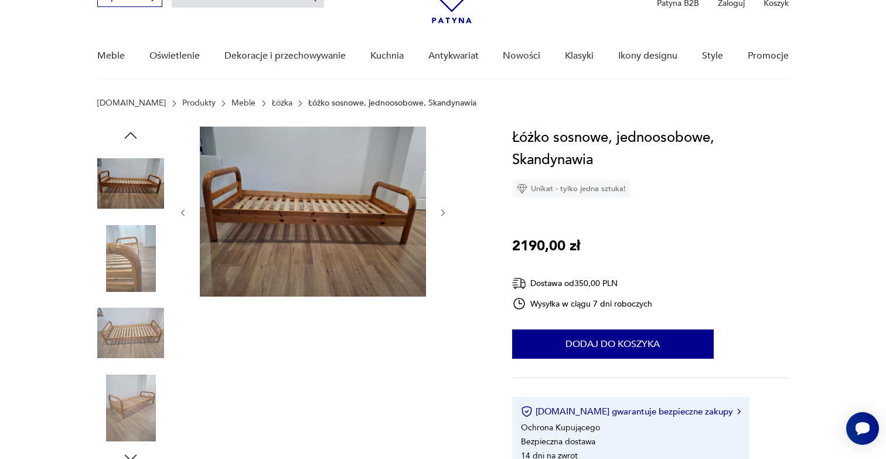
click at [445, 213] on icon "button" at bounding box center [443, 213] width 10 height 10
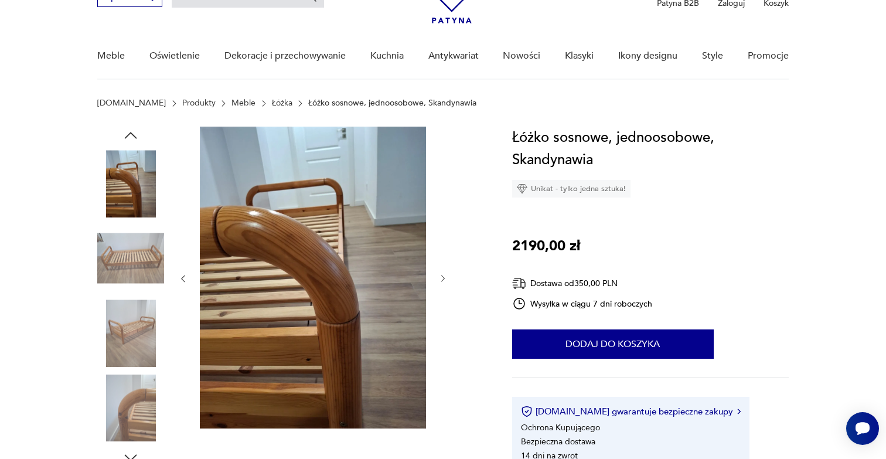
click at [441, 277] on icon "button" at bounding box center [443, 279] width 10 height 10
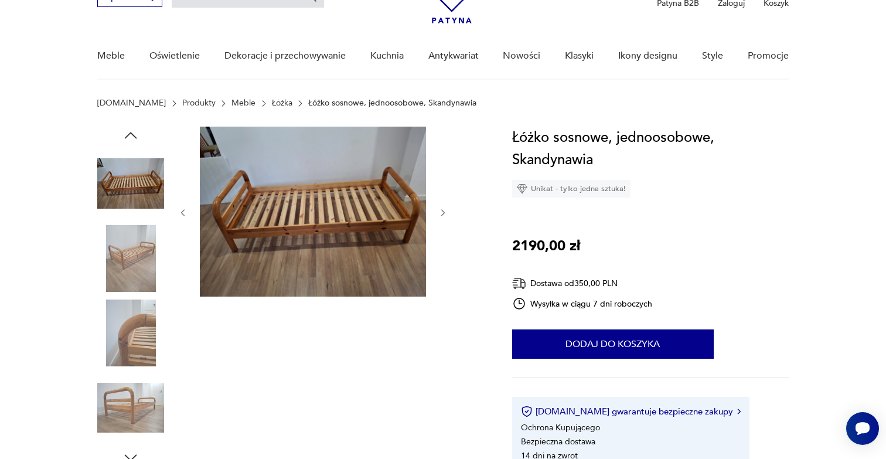
click at [442, 211] on icon "button" at bounding box center [443, 213] width 10 height 10
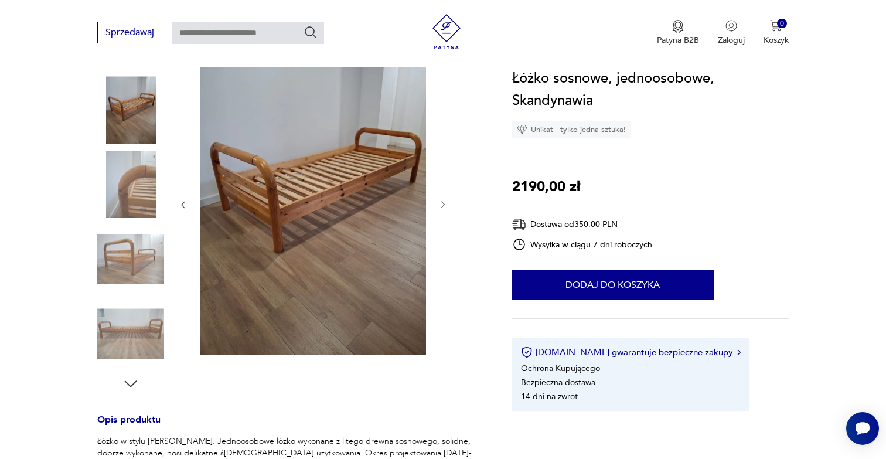
scroll to position [136, 0]
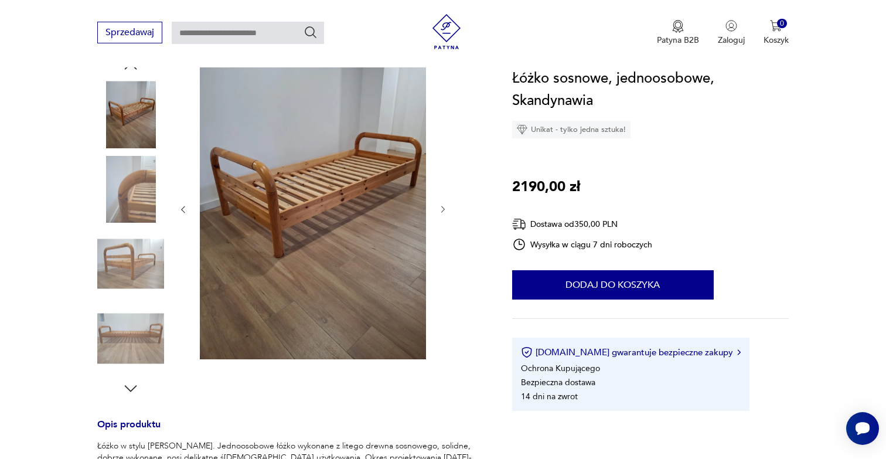
click at [117, 260] on img at bounding box center [130, 263] width 67 height 67
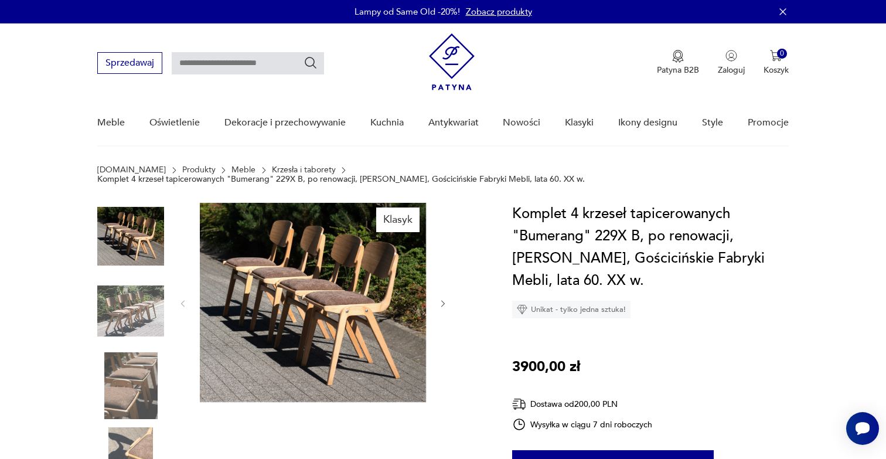
click at [443, 299] on icon "button" at bounding box center [443, 304] width 10 height 10
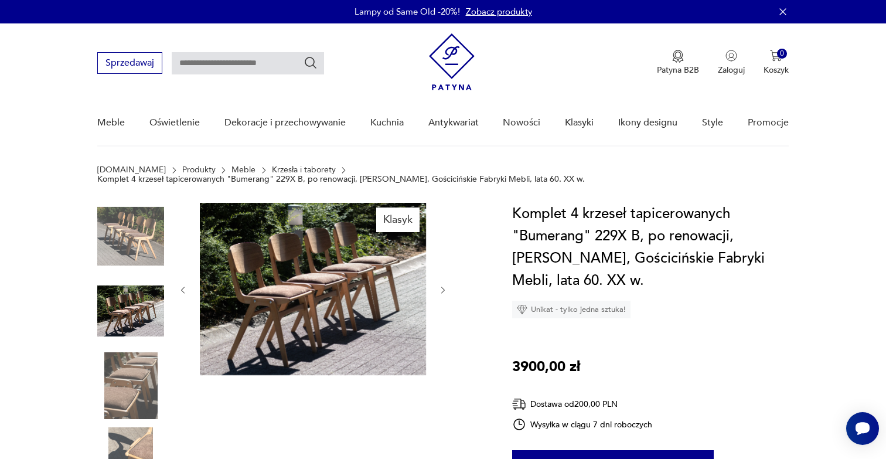
click at [443, 292] on div at bounding box center [313, 290] width 270 height 175
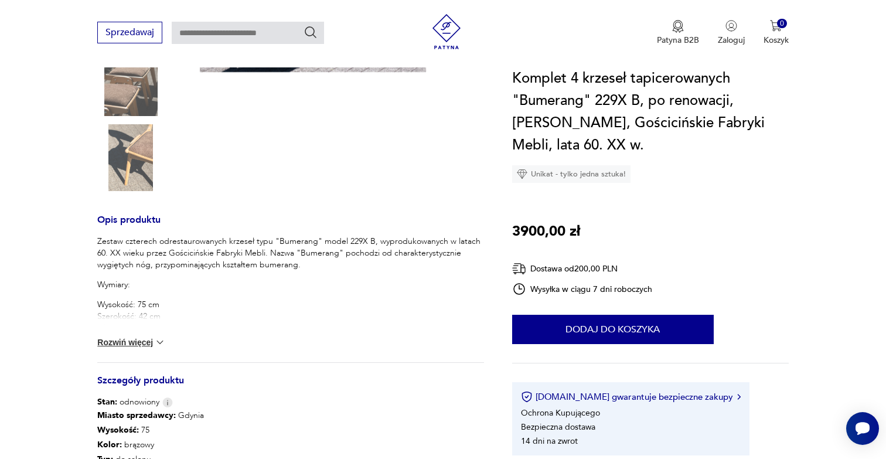
scroll to position [314, 0]
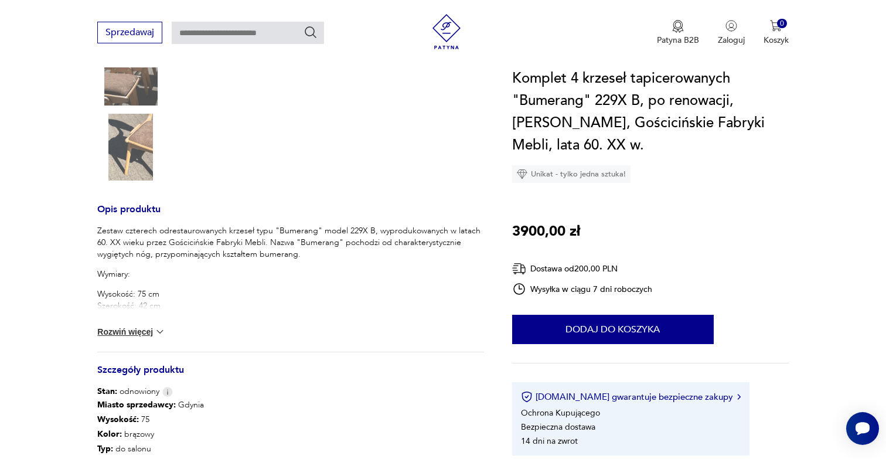
click at [125, 330] on div "Zestaw czterech odrestaurowanych krzeseł typu "Bumerang" model 229X B, wyproduk…" at bounding box center [290, 288] width 387 height 127
click at [137, 326] on button "Rozwiń więcej" at bounding box center [131, 332] width 68 height 12
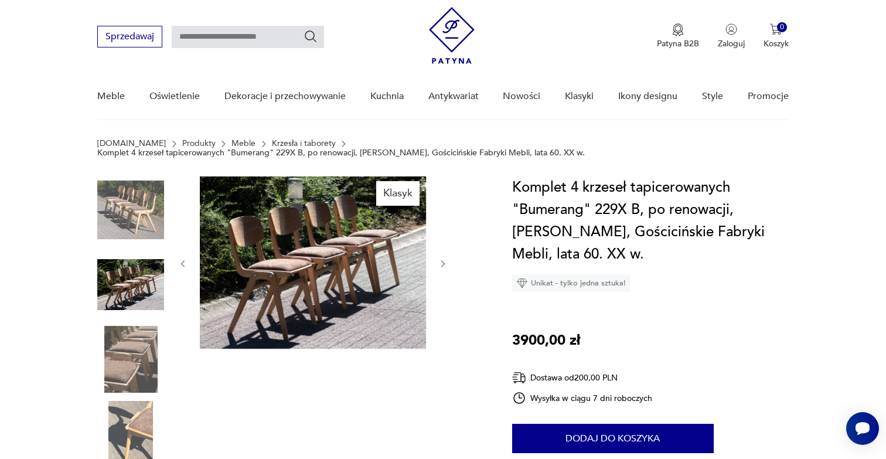
scroll to position [32, 0]
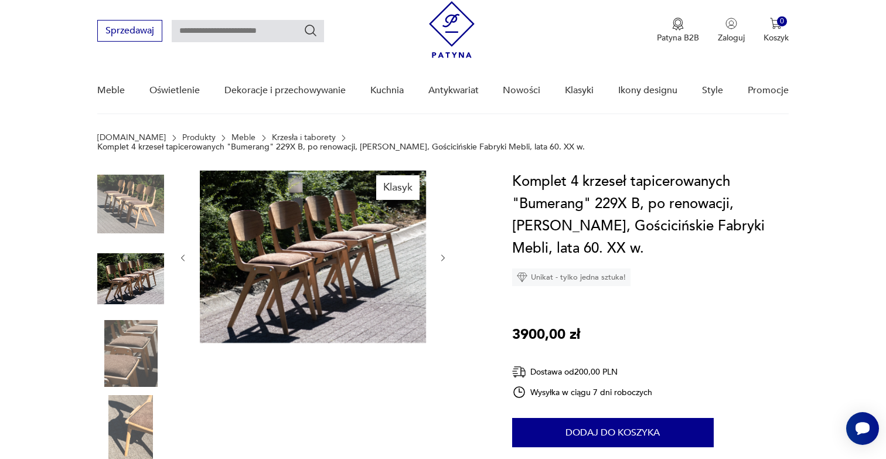
click at [152, 181] on img at bounding box center [130, 204] width 67 height 67
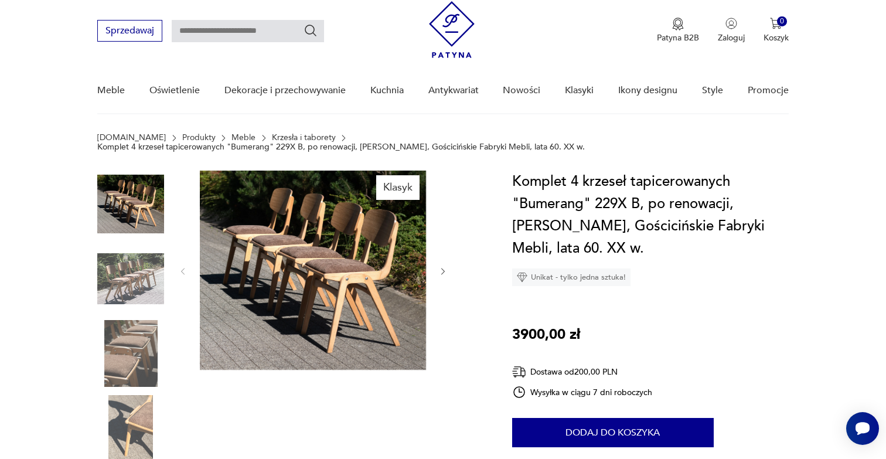
click at [301, 218] on img at bounding box center [313, 270] width 226 height 199
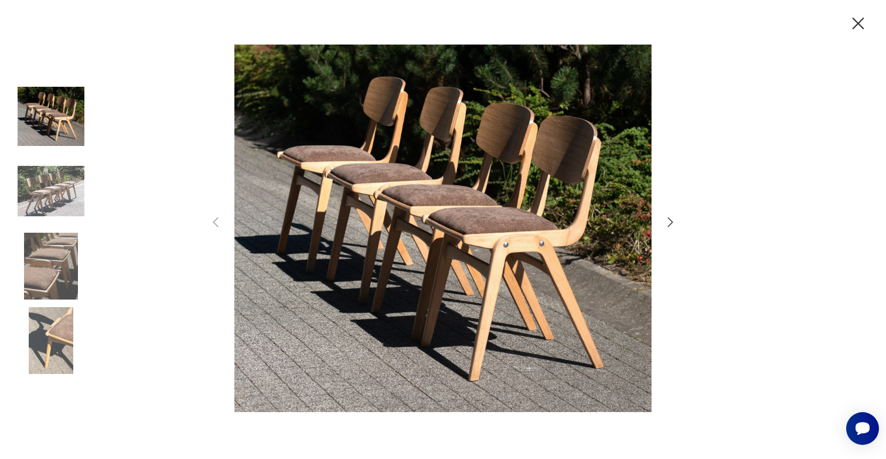
click at [673, 222] on icon "button" at bounding box center [670, 222] width 14 height 14
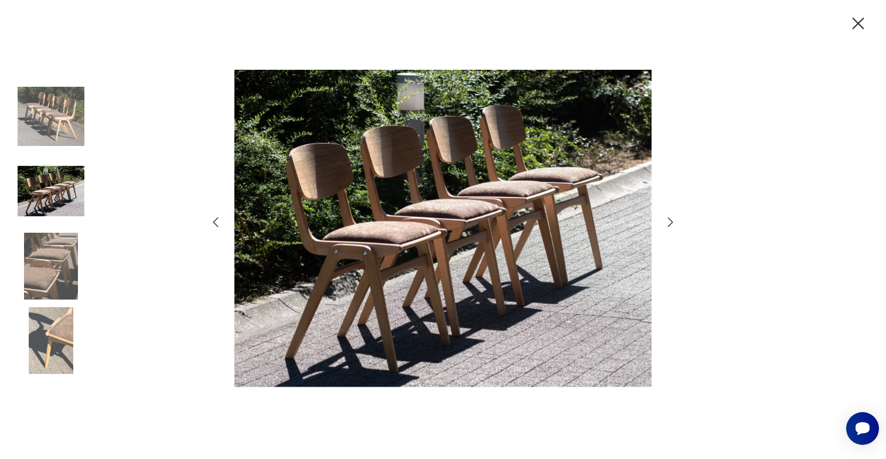
click at [673, 222] on icon "button" at bounding box center [670, 222] width 14 height 14
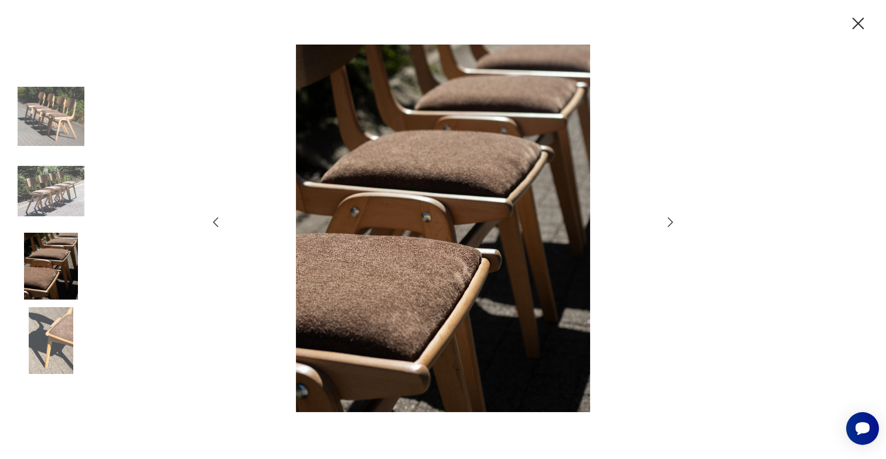
click at [673, 222] on icon "button" at bounding box center [670, 222] width 14 height 14
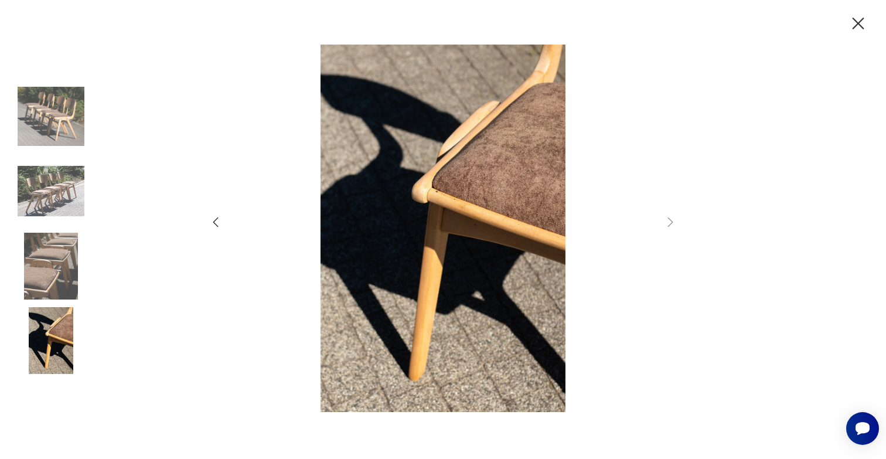
click at [212, 226] on icon "button" at bounding box center [216, 222] width 14 height 14
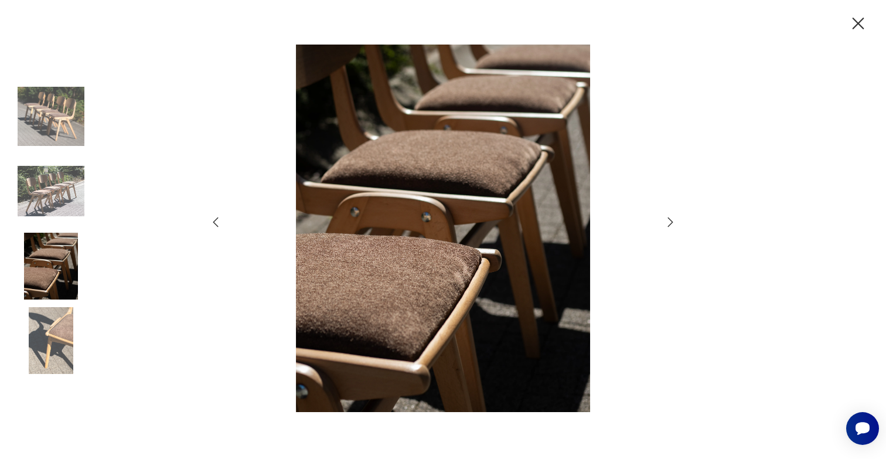
click at [212, 226] on icon "button" at bounding box center [216, 222] width 14 height 14
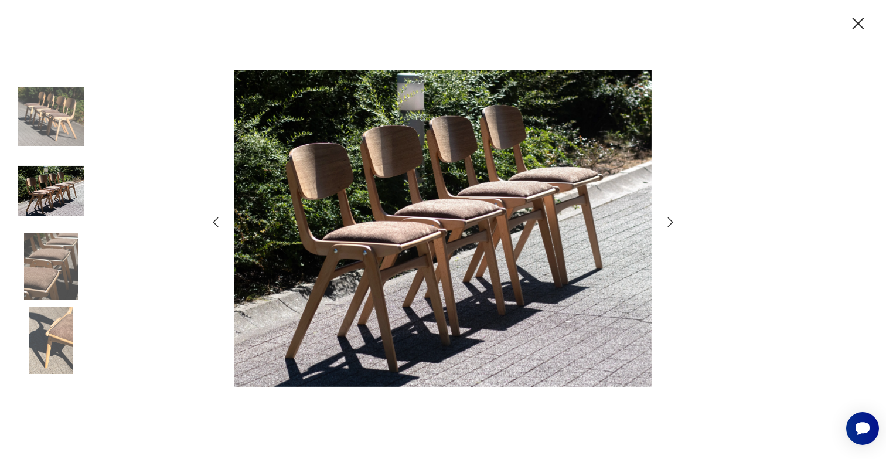
click at [212, 226] on icon "button" at bounding box center [216, 222] width 14 height 14
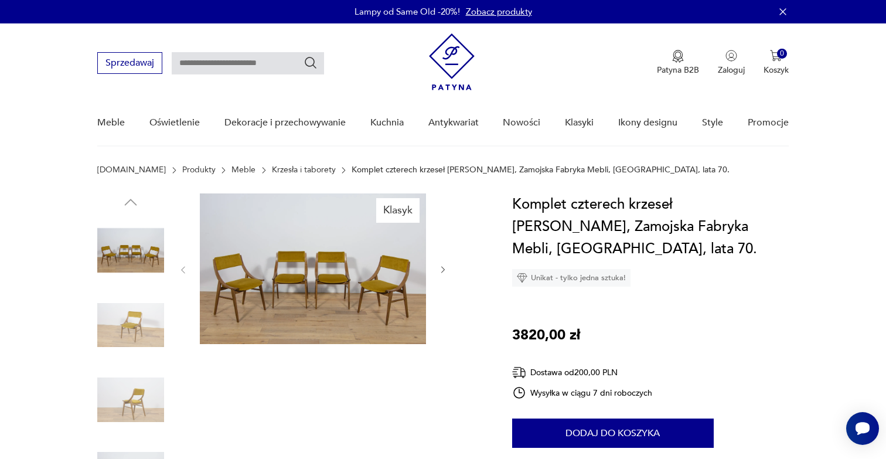
click at [443, 268] on icon "button" at bounding box center [443, 270] width 4 height 7
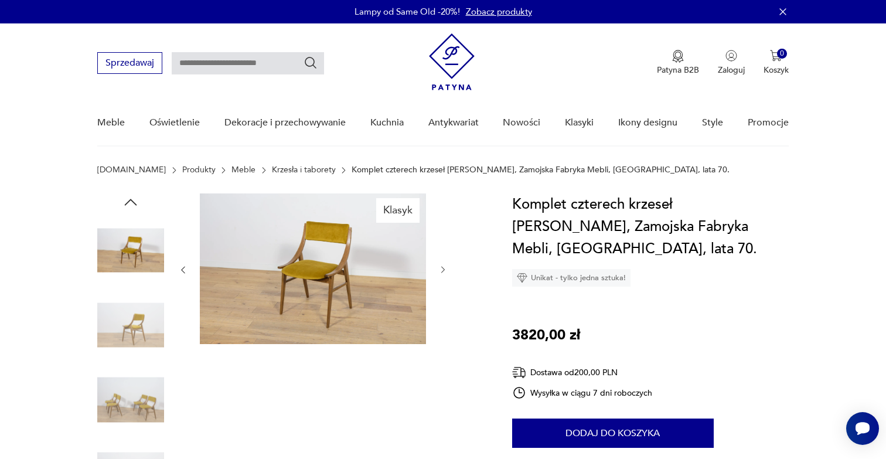
click at [443, 268] on icon "button" at bounding box center [443, 270] width 4 height 7
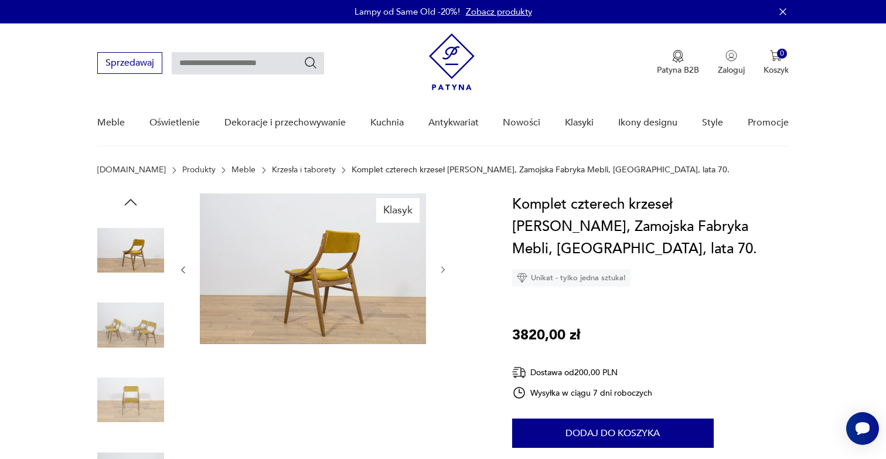
click at [443, 268] on icon "button" at bounding box center [443, 270] width 4 height 7
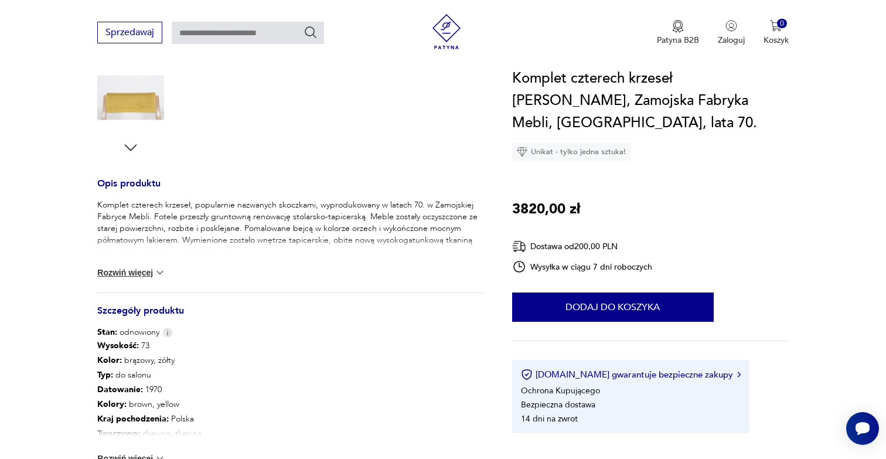
scroll to position [382, 0]
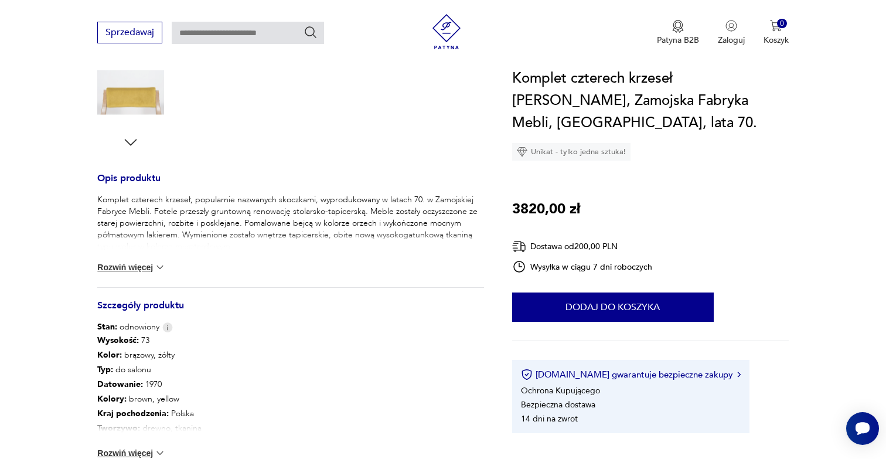
click at [139, 258] on div "Komplet czterech krzeseł, popularnie nazwanych skoczkami, wyprodukowany w latac…" at bounding box center [290, 240] width 387 height 93
click at [145, 263] on button "Rozwiń więcej" at bounding box center [131, 267] width 68 height 12
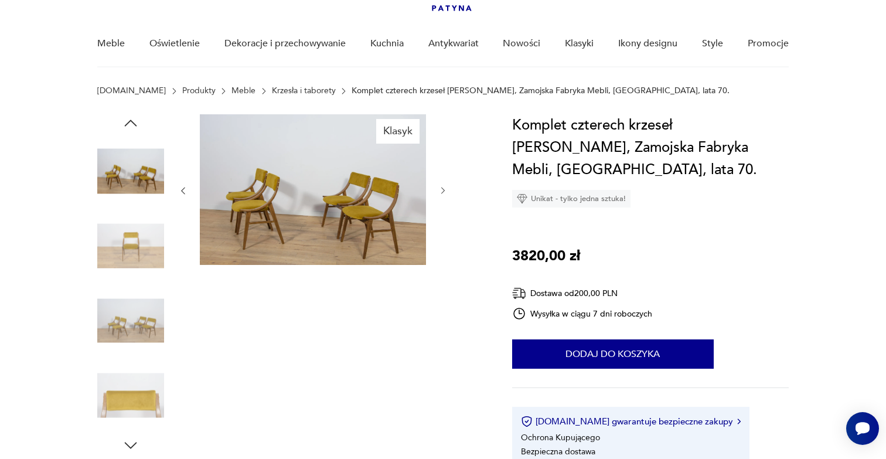
scroll to position [79, 0]
click at [316, 205] on img at bounding box center [313, 189] width 226 height 151
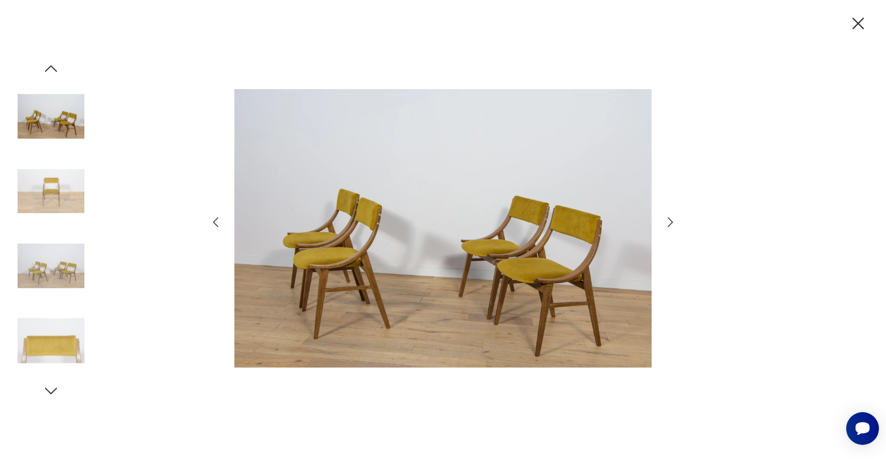
click at [668, 223] on icon "button" at bounding box center [670, 222] width 14 height 14
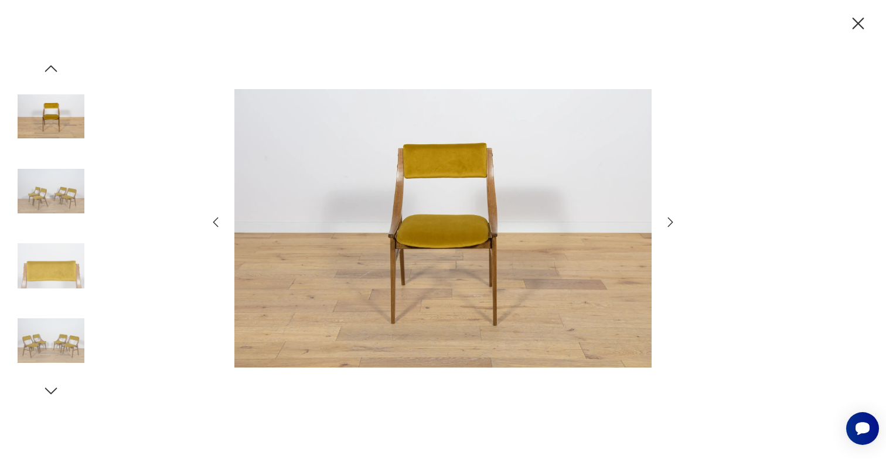
click at [668, 223] on icon "button" at bounding box center [670, 222] width 14 height 14
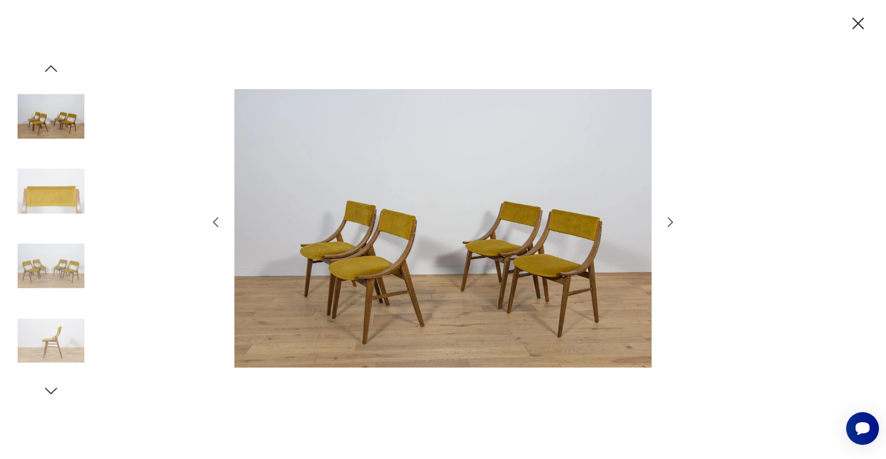
click at [668, 223] on icon "button" at bounding box center [670, 222] width 14 height 14
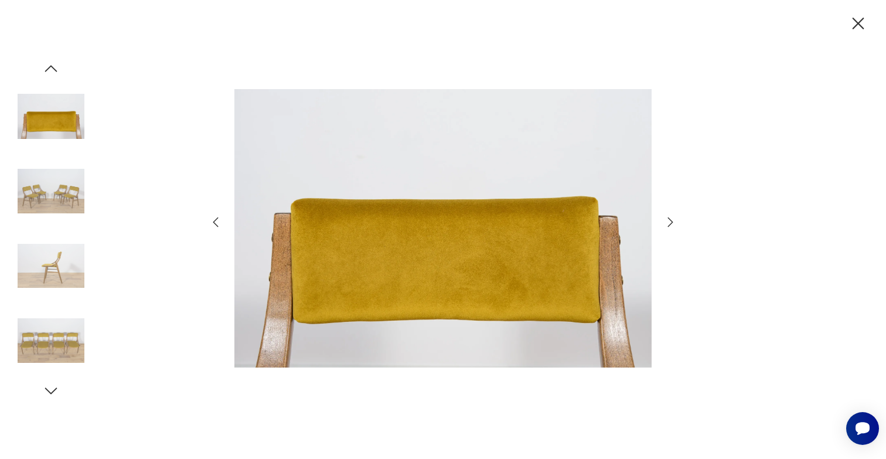
click at [668, 223] on icon "button" at bounding box center [670, 222] width 14 height 14
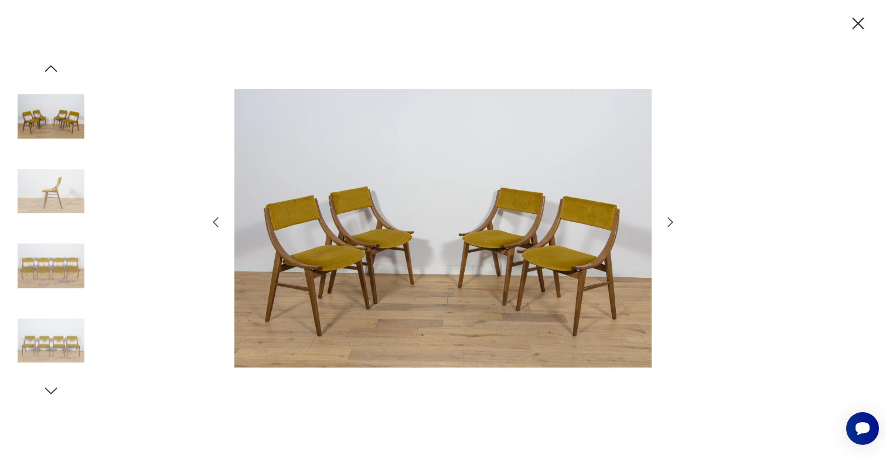
click at [668, 223] on icon "button" at bounding box center [670, 222] width 14 height 14
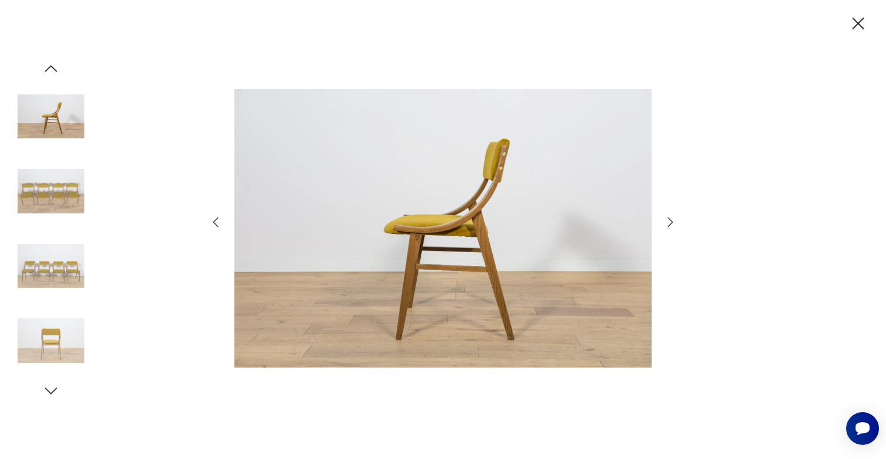
click at [668, 223] on icon "button" at bounding box center [670, 222] width 14 height 14
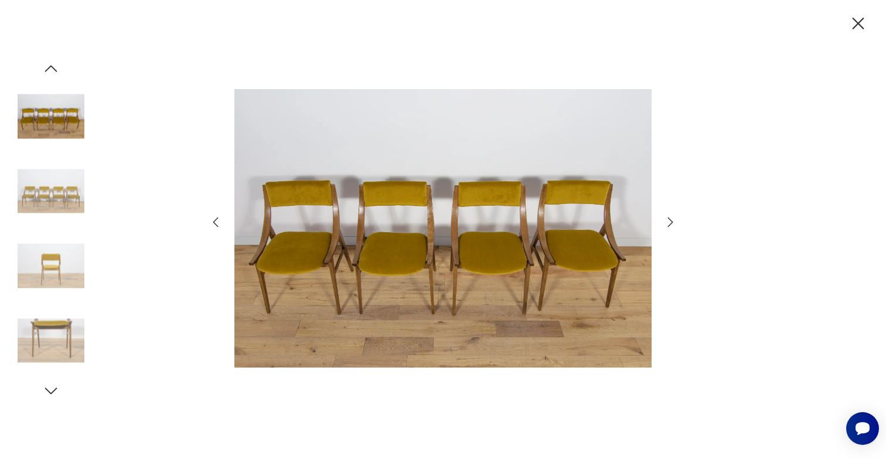
click at [668, 223] on icon "button" at bounding box center [670, 222] width 14 height 14
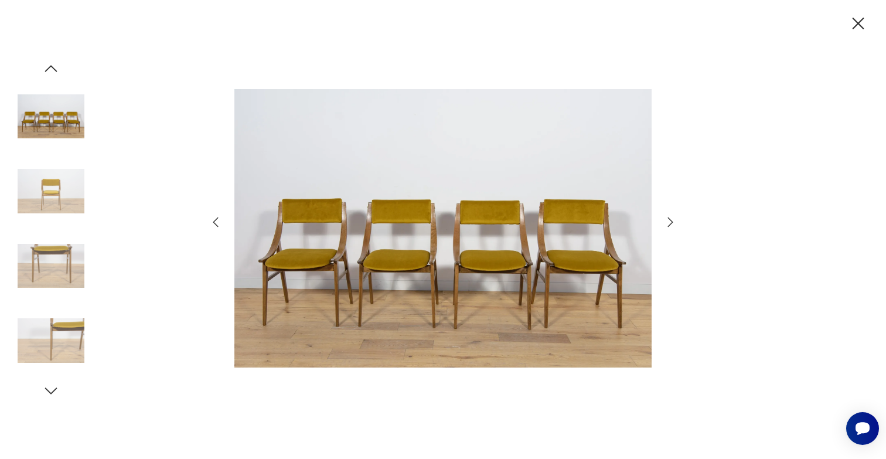
click at [668, 223] on icon "button" at bounding box center [670, 222] width 14 height 14
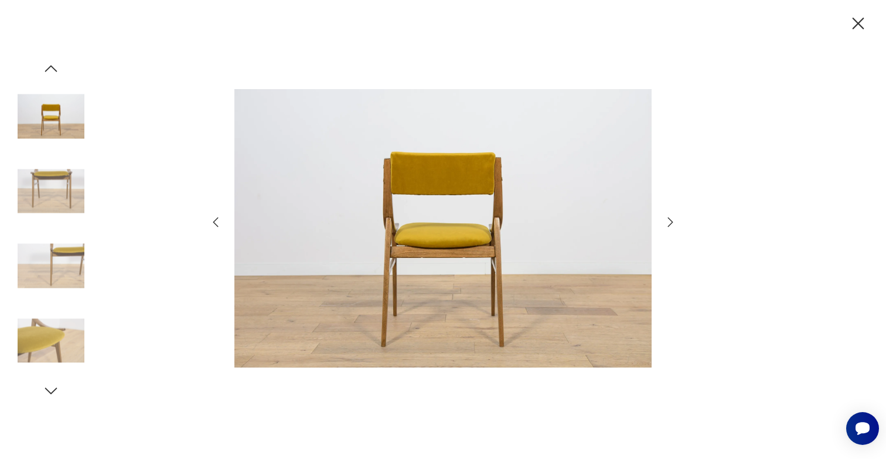
click at [668, 223] on icon "button" at bounding box center [670, 222] width 14 height 14
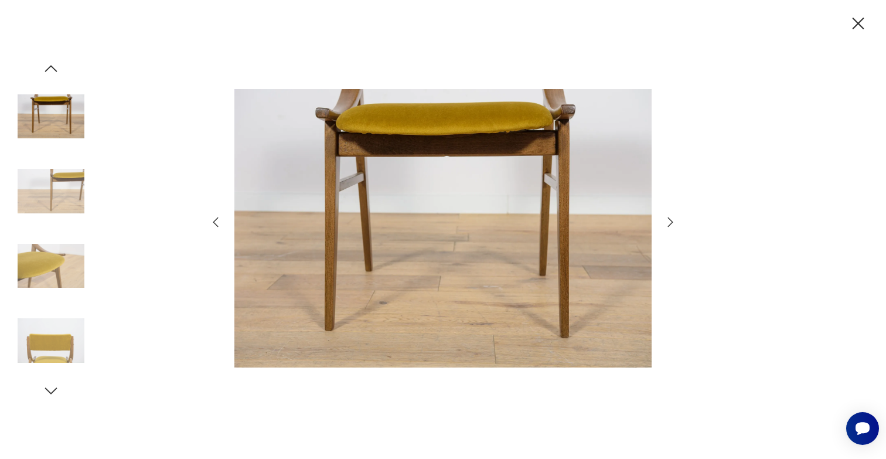
click at [668, 223] on icon "button" at bounding box center [670, 222] width 14 height 14
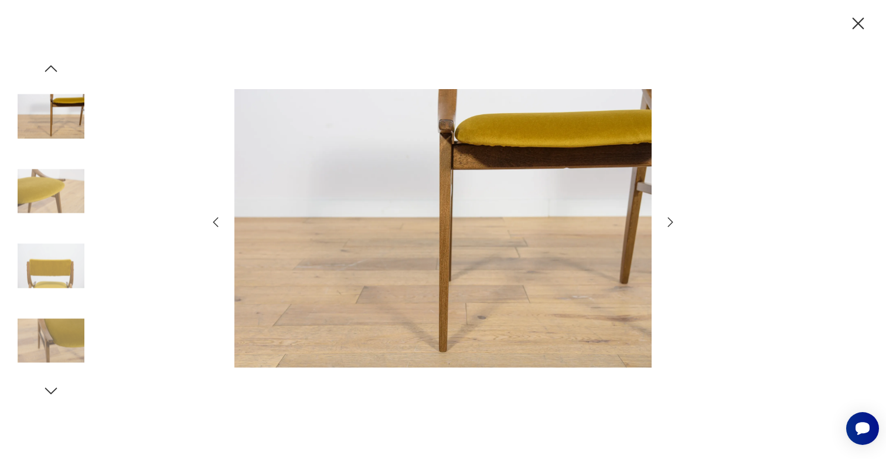
click at [668, 223] on icon "button" at bounding box center [670, 222] width 14 height 14
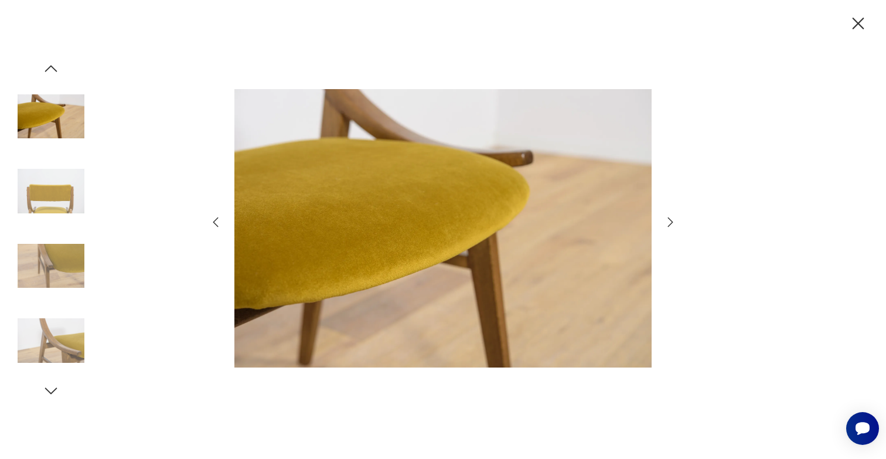
click at [668, 223] on icon "button" at bounding box center [670, 222] width 14 height 14
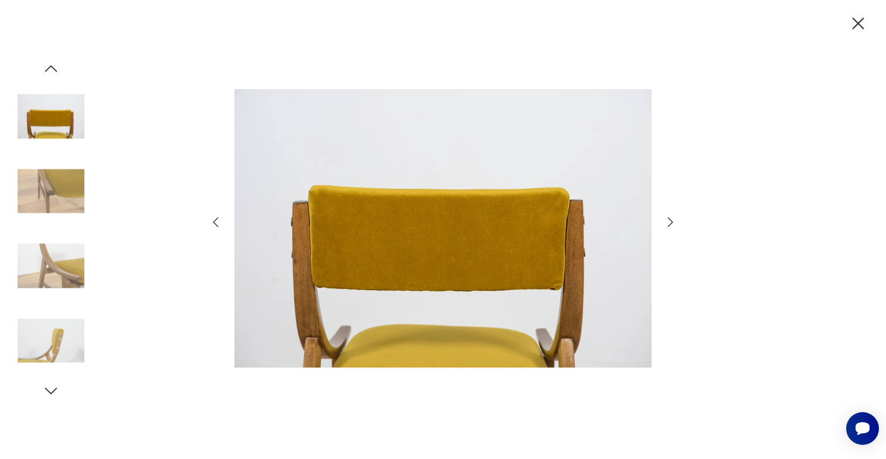
click at [668, 223] on icon "button" at bounding box center [670, 222] width 14 height 14
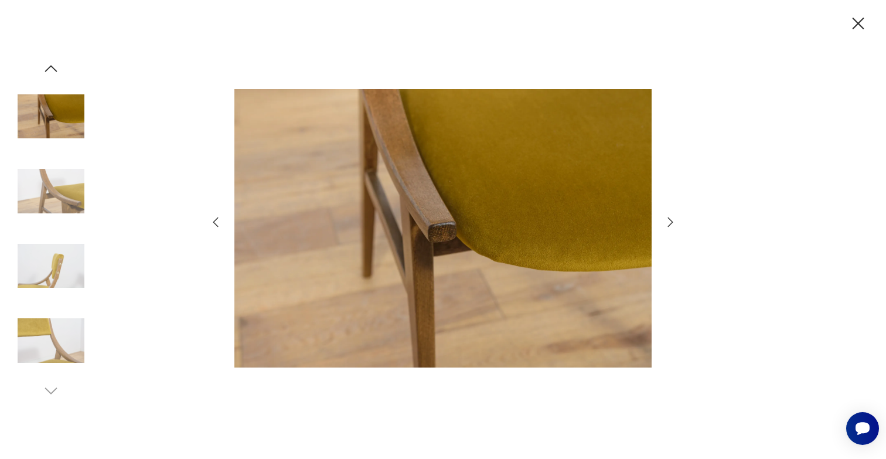
click at [668, 223] on icon "button" at bounding box center [670, 222] width 14 height 14
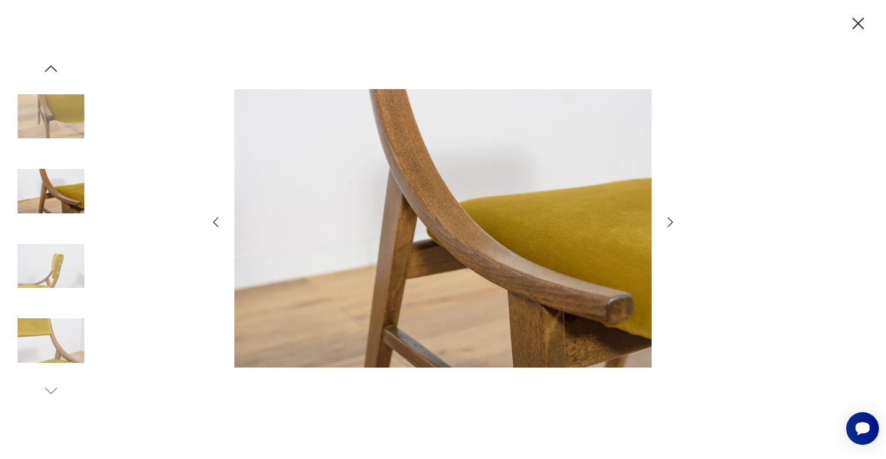
click at [668, 223] on icon "button" at bounding box center [670, 222] width 14 height 14
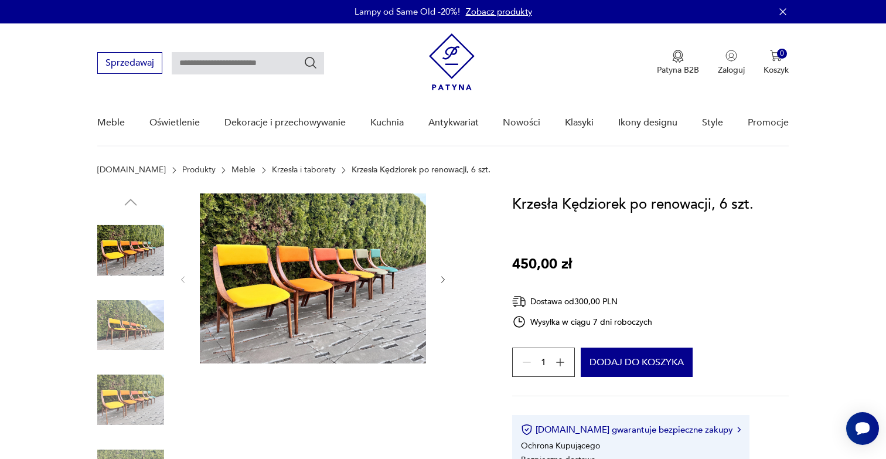
click at [359, 268] on img at bounding box center [313, 278] width 226 height 170
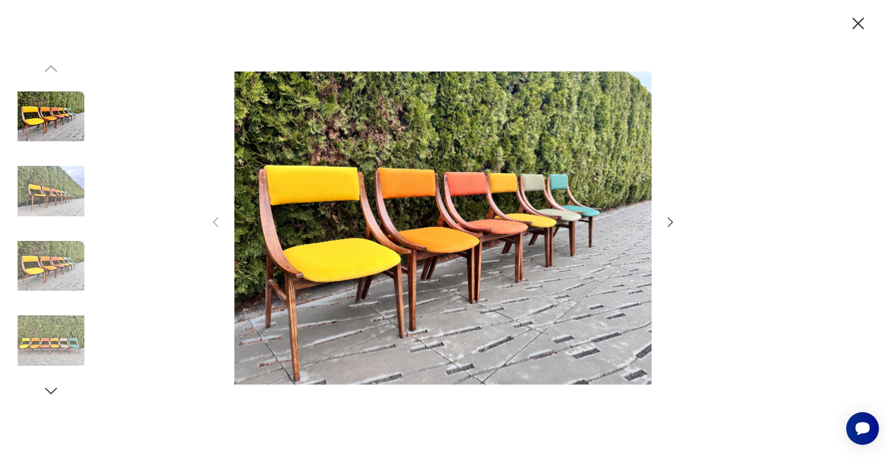
click at [672, 223] on icon "button" at bounding box center [670, 221] width 5 height 9
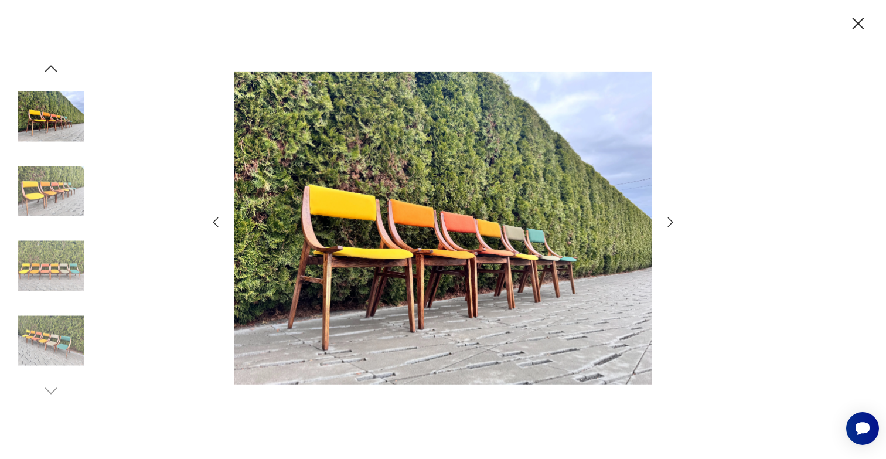
click at [672, 223] on icon "button" at bounding box center [670, 221] width 5 height 9
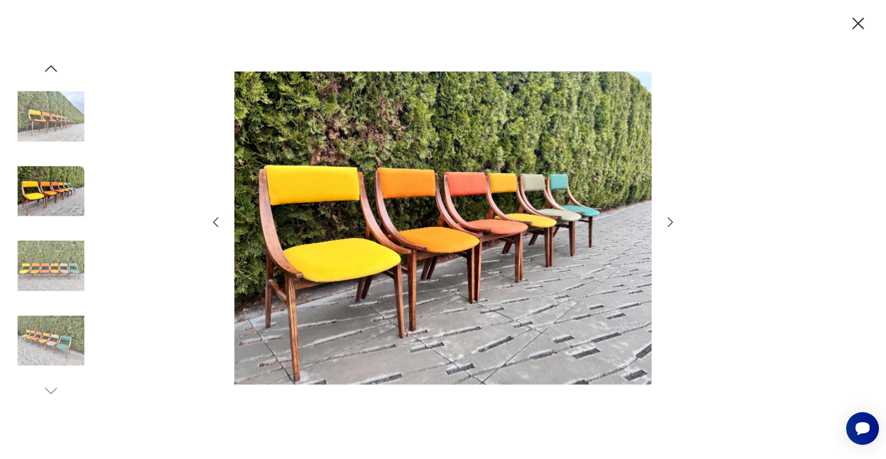
click at [672, 223] on icon "button" at bounding box center [670, 221] width 5 height 9
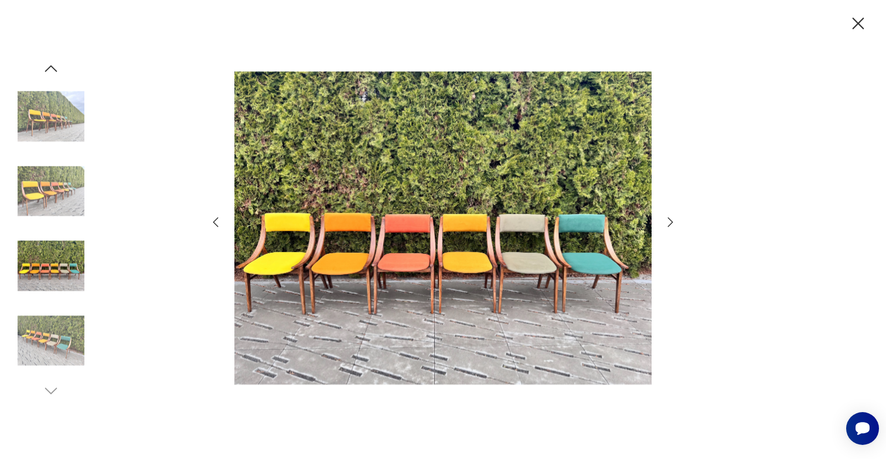
click at [672, 223] on icon "button" at bounding box center [670, 221] width 5 height 9
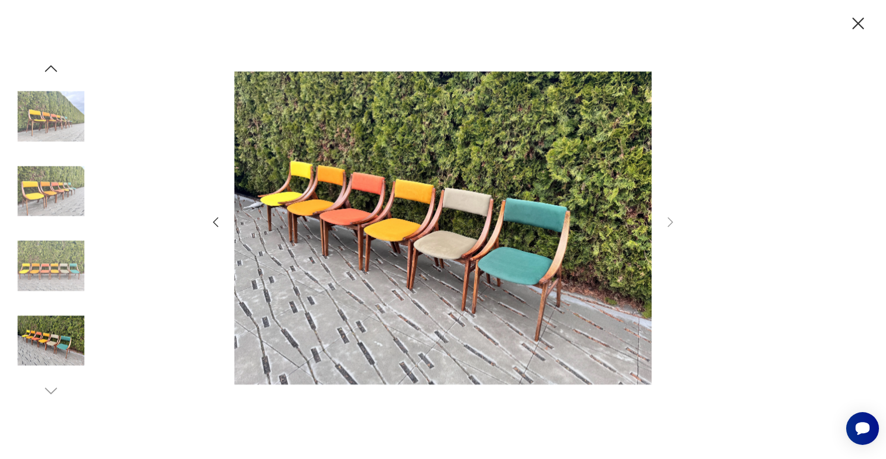
click at [851, 30] on icon "button" at bounding box center [858, 23] width 21 height 21
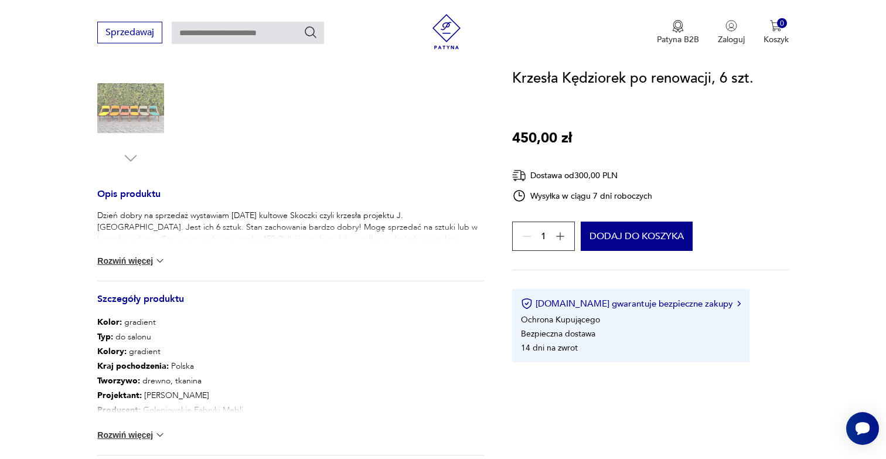
scroll to position [372, 0]
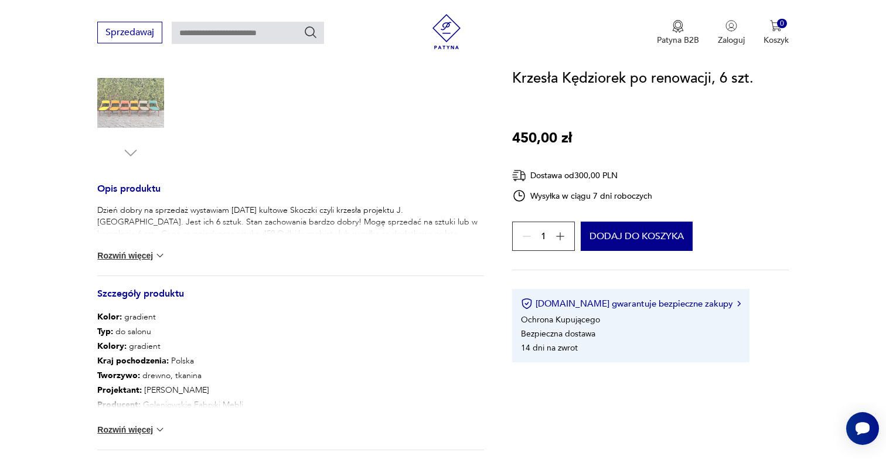
click at [155, 252] on img at bounding box center [160, 256] width 12 height 12
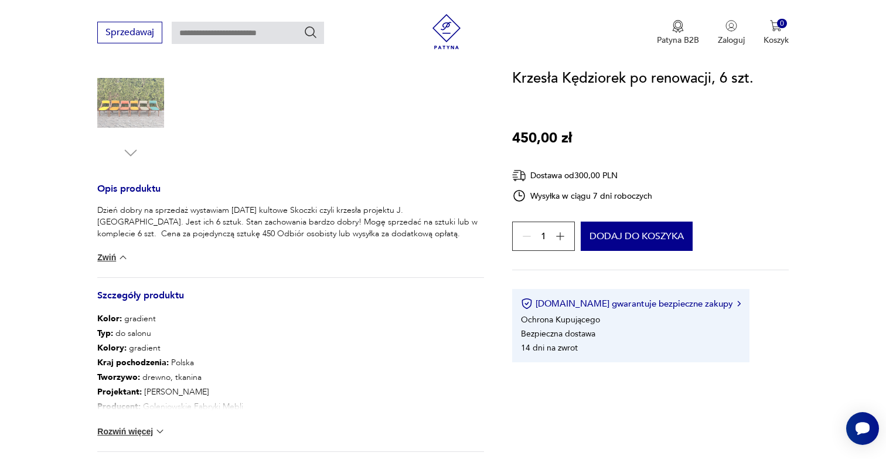
click at [478, 254] on div "Dzień dobry na sprzedaż wystawiam dziś kultowe Skoczki czyli krzesła projektu J…" at bounding box center [290, 241] width 387 height 73
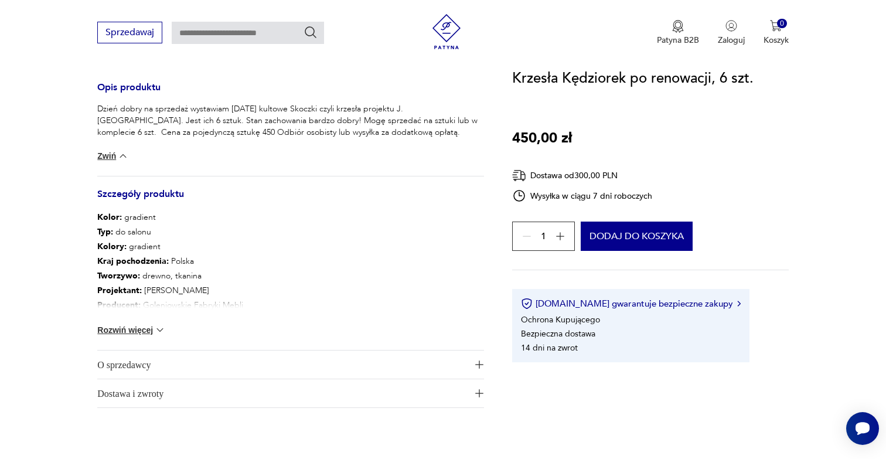
scroll to position [475, 0]
click at [139, 327] on button "Rozwiń więcej" at bounding box center [131, 328] width 68 height 12
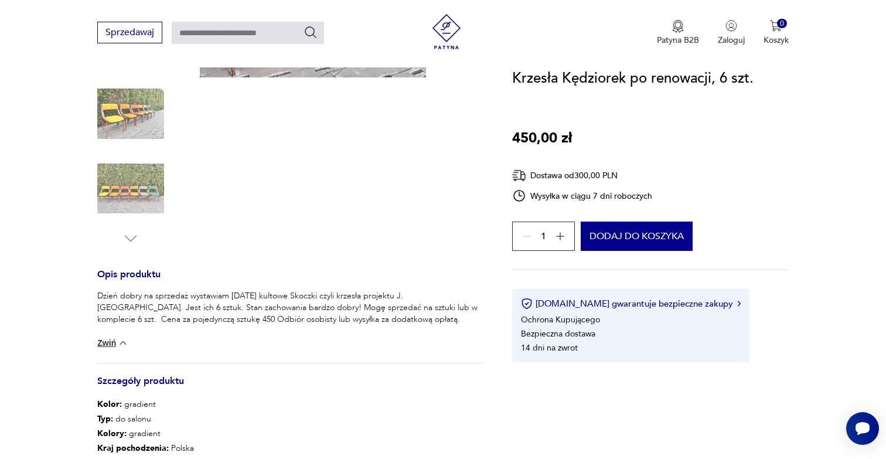
scroll to position [144, 0]
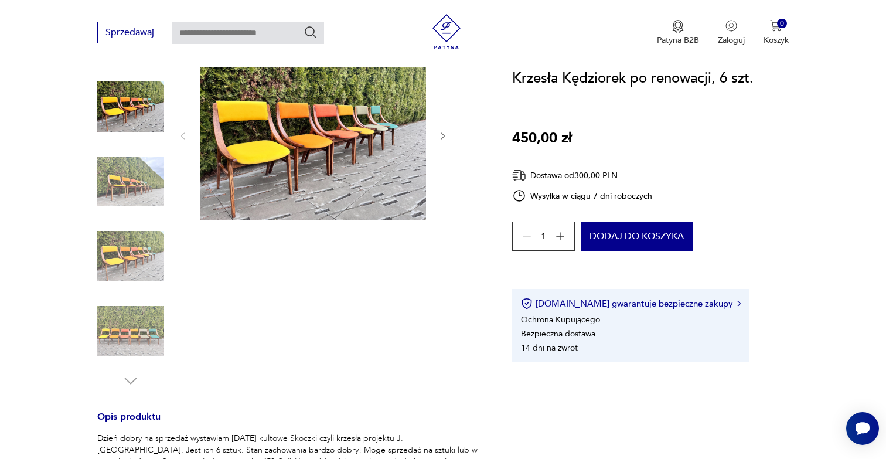
click at [287, 171] on img at bounding box center [313, 135] width 226 height 170
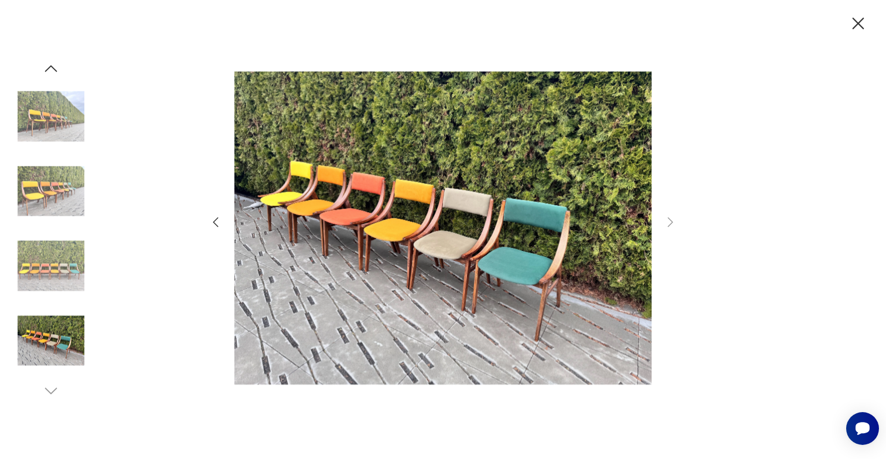
click at [55, 171] on img at bounding box center [51, 191] width 67 height 67
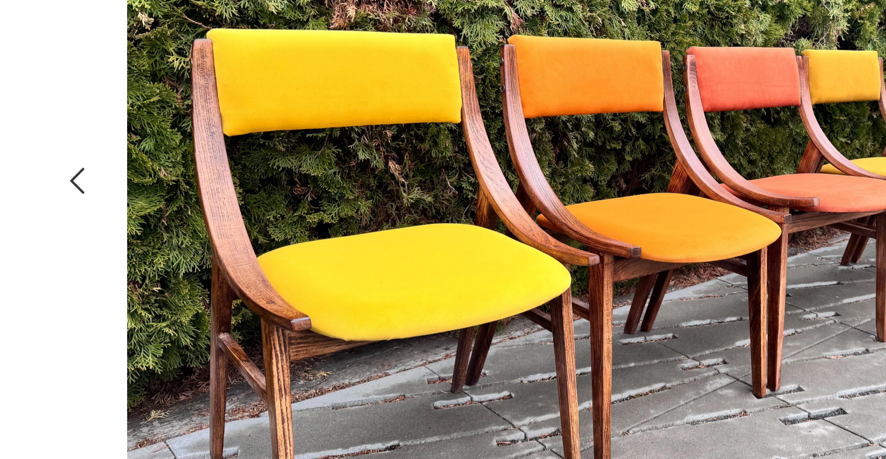
scroll to position [109, 0]
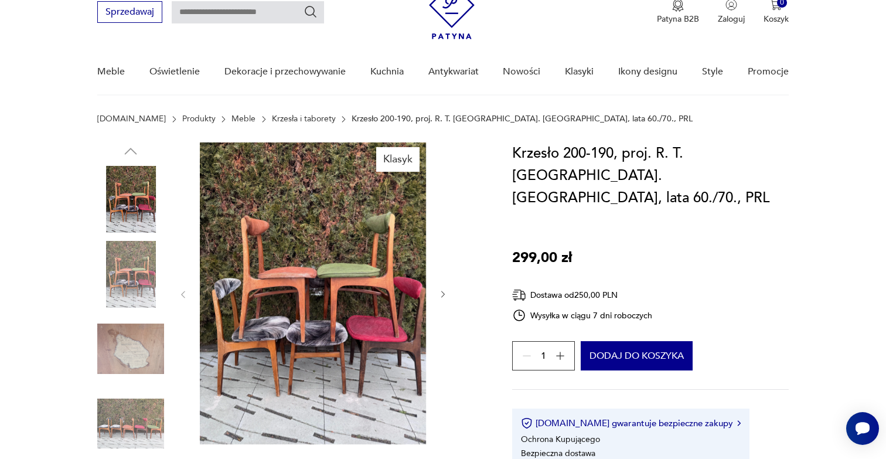
scroll to position [79, 0]
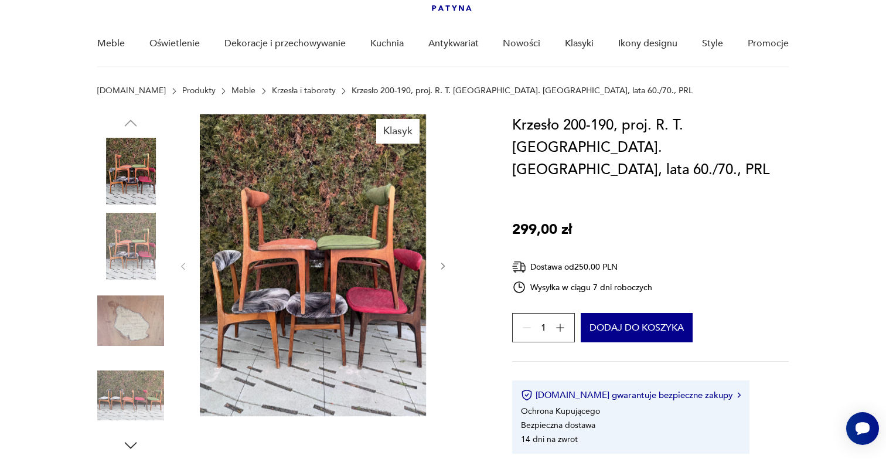
click at [442, 266] on icon "button" at bounding box center [443, 266] width 10 height 10
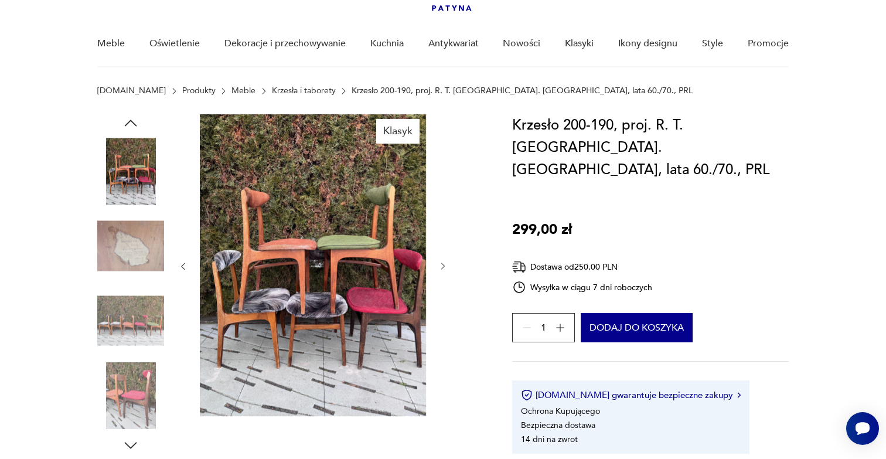
click at [442, 266] on icon "button" at bounding box center [443, 266] width 10 height 10
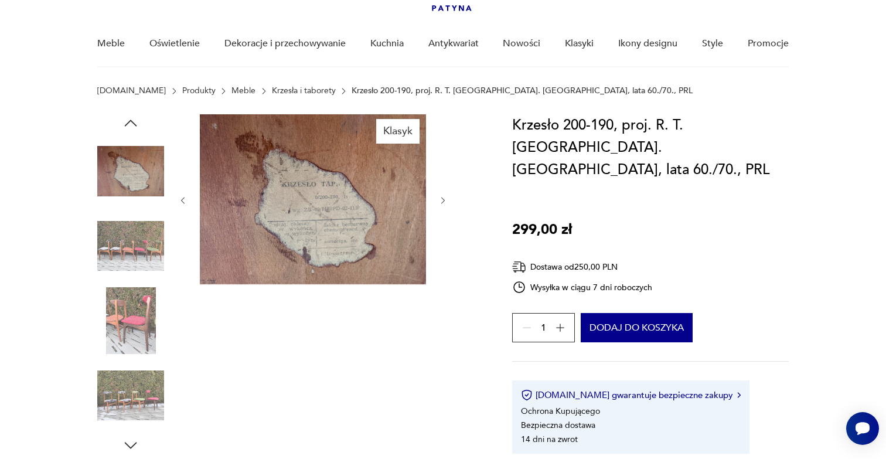
click at [442, 195] on button "button" at bounding box center [443, 201] width 10 height 12
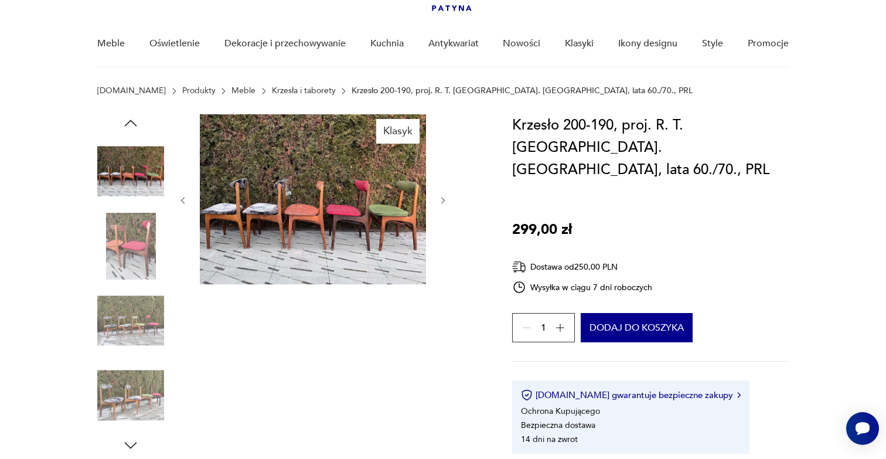
click at [442, 200] on icon "button" at bounding box center [443, 201] width 10 height 10
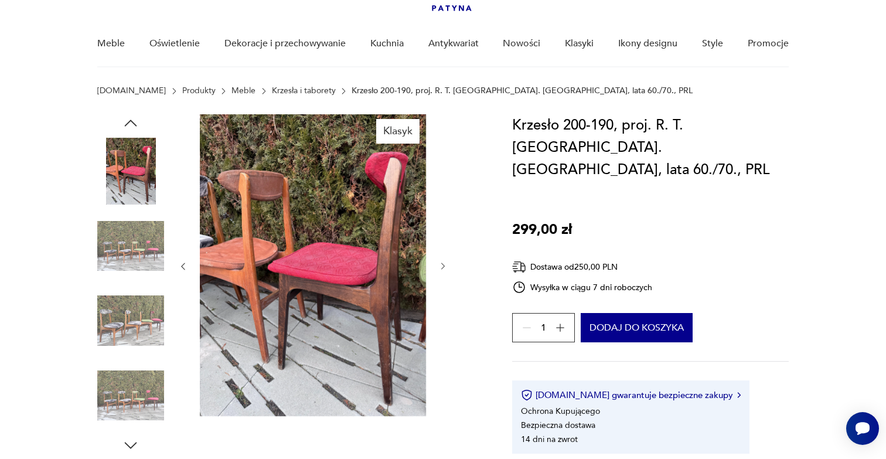
click at [442, 265] on icon "button" at bounding box center [443, 266] width 10 height 10
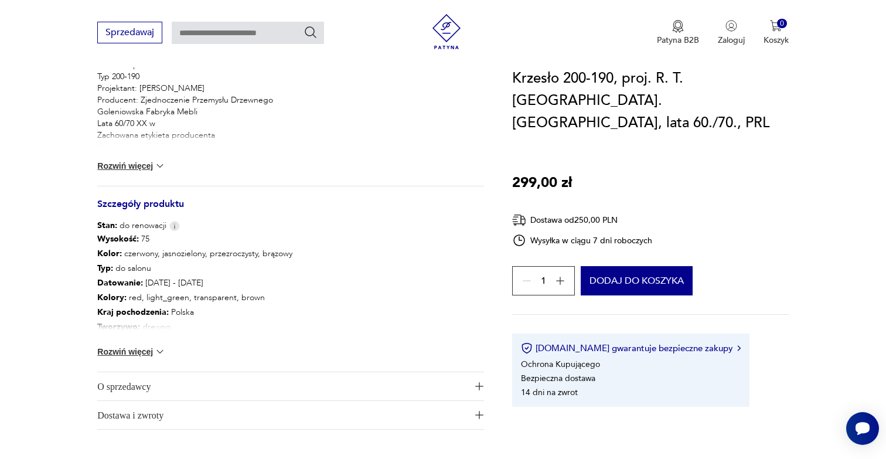
scroll to position [519, 0]
click at [156, 161] on img at bounding box center [160, 164] width 12 height 12
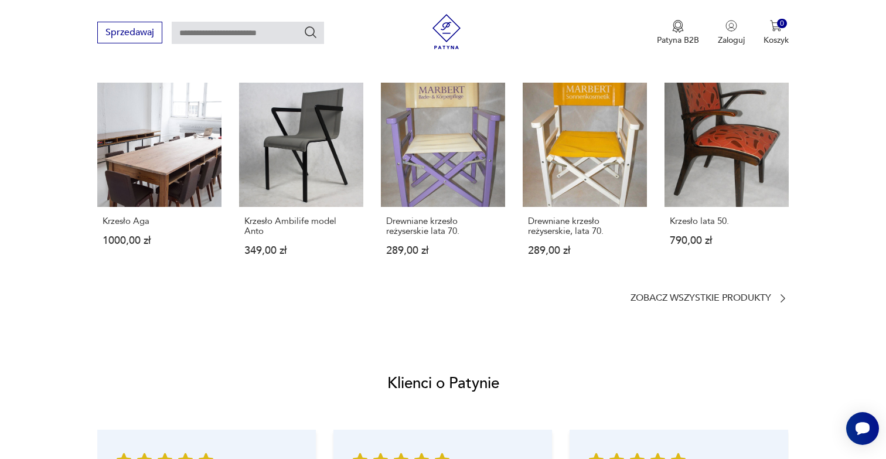
scroll to position [1083, 0]
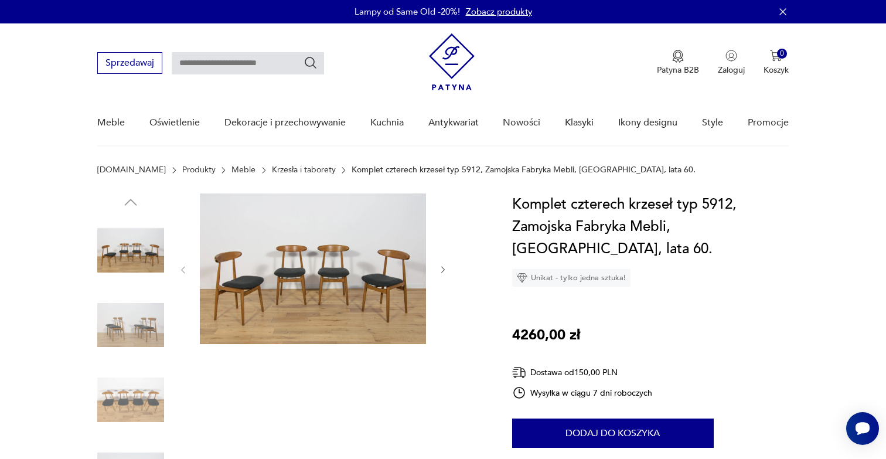
click at [442, 267] on icon "button" at bounding box center [443, 270] width 4 height 7
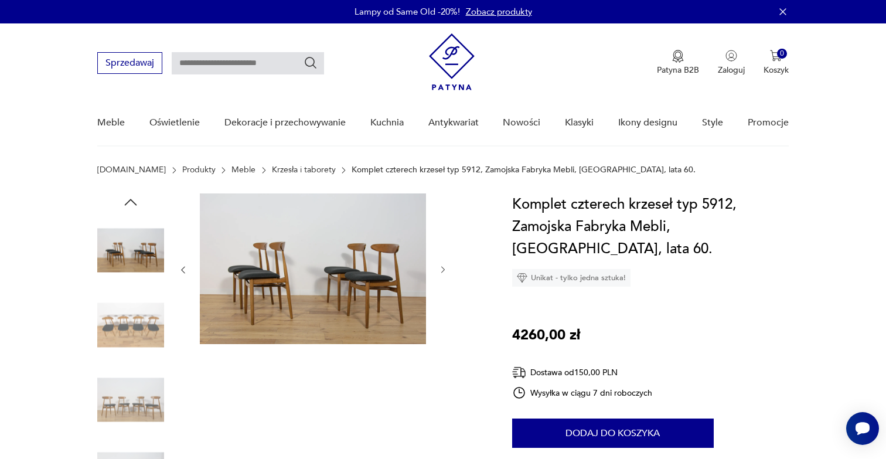
click at [442, 267] on icon "button" at bounding box center [443, 270] width 4 height 7
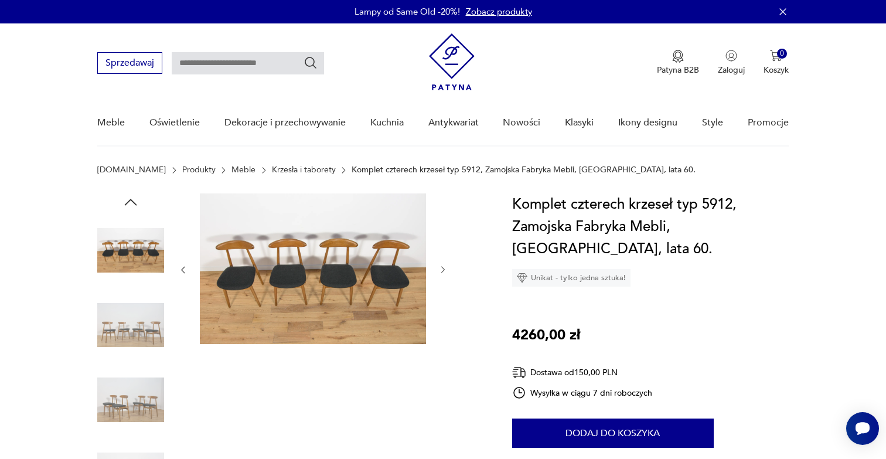
click at [442, 267] on icon "button" at bounding box center [443, 270] width 4 height 7
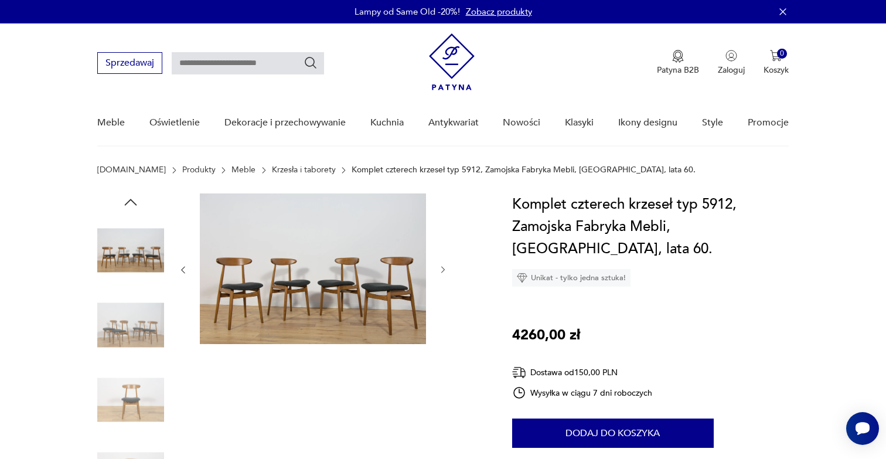
click at [442, 267] on icon "button" at bounding box center [443, 270] width 4 height 7
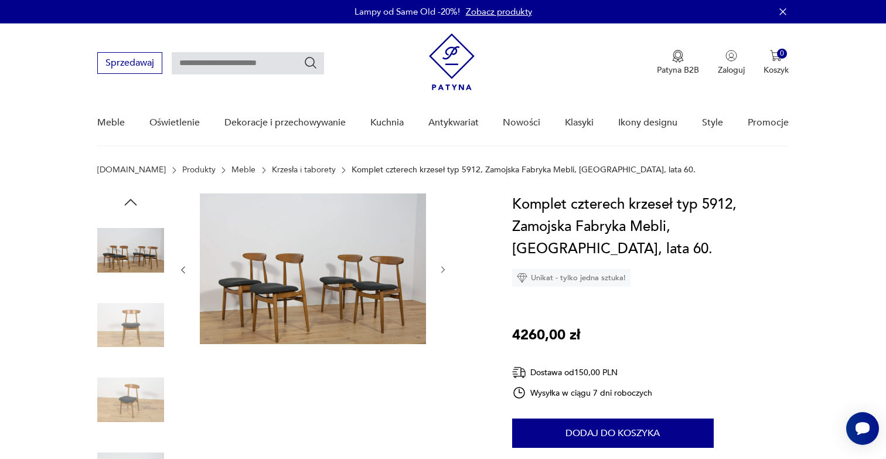
click at [442, 267] on icon "button" at bounding box center [443, 270] width 4 height 7
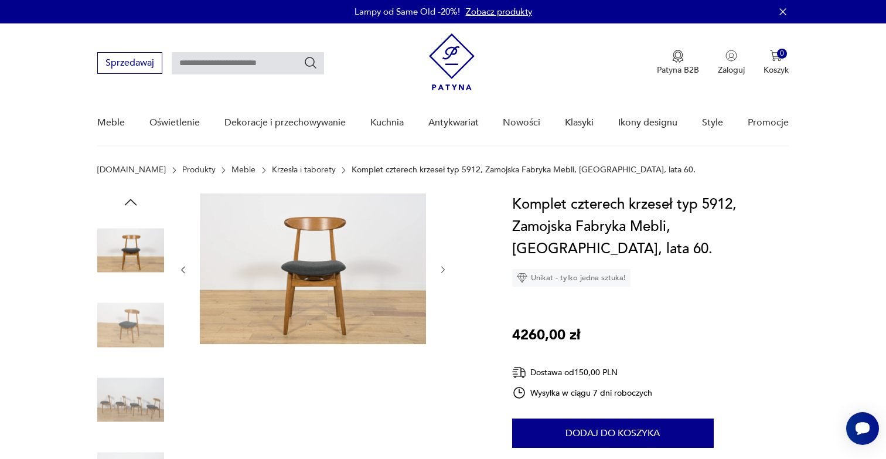
click at [442, 267] on icon "button" at bounding box center [443, 270] width 4 height 7
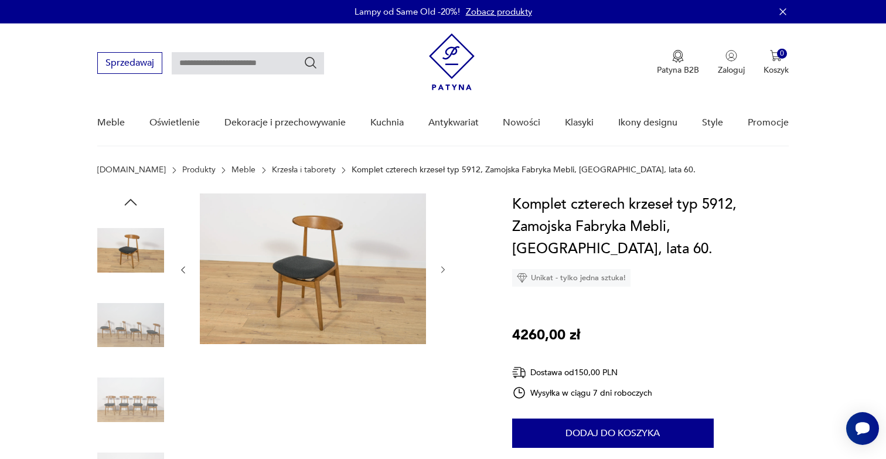
click at [442, 267] on icon "button" at bounding box center [443, 270] width 4 height 7
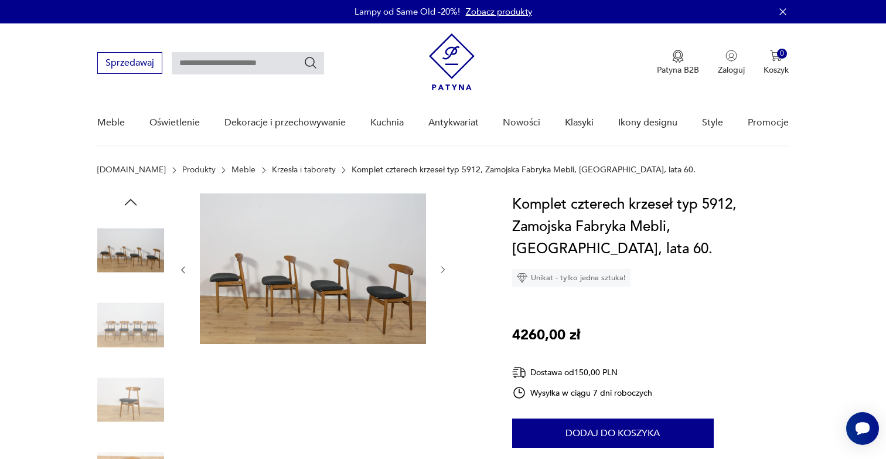
click at [442, 267] on icon "button" at bounding box center [443, 270] width 4 height 7
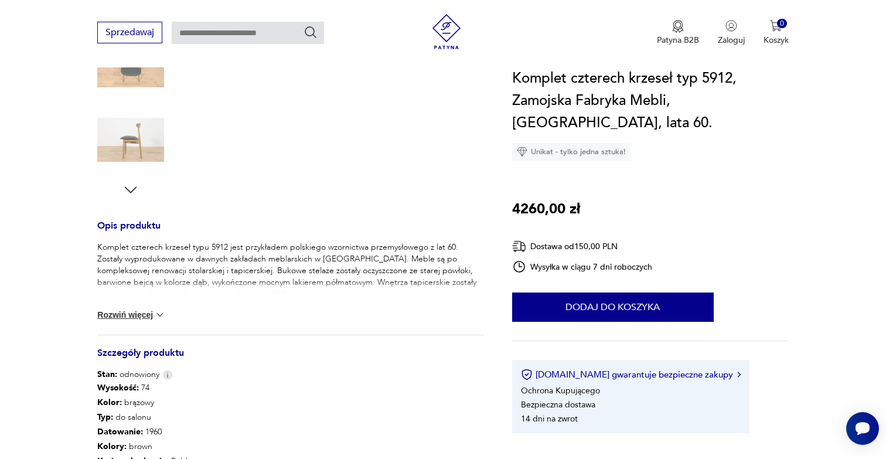
scroll to position [340, 0]
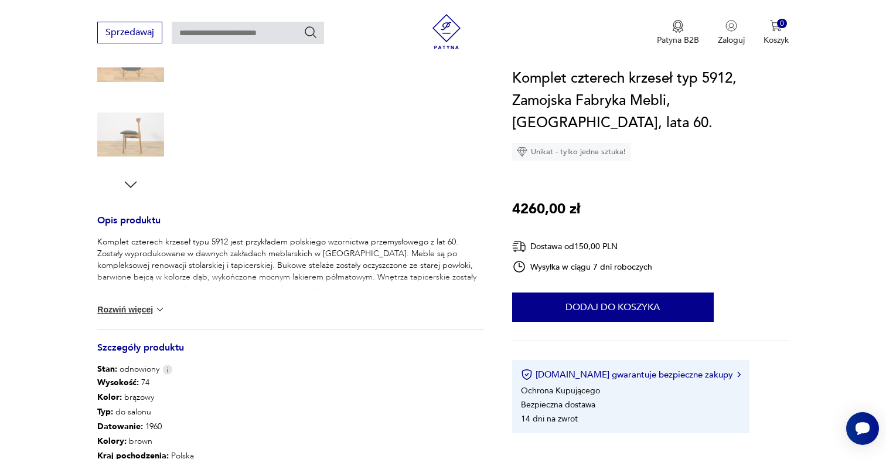
click at [135, 303] on div "Komplet czterech krzeseł typu 5912 jest przykładem polskiego wzornictwa przemys…" at bounding box center [290, 282] width 387 height 93
click at [137, 308] on button "Rozwiń więcej" at bounding box center [131, 310] width 68 height 12
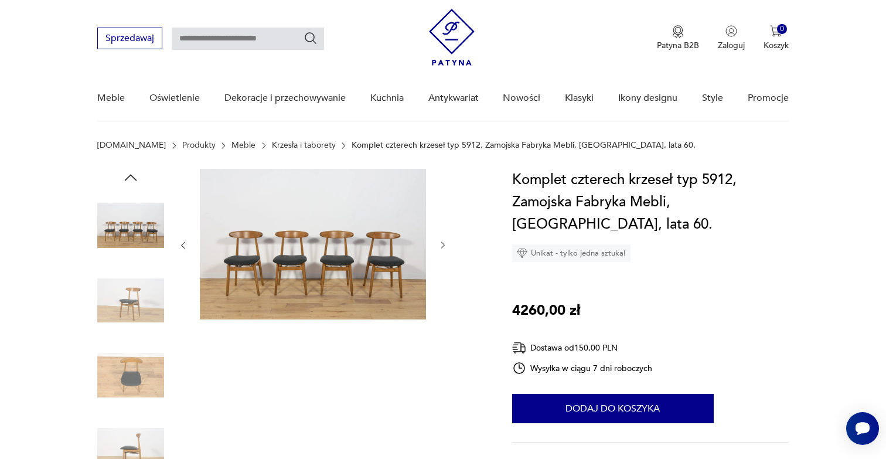
scroll to position [18, 0]
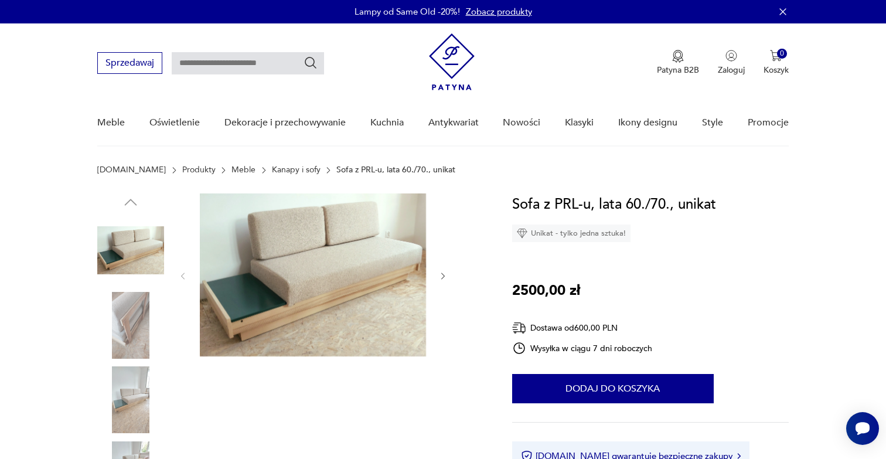
click at [438, 275] on icon "button" at bounding box center [443, 276] width 10 height 10
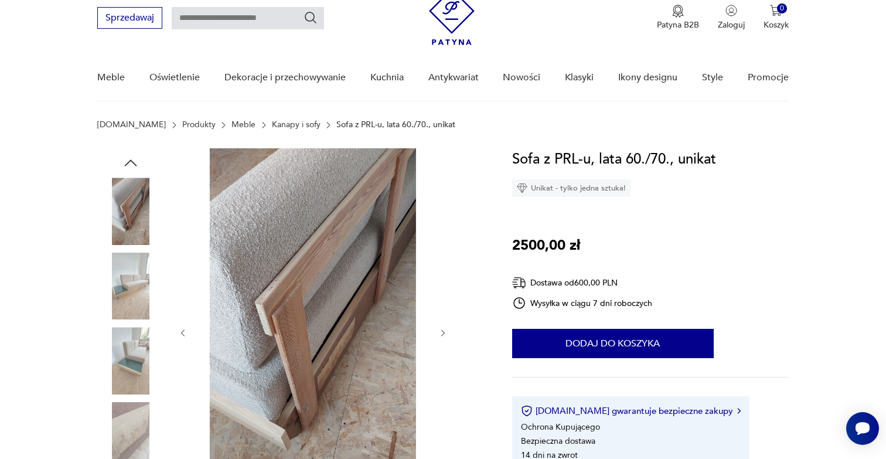
scroll to position [50, 0]
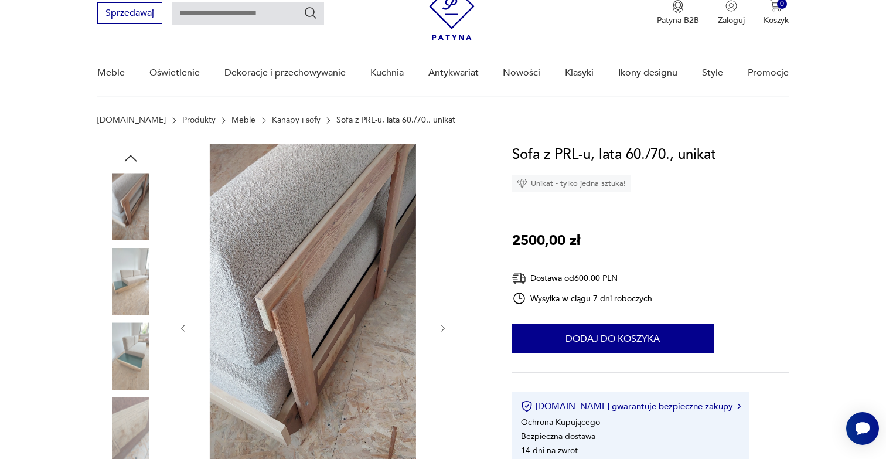
click at [443, 331] on icon "button" at bounding box center [443, 329] width 10 height 10
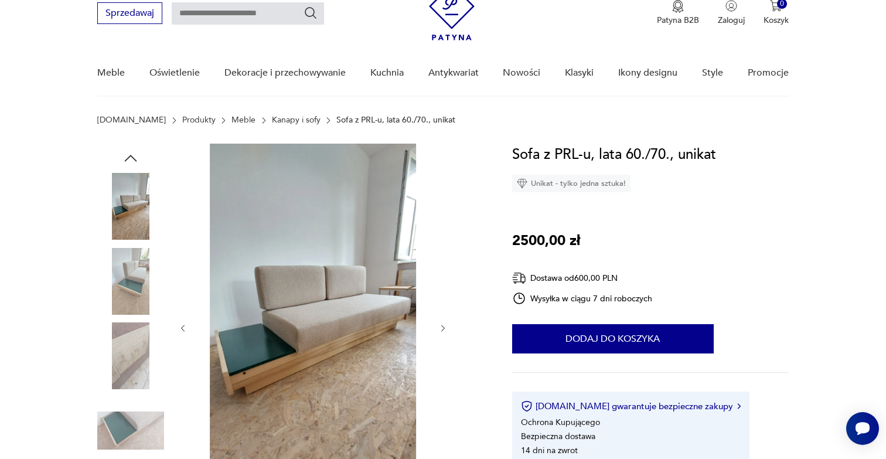
click at [443, 331] on icon "button" at bounding box center [443, 329] width 10 height 10
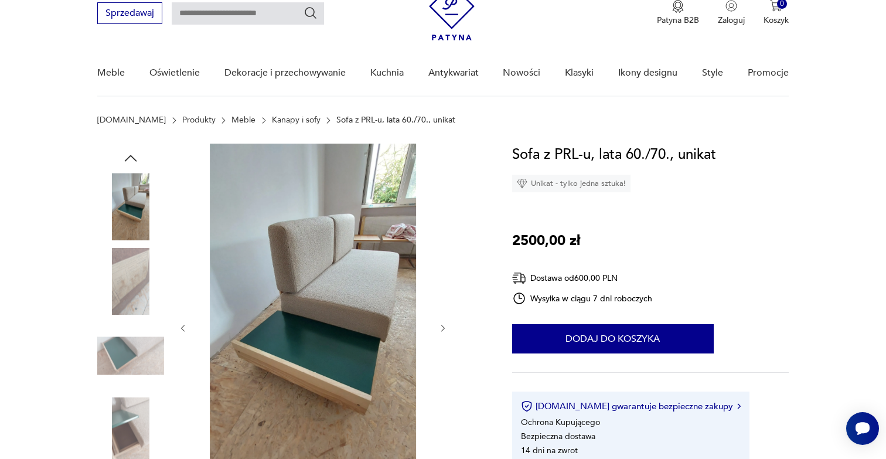
click at [443, 331] on icon "button" at bounding box center [443, 329] width 10 height 10
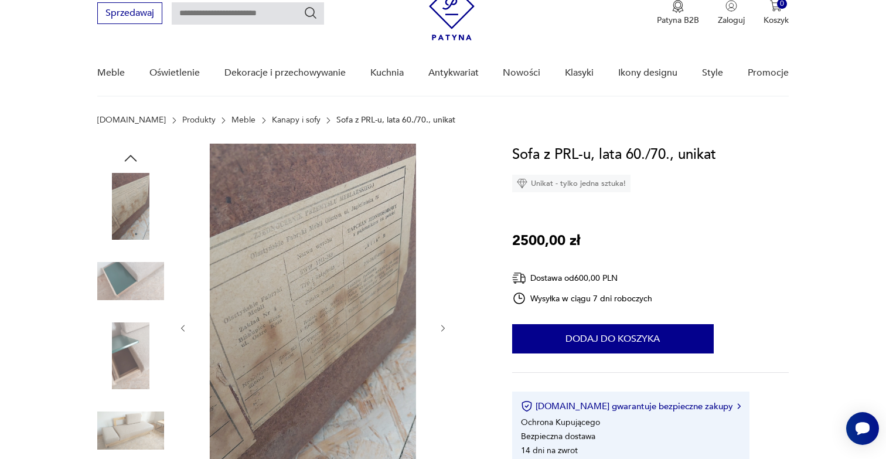
click at [443, 331] on icon "button" at bounding box center [443, 329] width 10 height 10
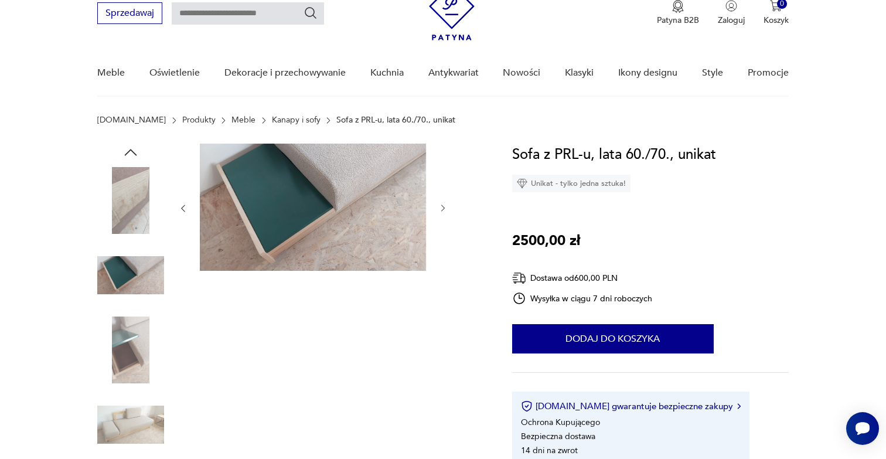
click at [444, 208] on icon "button" at bounding box center [443, 208] width 4 height 7
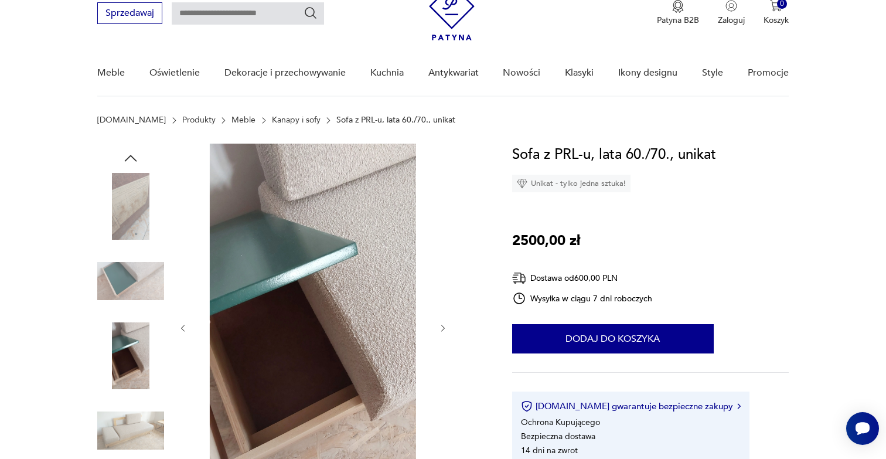
click at [442, 327] on icon "button" at bounding box center [443, 329] width 10 height 10
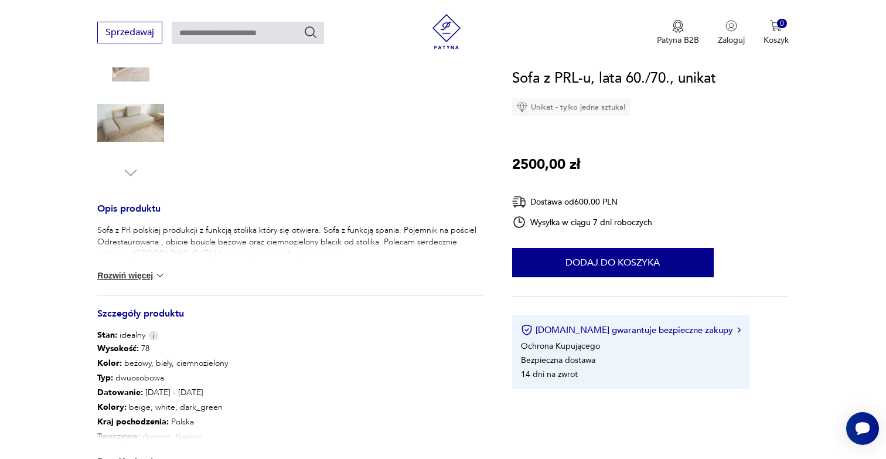
scroll to position [353, 0]
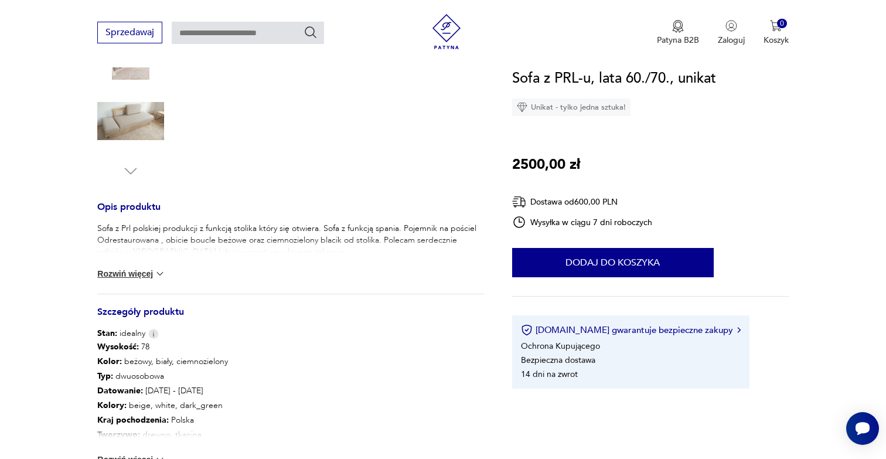
click at [141, 275] on button "Rozwiń więcej" at bounding box center [131, 274] width 68 height 12
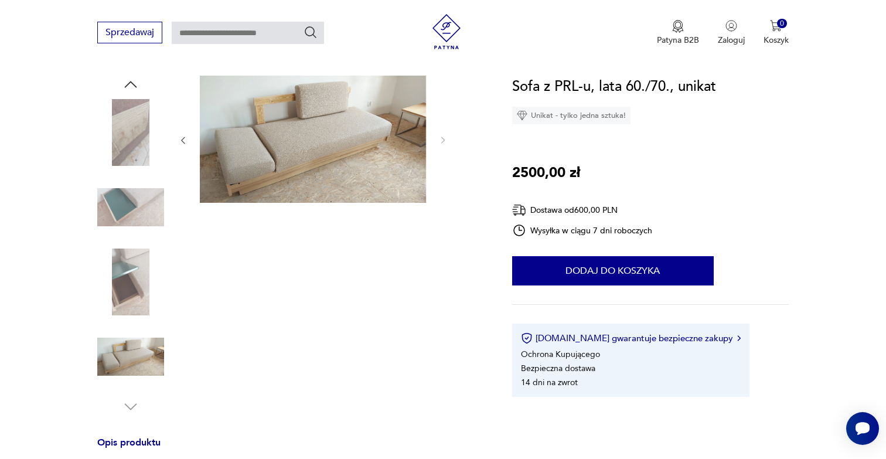
scroll to position [115, 0]
